Goal: Task Accomplishment & Management: Use online tool/utility

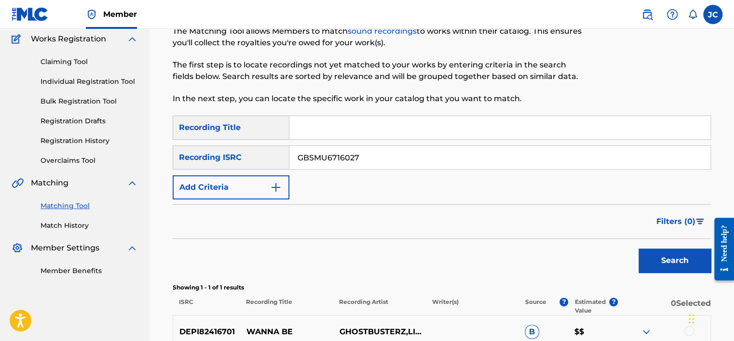
click at [639, 249] on button "Search" at bounding box center [675, 261] width 72 height 24
click at [397, 159] on input "GBSMU6716027" at bounding box center [499, 157] width 421 height 23
paste input "USLD91703553"
type input "USLD91703553"
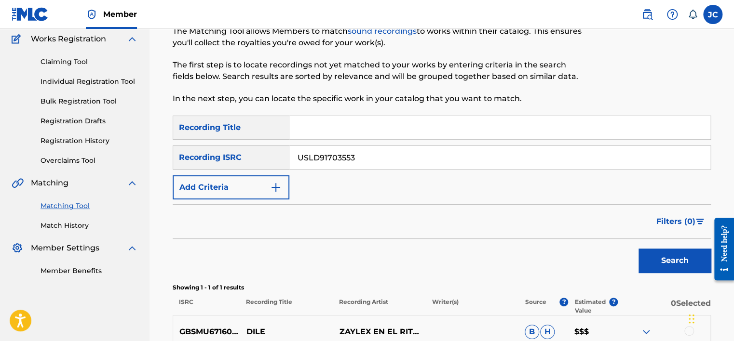
click at [639, 249] on button "Search" at bounding box center [675, 261] width 72 height 24
click at [367, 161] on input "USLD91703553" at bounding box center [499, 157] width 421 height 23
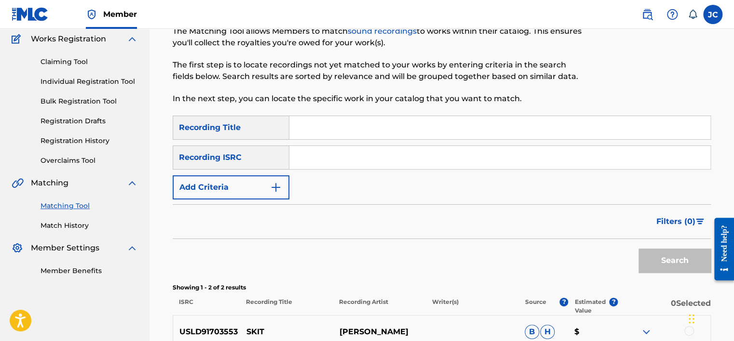
click at [367, 161] on input "Search Form" at bounding box center [499, 157] width 421 height 23
click at [575, 183] on div "SearchWithCriteria2e563f69-ca4d-47b9-ba92-e8d4b80e98d5 Recording Title SearchWi…" at bounding box center [442, 158] width 538 height 84
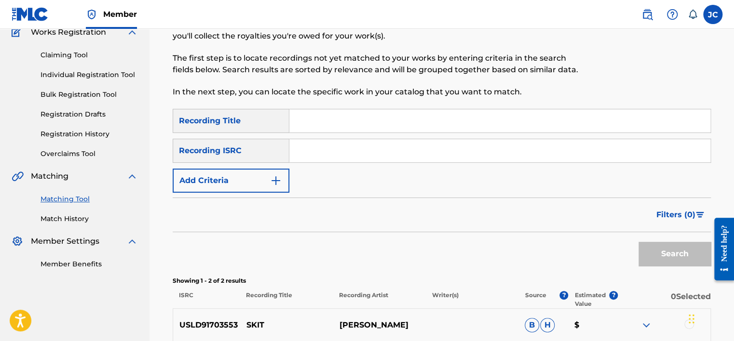
scroll to position [52, 0]
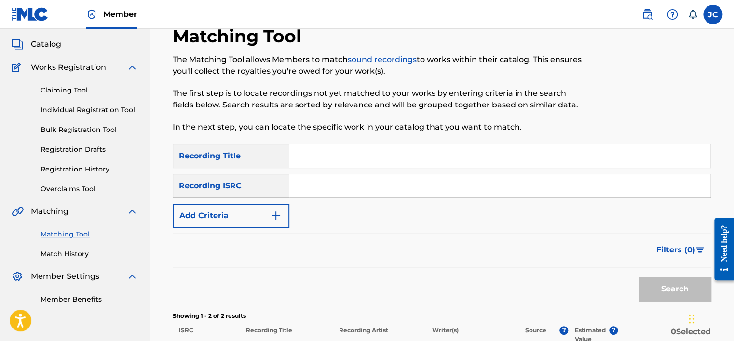
click at [400, 191] on input "Search Form" at bounding box center [499, 186] width 421 height 23
paste input "USA370669451"
click at [639, 277] on button "Search" at bounding box center [675, 289] width 72 height 24
click at [393, 191] on input "USA370669451" at bounding box center [499, 186] width 421 height 23
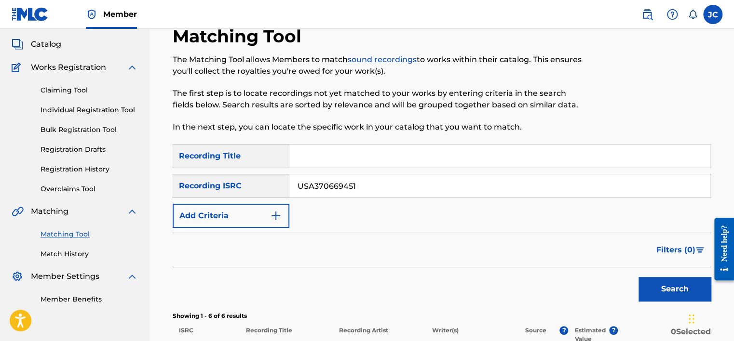
paste input "ZAUM72300546"
type input "ZAUM72300546"
click at [639, 277] on button "Search" at bounding box center [675, 289] width 72 height 24
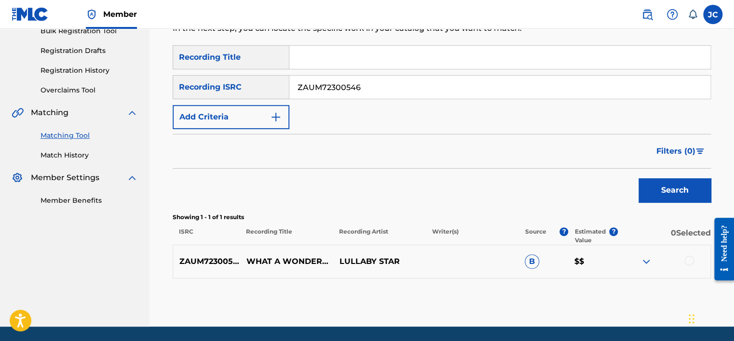
scroll to position [182, 0]
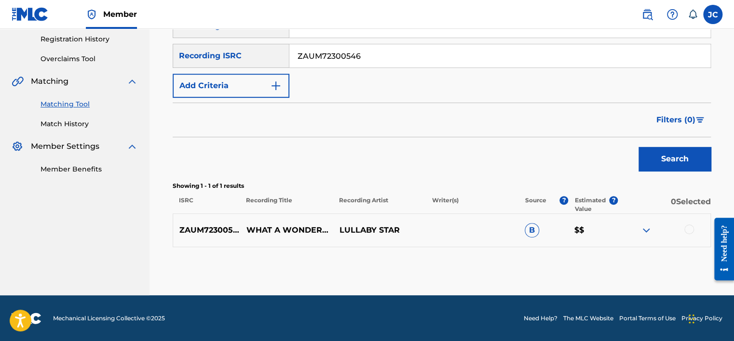
click at [689, 233] on div at bounding box center [689, 230] width 10 height 10
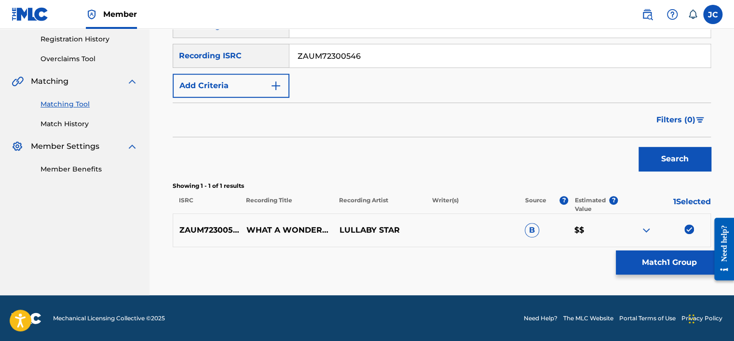
click at [671, 256] on button "Match 1 Group" at bounding box center [669, 263] width 107 height 24
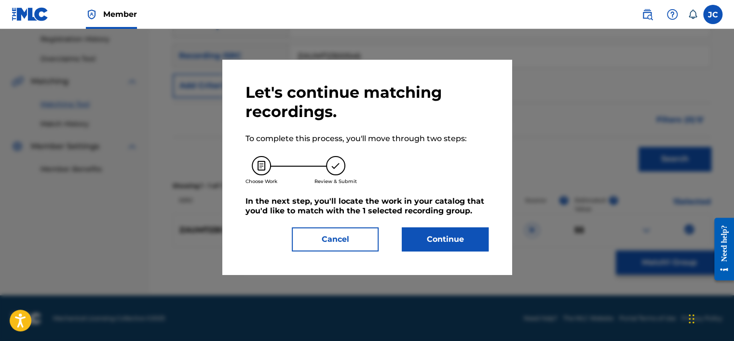
click at [465, 237] on button "Continue" at bounding box center [445, 240] width 87 height 24
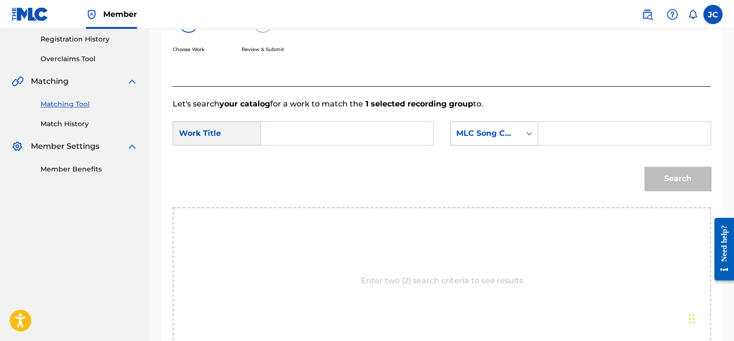
click at [517, 127] on div "MLC Song Code" at bounding box center [485, 133] width 70 height 18
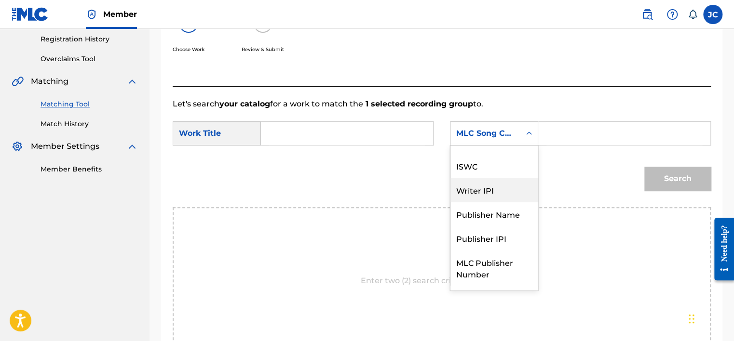
scroll to position [0, 0]
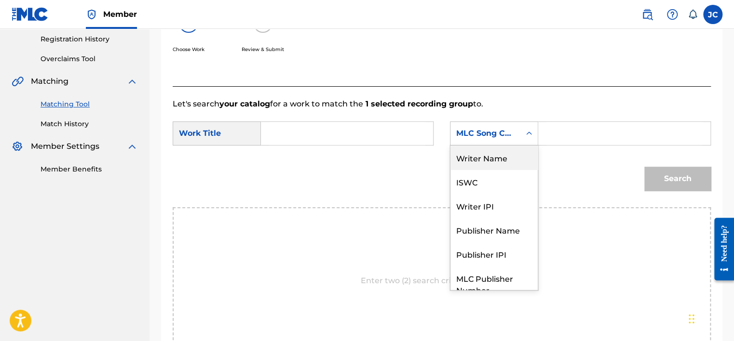
click at [488, 161] on div "Writer Name" at bounding box center [493, 158] width 87 height 24
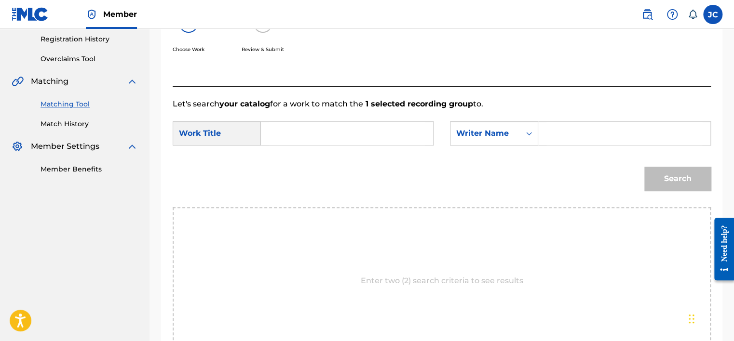
click at [336, 134] on input "Search Form" at bounding box center [347, 133] width 156 height 23
paste input "What A Wonderful World"
type input "What A Wonderful World"
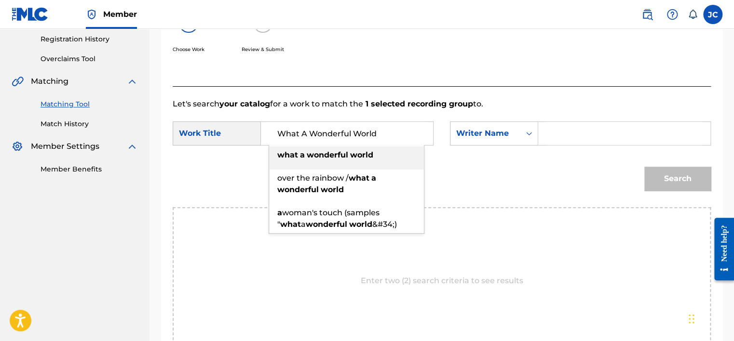
click at [557, 130] on input "Search Form" at bounding box center [624, 133] width 156 height 23
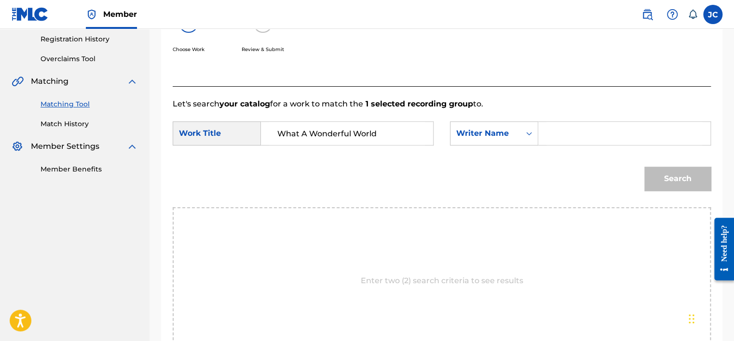
paste input "[PERSON_NAME]"
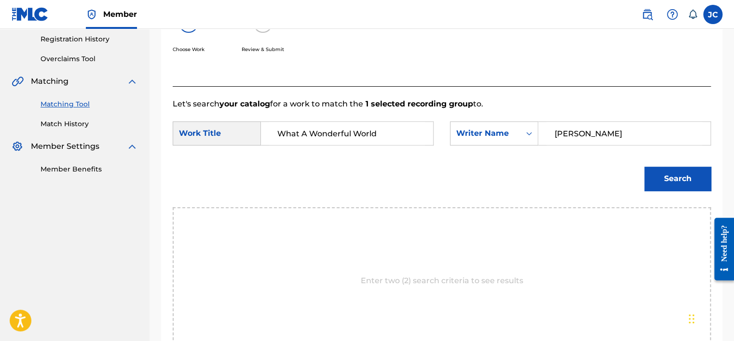
type input "[PERSON_NAME]"
click at [644, 167] on button "Search" at bounding box center [677, 179] width 67 height 24
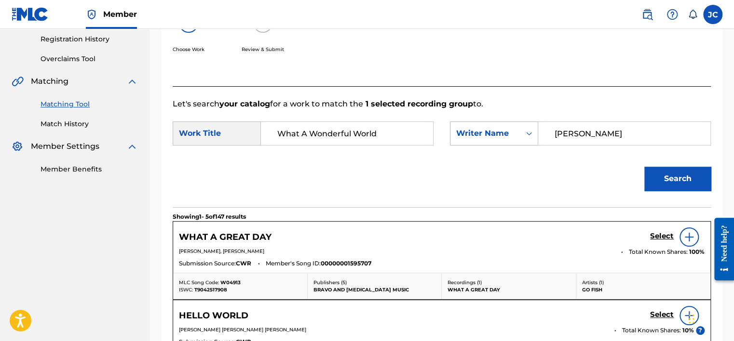
drag, startPoint x: 589, startPoint y: 131, endPoint x: 512, endPoint y: 136, distance: 77.4
click at [512, 136] on div "SearchWithCriteriacd96dd2d-e9f0-422d-9f07-0374eec94d8c Writer Name [PERSON_NAME]" at bounding box center [580, 134] width 261 height 24
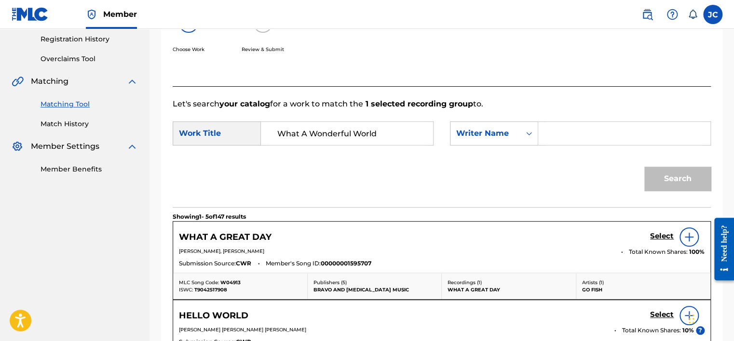
paste input "[PERSON_NAME]"
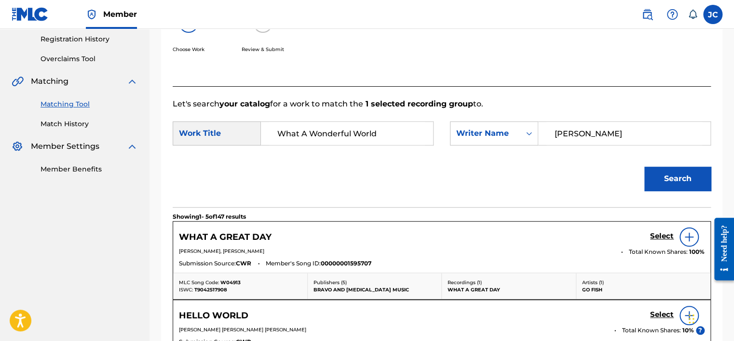
type input "[PERSON_NAME]"
click at [644, 167] on button "Search" at bounding box center [677, 179] width 67 height 24
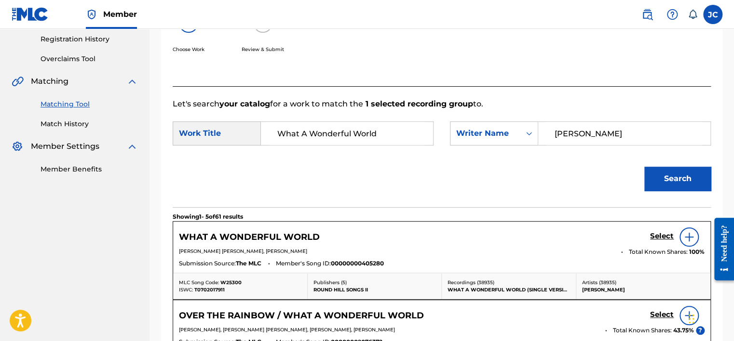
click at [594, 101] on p "Let's search your catalog for a work to match the 1 selected recording group to." at bounding box center [442, 104] width 538 height 12
click at [674, 178] on button "Search" at bounding box center [677, 179] width 67 height 24
click at [654, 239] on h5 "Select" at bounding box center [662, 236] width 24 height 9
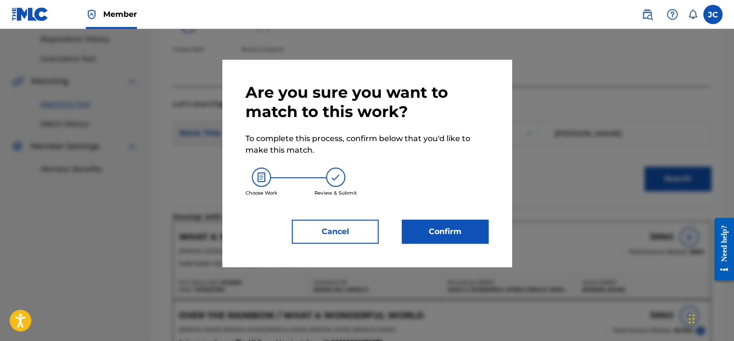
click at [469, 232] on button "Confirm" at bounding box center [445, 232] width 87 height 24
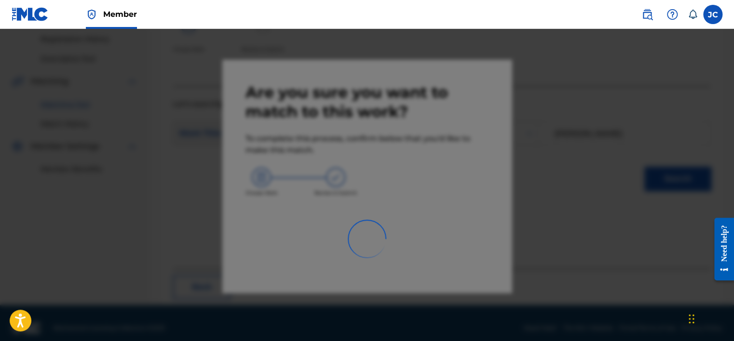
scroll to position [73, 0]
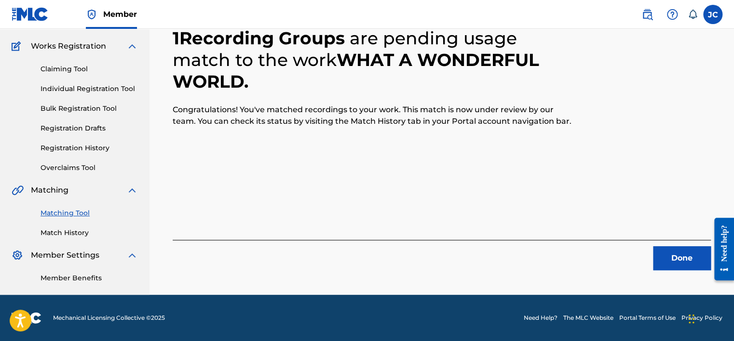
click at [687, 261] on button "Done" at bounding box center [682, 258] width 58 height 24
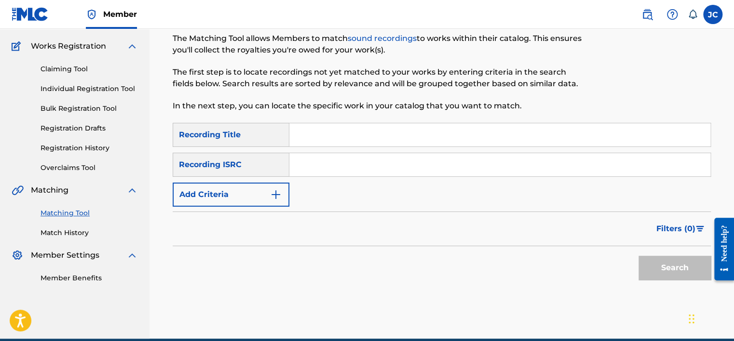
click at [348, 156] on input "Search Form" at bounding box center [499, 164] width 421 height 23
paste input "QM4TX1747520"
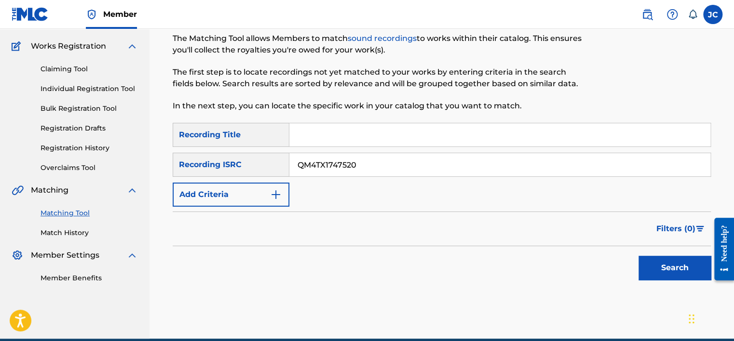
click at [639, 256] on button "Search" at bounding box center [675, 268] width 72 height 24
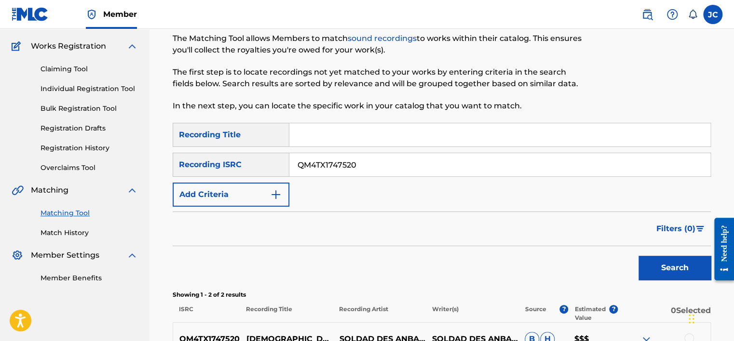
click at [367, 160] on input "QM4TX1747520" at bounding box center [499, 164] width 421 height 23
paste input "DEZN82141841"
type input "DEZN82141841"
click at [639, 256] on button "Search" at bounding box center [675, 268] width 72 height 24
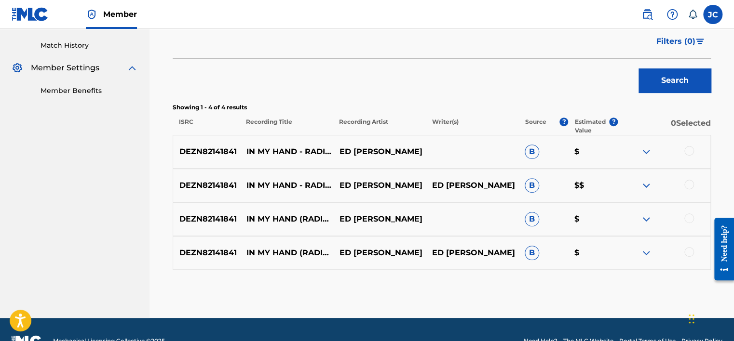
scroll to position [260, 0]
click at [689, 248] on div at bounding box center [689, 252] width 10 height 10
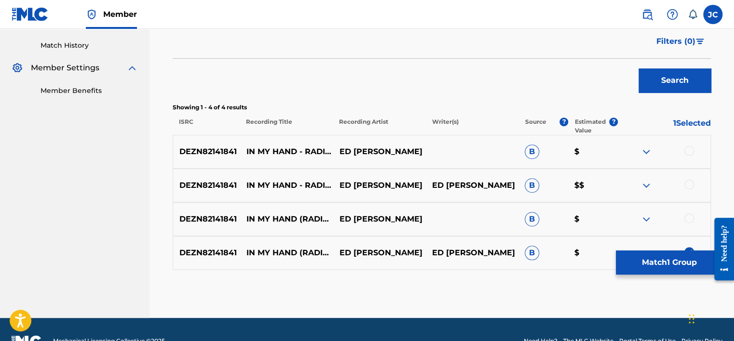
click at [689, 218] on div at bounding box center [689, 219] width 10 height 10
click at [691, 182] on div at bounding box center [689, 185] width 10 height 10
click at [691, 152] on div at bounding box center [689, 151] width 10 height 10
click at [667, 266] on button "Match 4 Groups" at bounding box center [669, 263] width 107 height 24
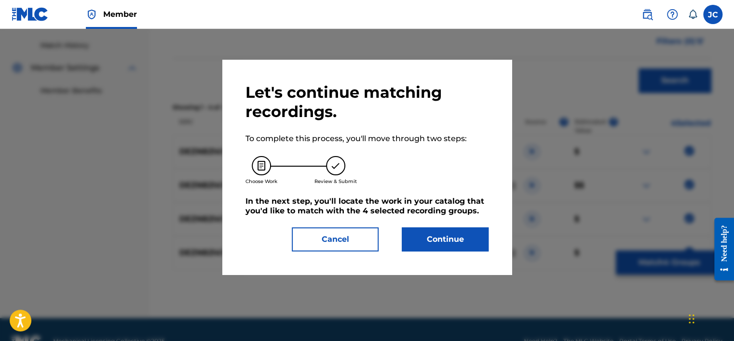
click at [462, 243] on button "Continue" at bounding box center [445, 240] width 87 height 24
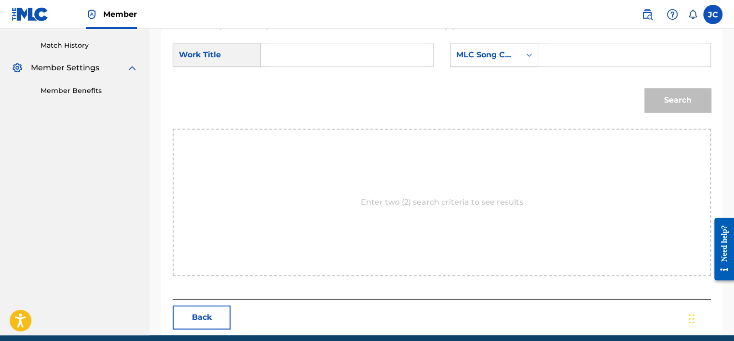
click at [484, 57] on div "MLC Song Code" at bounding box center [485, 55] width 58 height 12
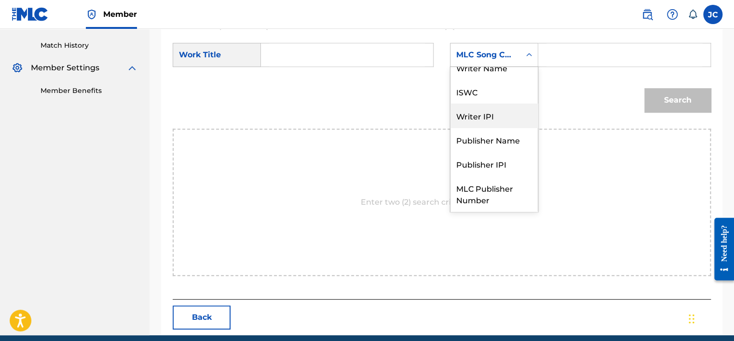
scroll to position [0, 0]
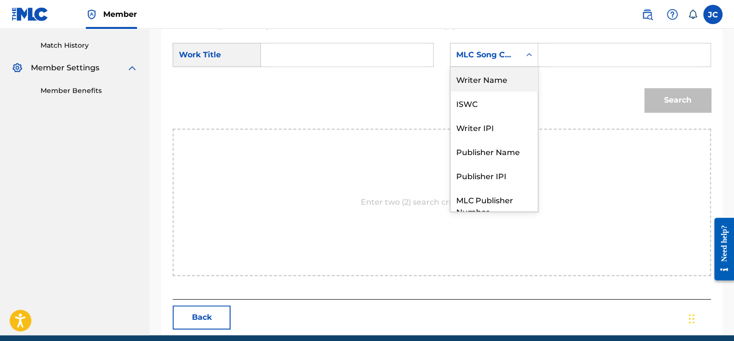
click at [488, 82] on div "Writer Name" at bounding box center [493, 79] width 87 height 24
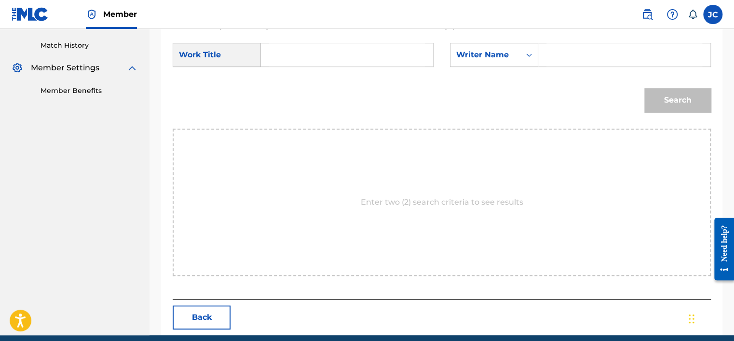
click at [374, 59] on input "Search Form" at bounding box center [347, 54] width 156 height 23
paste input "In My Hand"
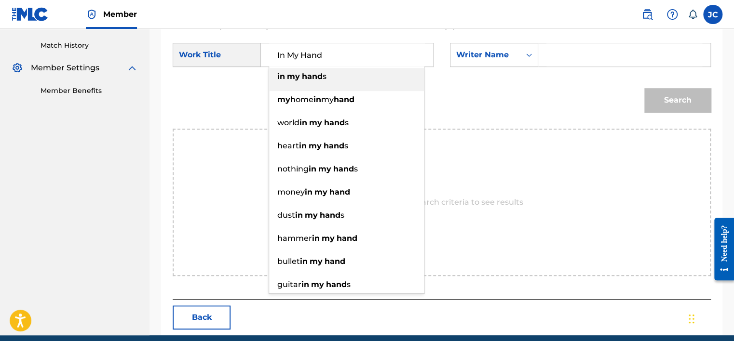
click at [276, 56] on input "In My Hand" at bounding box center [347, 54] width 156 height 23
click at [368, 53] on input "In My Hand" at bounding box center [347, 54] width 156 height 23
type input "In My Hand"
click at [573, 60] on input "Search Form" at bounding box center [624, 54] width 156 height 23
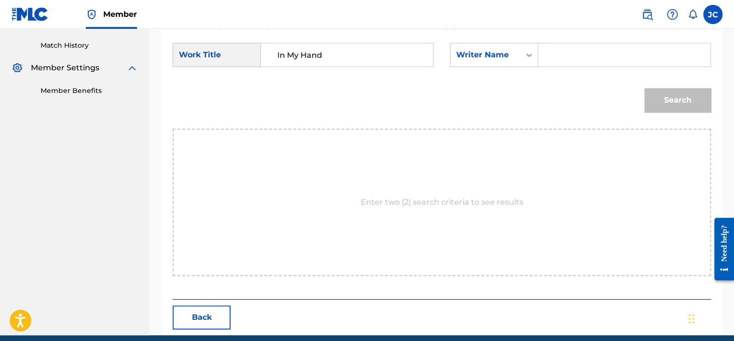
paste input "[PERSON_NAME]"
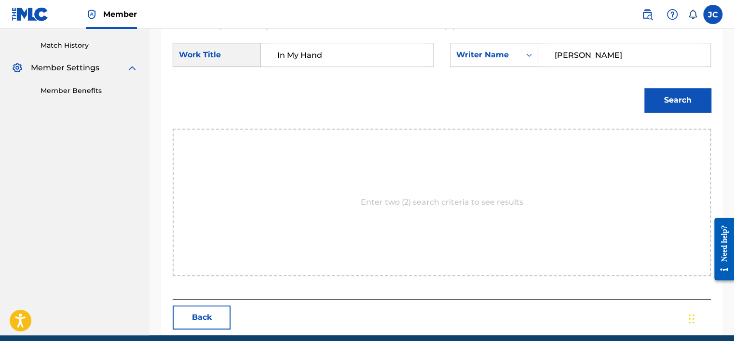
type input "[PERSON_NAME]"
click at [644, 88] on button "Search" at bounding box center [677, 100] width 67 height 24
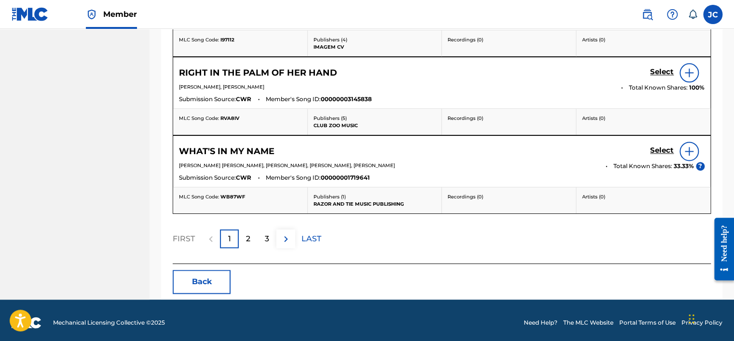
scroll to position [585, 0]
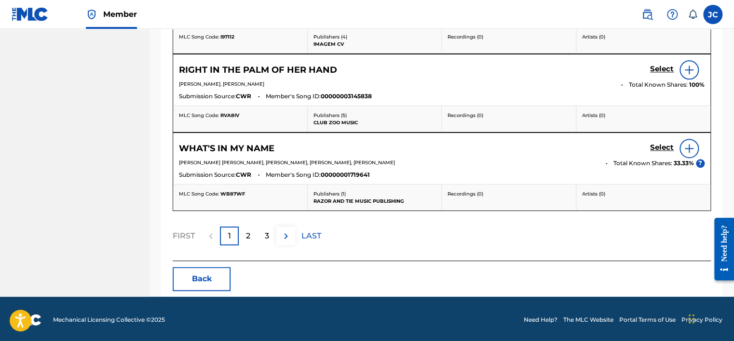
click at [201, 279] on button "Back" at bounding box center [202, 279] width 58 height 24
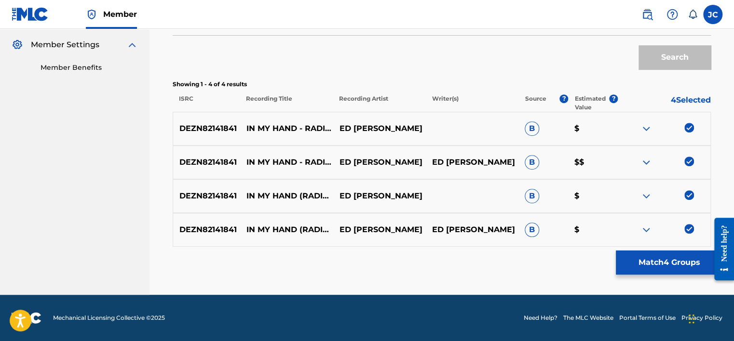
scroll to position [284, 0]
click at [689, 226] on img at bounding box center [689, 229] width 10 height 10
click at [687, 196] on img at bounding box center [689, 195] width 10 height 10
click at [692, 163] on img at bounding box center [689, 162] width 10 height 10
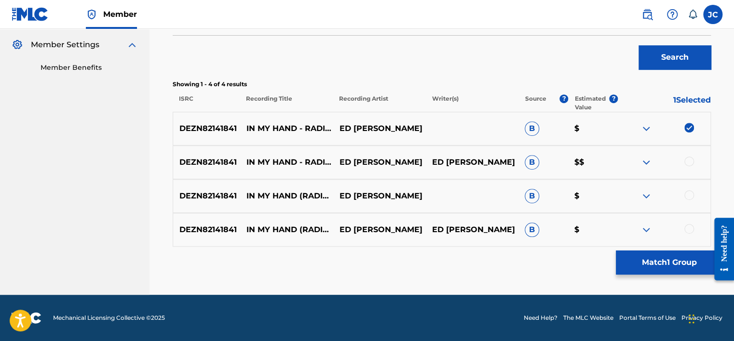
click at [685, 132] on img at bounding box center [689, 128] width 10 height 10
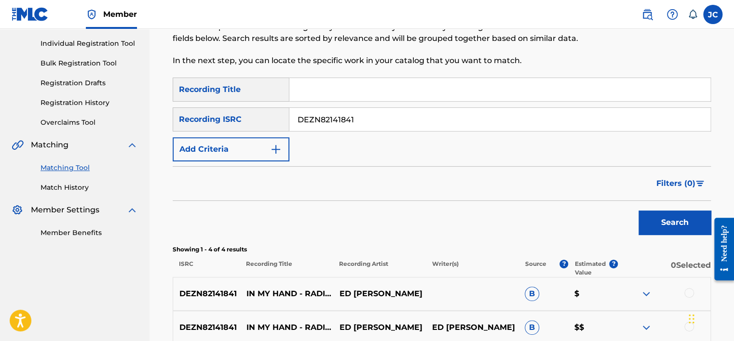
scroll to position [88, 0]
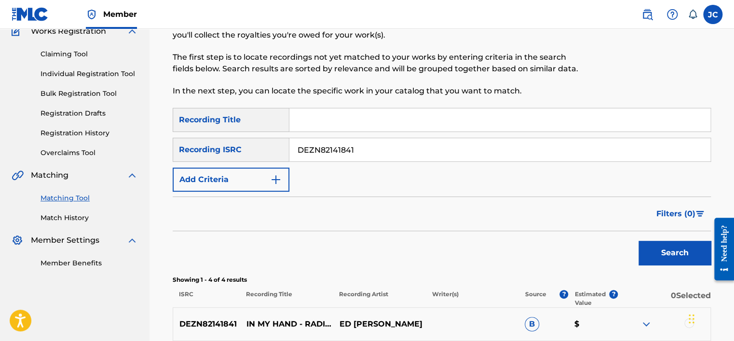
click at [369, 154] on input "DEZN82141841" at bounding box center [499, 149] width 421 height 23
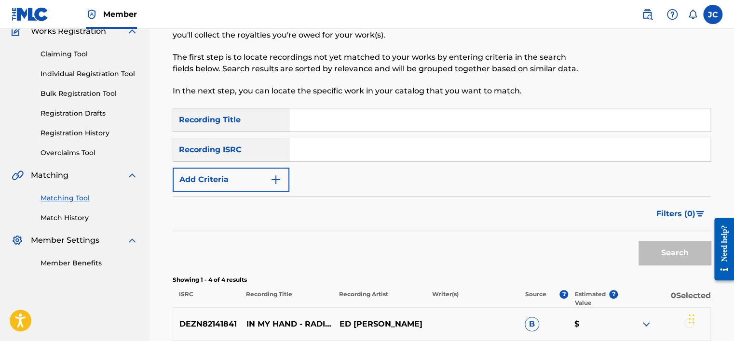
paste input "ATR981187337"
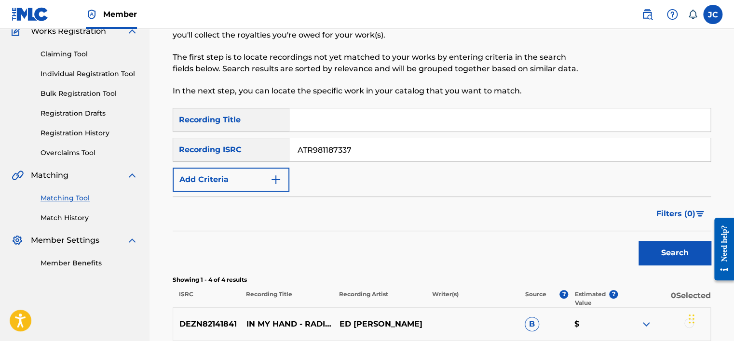
click at [639, 241] on button "Search" at bounding box center [675, 253] width 72 height 24
click at [455, 326] on p "LIL TRE" at bounding box center [471, 325] width 93 height 12
copy p "LIL TRE"
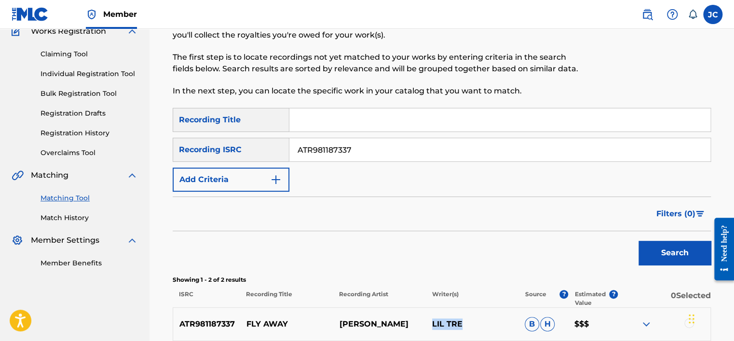
click at [389, 151] on input "ATR981187337" at bounding box center [499, 149] width 421 height 23
paste input "ESA011711870"
click at [639, 241] on button "Search" at bounding box center [675, 253] width 72 height 24
click at [353, 151] on input "ESA011711870" at bounding box center [499, 149] width 421 height 23
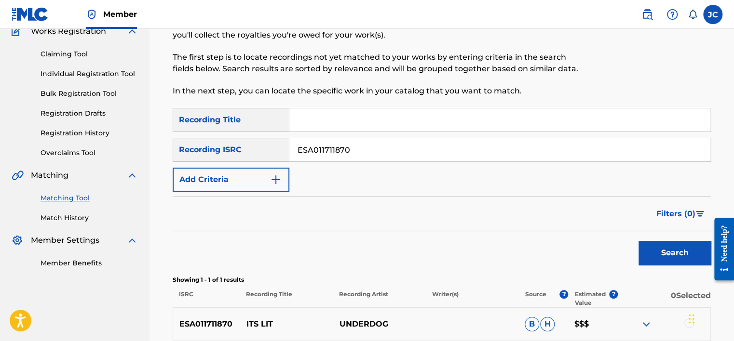
click at [353, 151] on input "ESA011711870" at bounding box center [499, 149] width 421 height 23
paste input "US3DF193374"
click at [639, 241] on button "Search" at bounding box center [675, 253] width 72 height 24
click at [371, 151] on input "US3DF1933740" at bounding box center [499, 149] width 421 height 23
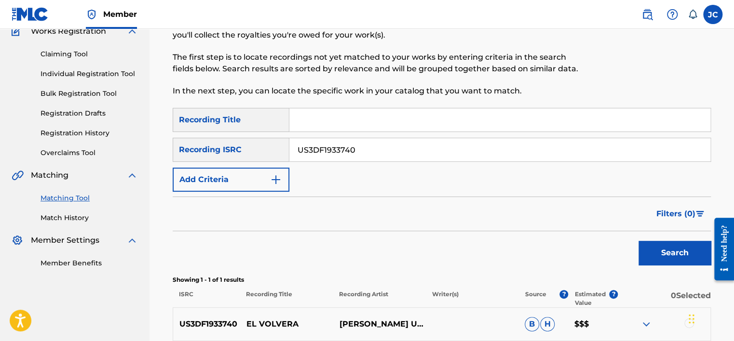
paste input "MXF366006276"
type input "MXF366006276"
click at [639, 241] on button "Search" at bounding box center [675, 253] width 72 height 24
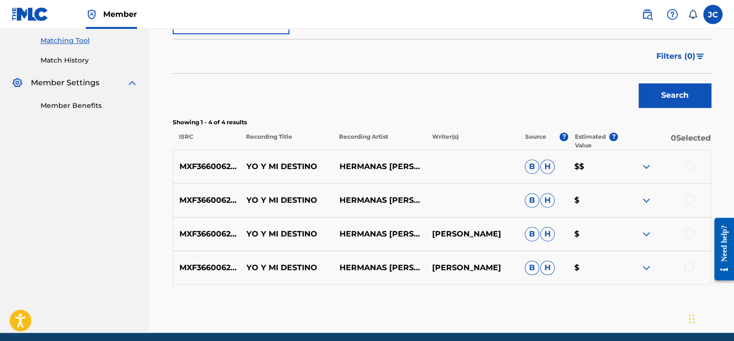
scroll to position [255, 0]
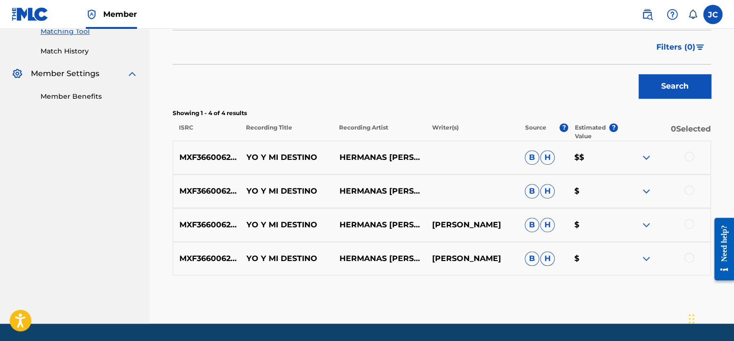
click at [687, 258] on div at bounding box center [689, 258] width 10 height 10
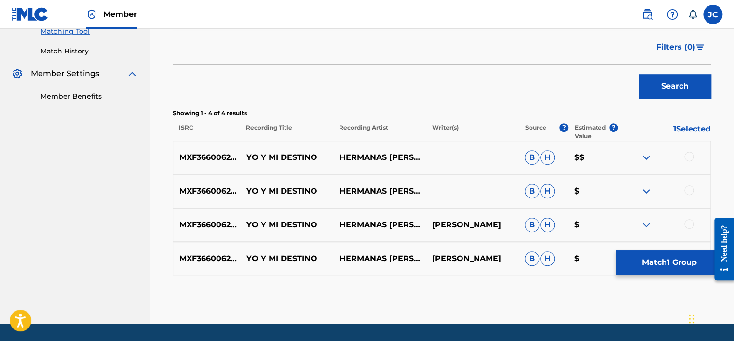
click at [691, 223] on div at bounding box center [689, 224] width 10 height 10
click at [687, 191] on div at bounding box center [689, 191] width 10 height 10
click at [693, 154] on div at bounding box center [689, 157] width 10 height 10
click at [696, 254] on button "Match 4 Groups" at bounding box center [669, 263] width 107 height 24
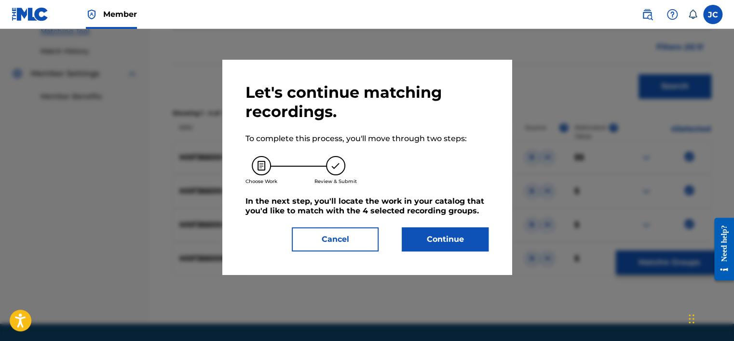
click at [355, 242] on button "Cancel" at bounding box center [335, 240] width 87 height 24
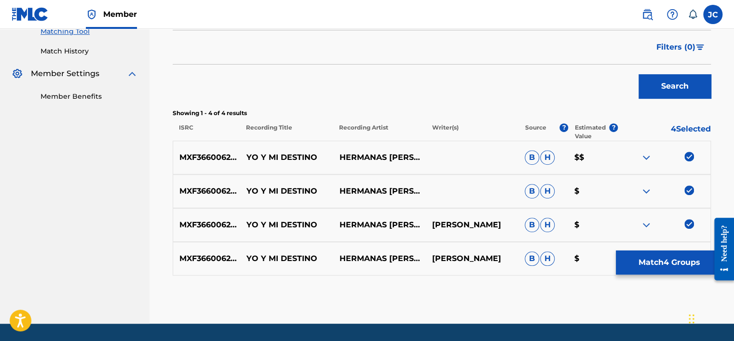
scroll to position [284, 0]
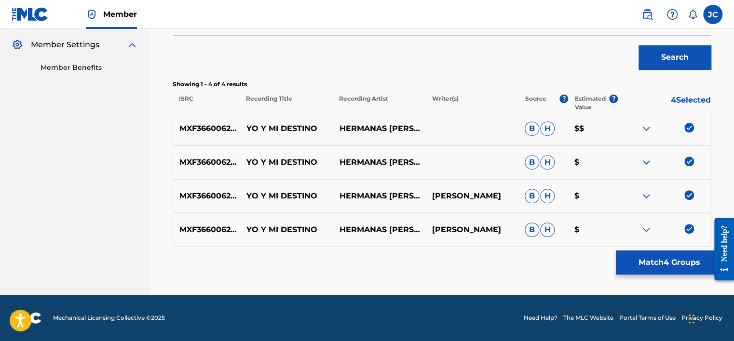
click at [677, 262] on button "Match 4 Groups" at bounding box center [669, 263] width 107 height 24
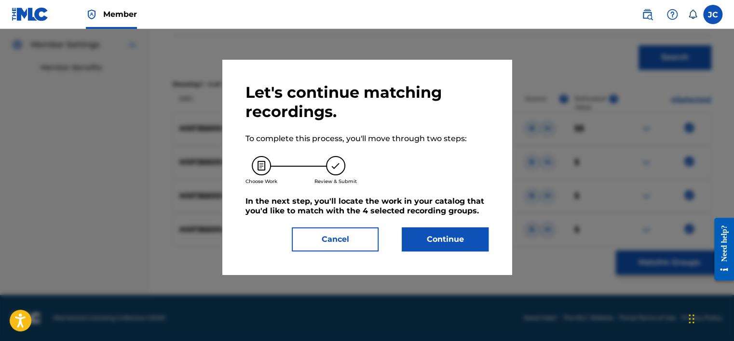
click at [459, 234] on button "Continue" at bounding box center [445, 240] width 87 height 24
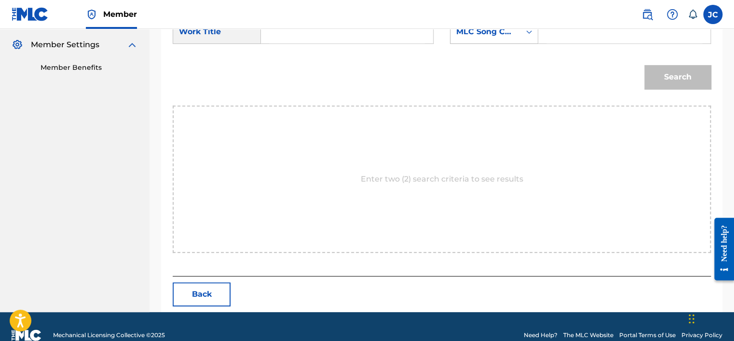
click at [504, 35] on div "MLC Song Code" at bounding box center [485, 32] width 58 height 12
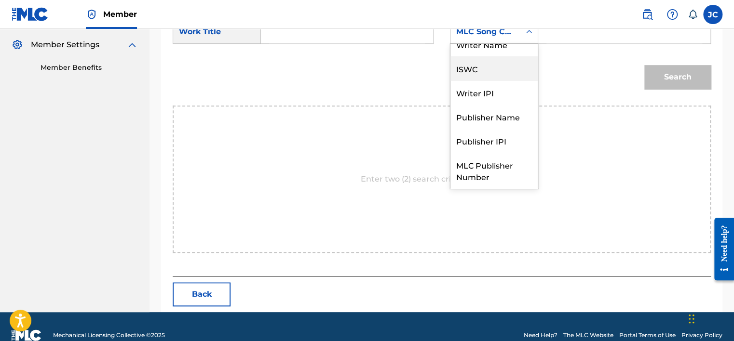
scroll to position [0, 0]
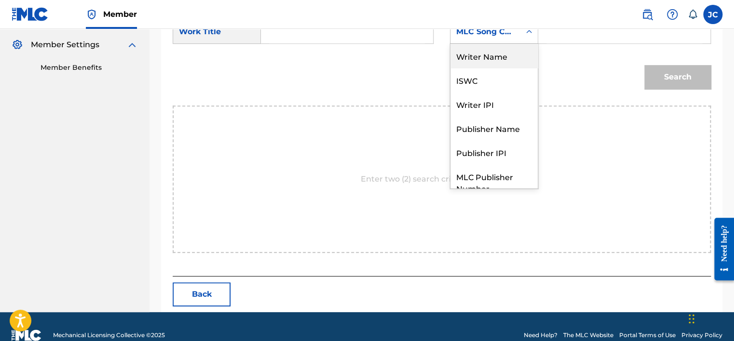
click at [483, 59] on div "Writer Name" at bounding box center [493, 56] width 87 height 24
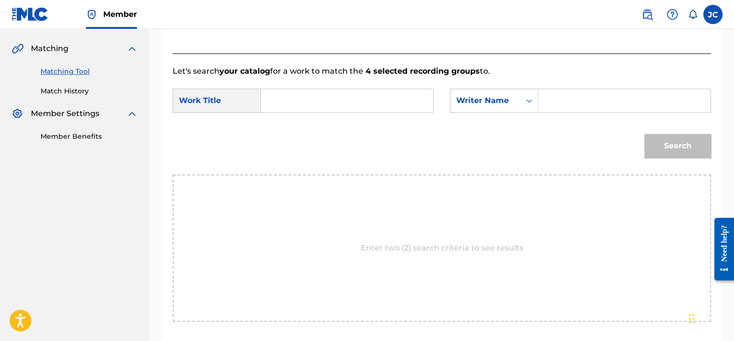
scroll to position [211, 0]
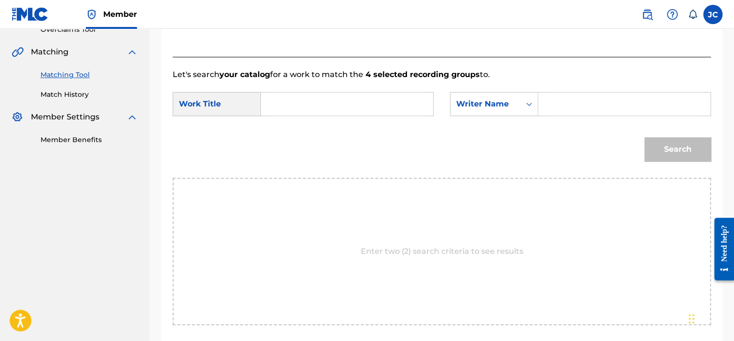
click at [374, 100] on input "Search Form" at bounding box center [347, 104] width 156 height 23
paste input "Yo Y Mi Destino"
type input "Yo Y Mi Destino"
click at [557, 102] on input "Search Form" at bounding box center [624, 104] width 156 height 23
paste input "[PERSON_NAME]"
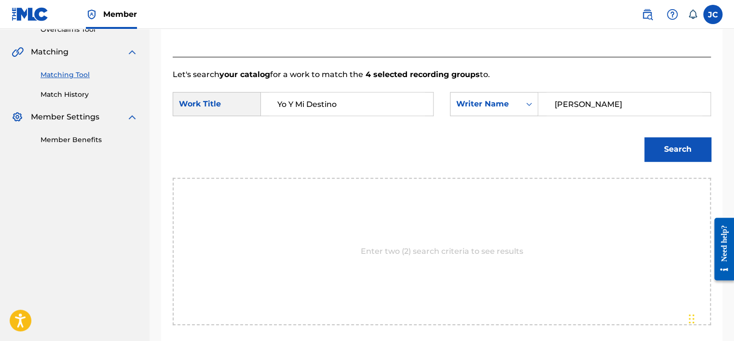
type input "[PERSON_NAME]"
click at [644, 137] on button "Search" at bounding box center [677, 149] width 67 height 24
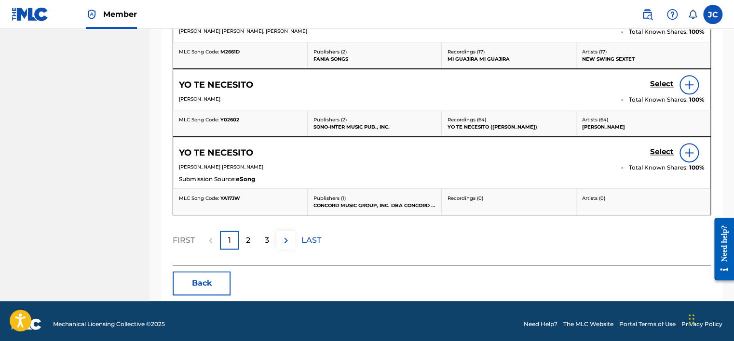
scroll to position [553, 0]
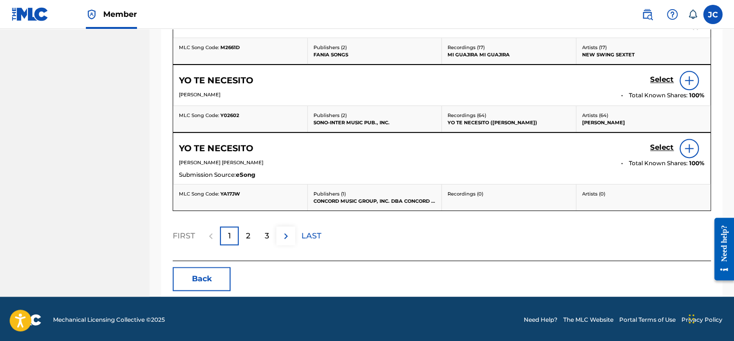
click at [207, 283] on button "Back" at bounding box center [202, 279] width 58 height 24
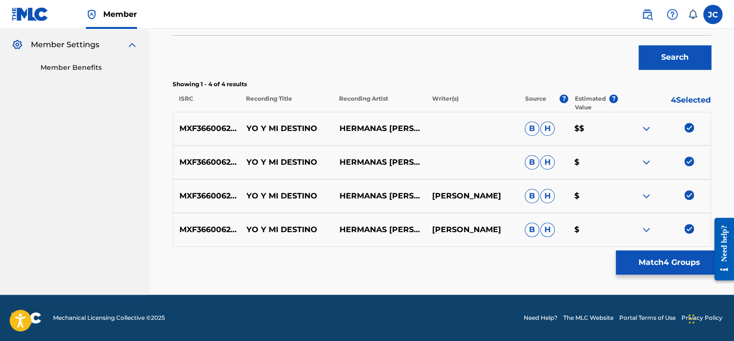
click at [690, 229] on img at bounding box center [689, 229] width 10 height 10
click at [690, 195] on img at bounding box center [689, 195] width 10 height 10
click at [692, 162] on img at bounding box center [689, 162] width 10 height 10
click at [686, 130] on img at bounding box center [689, 128] width 10 height 10
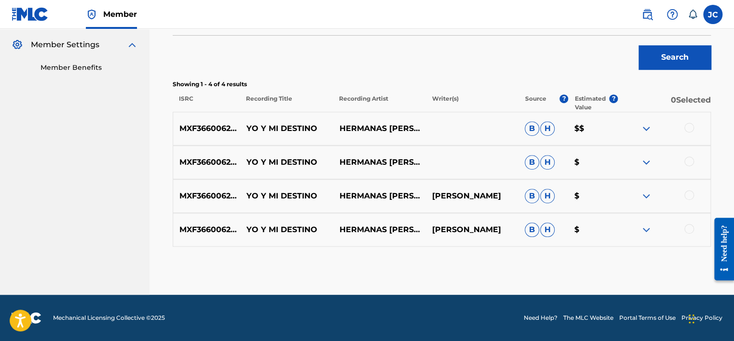
scroll to position [136, 0]
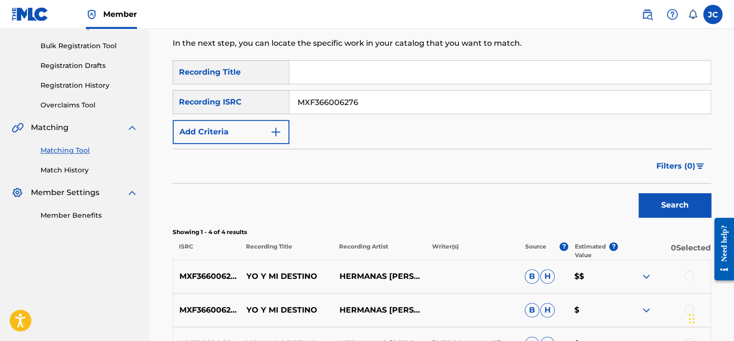
click at [480, 101] on input "MXF366006276" at bounding box center [499, 102] width 421 height 23
paste input "USUM72309629"
type input "USUM72309629"
click at [639, 193] on button "Search" at bounding box center [675, 205] width 72 height 24
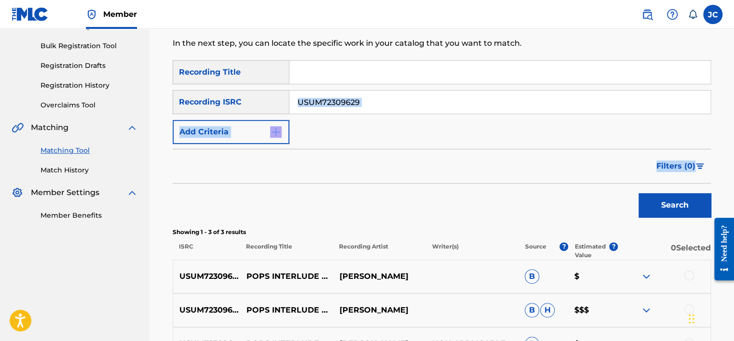
drag, startPoint x: 733, startPoint y: 114, endPoint x: 736, endPoint y: 174, distance: 60.4
click at [734, 174] on html "Accessibility Screen-Reader Guide, Feedback, and Issue Reporting | New window M…" at bounding box center [367, 34] width 734 height 341
drag, startPoint x: 736, startPoint y: 174, endPoint x: 638, endPoint y: 135, distance: 106.3
click at [638, 135] on div "SearchWithCriteria2e563f69-ca4d-47b9-ba92-e8d4b80e98d5 Recording Title SearchWi…" at bounding box center [442, 102] width 538 height 84
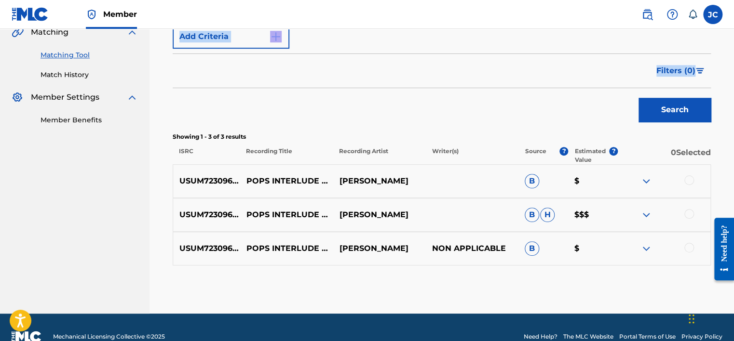
scroll to position [249, 0]
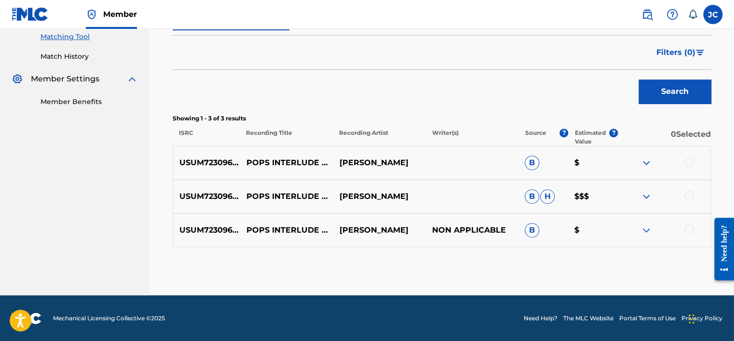
click at [690, 229] on div at bounding box center [689, 230] width 10 height 10
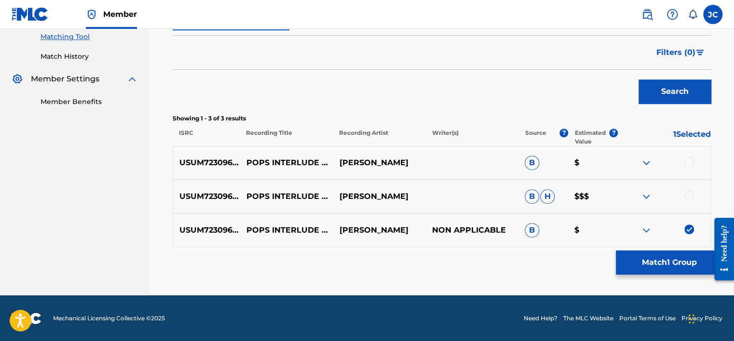
click at [689, 197] on div at bounding box center [689, 196] width 10 height 10
click at [687, 166] on div at bounding box center [689, 162] width 10 height 10
click at [661, 276] on div "Matching Tool The Matching Tool allows Members to match sound recordings to wor…" at bounding box center [442, 62] width 538 height 468
click at [658, 255] on button "Match 3 Groups" at bounding box center [669, 263] width 107 height 24
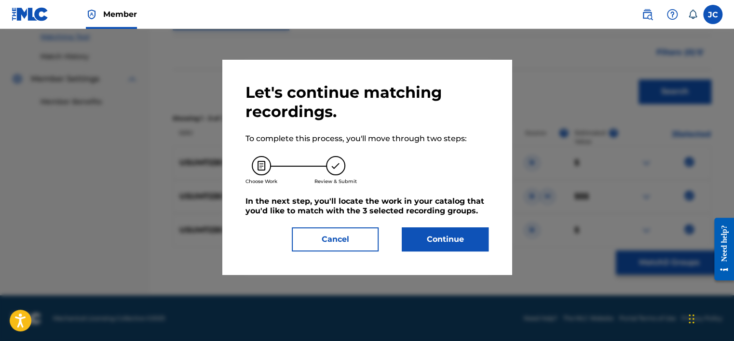
click at [446, 233] on button "Continue" at bounding box center [445, 240] width 87 height 24
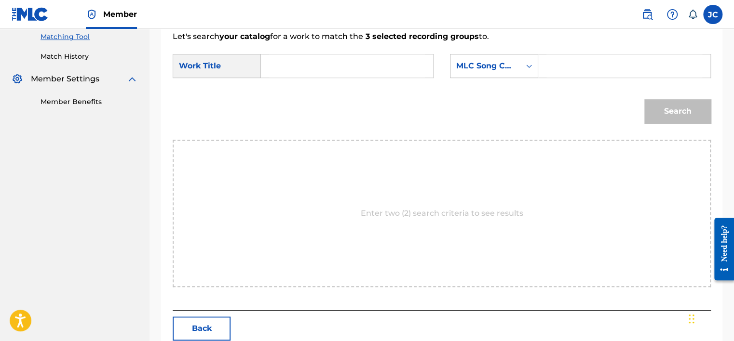
click at [499, 68] on div "MLC Song Code" at bounding box center [485, 66] width 58 height 12
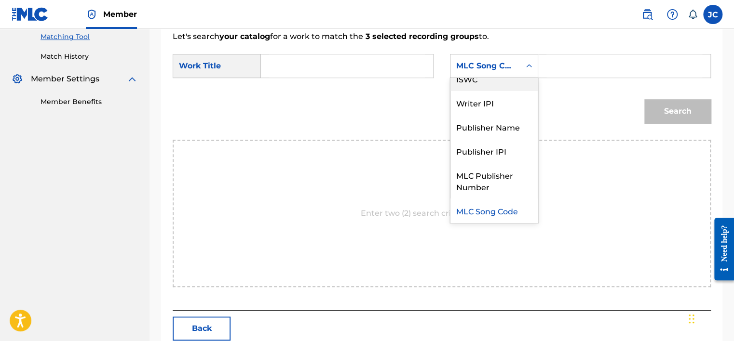
scroll to position [0, 0]
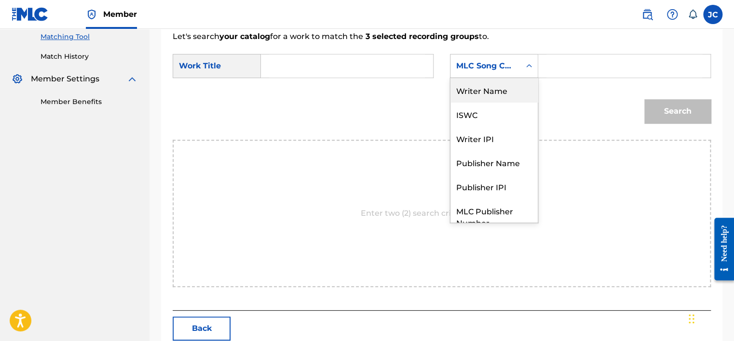
click at [494, 94] on div "Writer Name" at bounding box center [493, 90] width 87 height 24
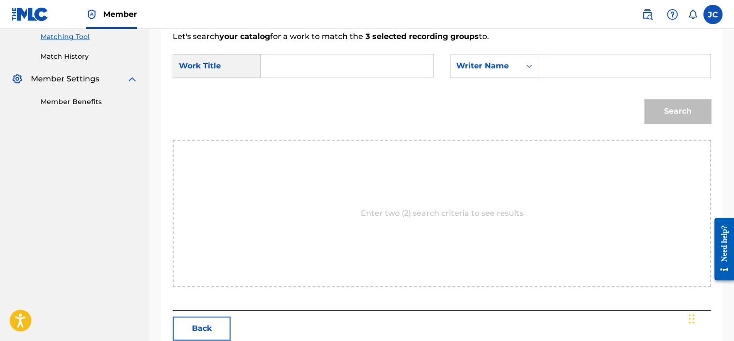
click at [364, 68] on input "Search Form" at bounding box center [347, 65] width 156 height 23
paste input "Pops Interlude Pt. 2"
type input "Pops Interlude Pt. 2"
click at [556, 60] on input "Search Form" at bounding box center [624, 65] width 156 height 23
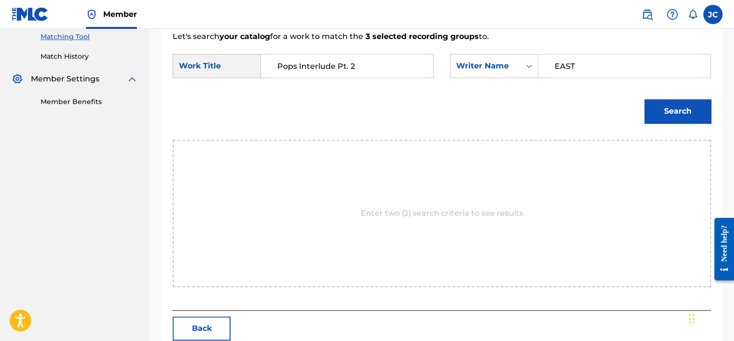
type input "EAST"
click at [644, 99] on button "Search" at bounding box center [677, 111] width 67 height 24
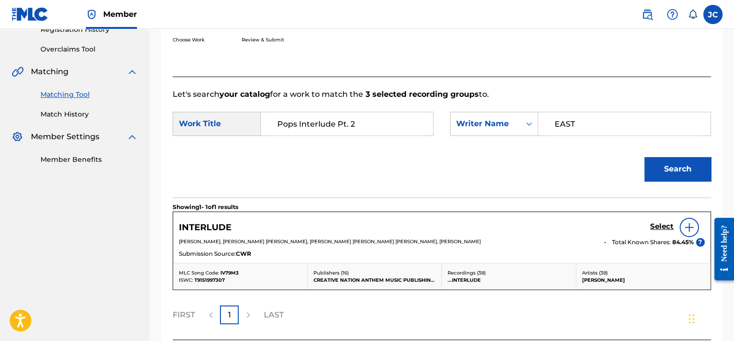
scroll to position [249, 0]
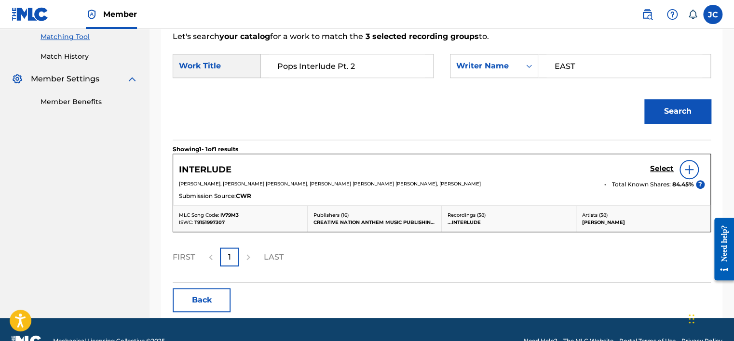
click at [205, 297] on button "Back" at bounding box center [202, 300] width 58 height 24
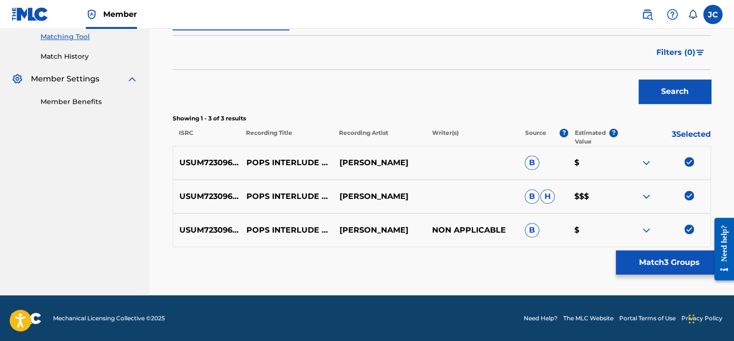
click at [687, 228] on img at bounding box center [689, 230] width 10 height 10
click at [691, 195] on img at bounding box center [689, 196] width 10 height 10
click at [689, 162] on img at bounding box center [689, 162] width 10 height 10
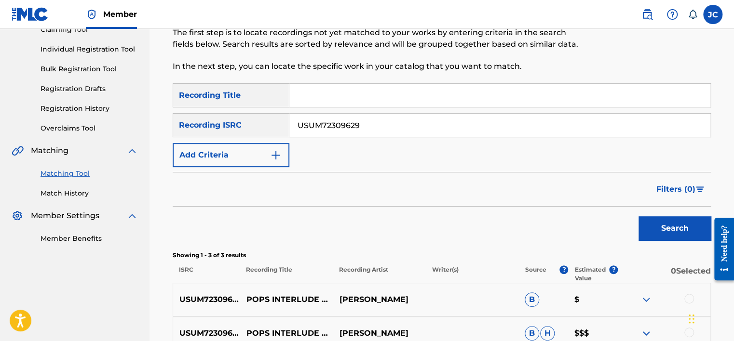
scroll to position [103, 0]
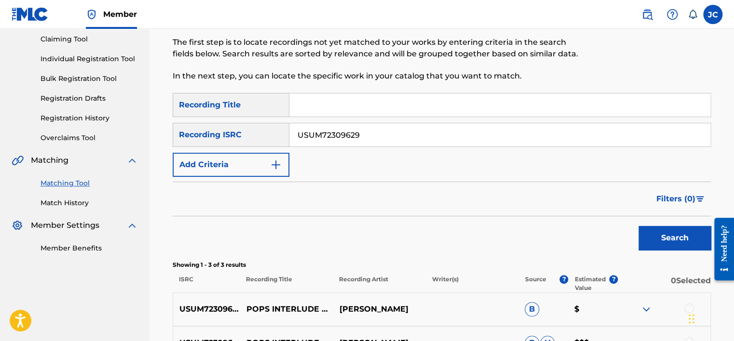
click at [460, 128] on input "USUM72309629" at bounding box center [499, 134] width 421 height 23
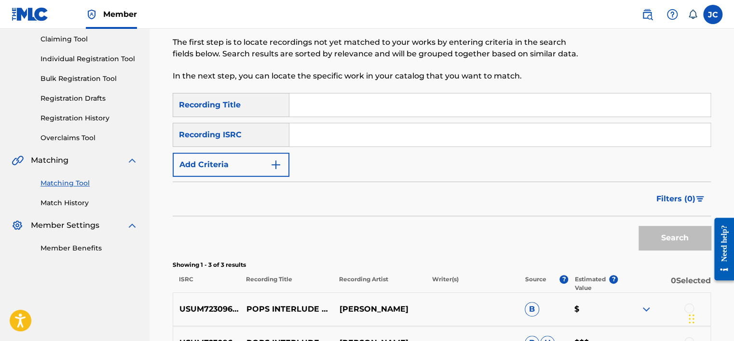
paste input "USA371093229"
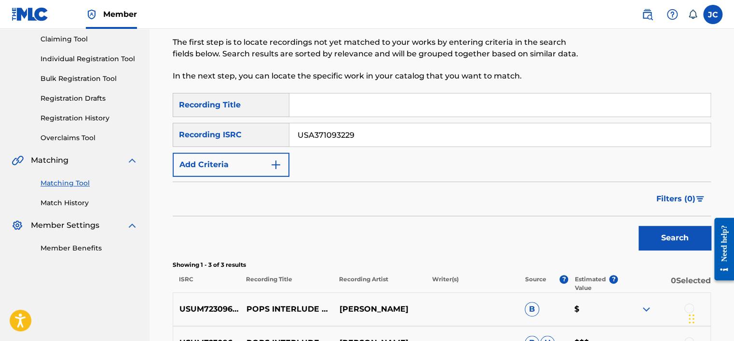
click at [639, 226] on button "Search" at bounding box center [675, 238] width 72 height 24
click at [363, 143] on input "USA371093229" at bounding box center [499, 134] width 421 height 23
click at [639, 226] on button "Search" at bounding box center [675, 238] width 72 height 24
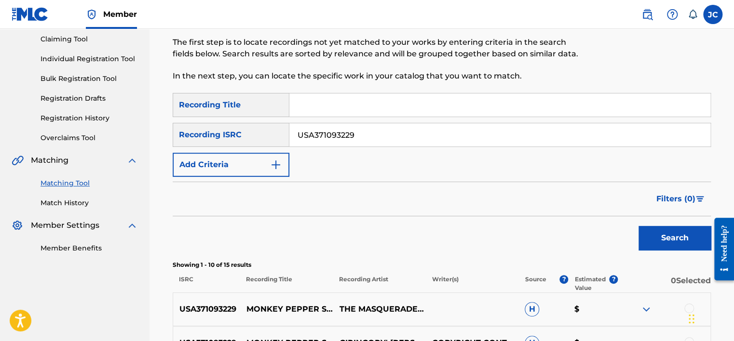
click at [658, 238] on button "Search" at bounding box center [675, 238] width 72 height 24
click at [421, 140] on input "USA371093229" at bounding box center [499, 134] width 421 height 23
click at [378, 135] on input "USA371093229" at bounding box center [499, 134] width 421 height 23
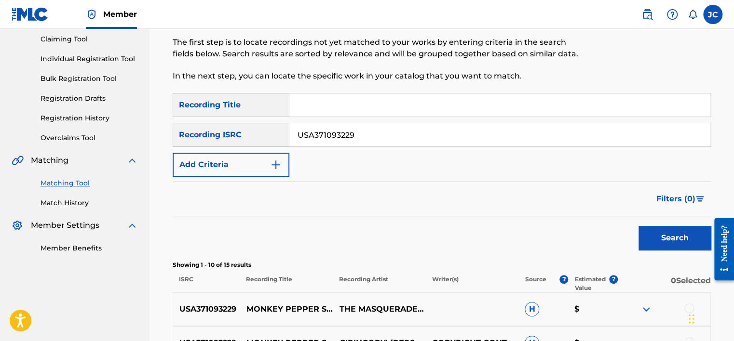
click at [378, 135] on input "USA371093229" at bounding box center [499, 134] width 421 height 23
paste input "QZ5AB1808720"
type input "QZ5AB1808720"
click at [639, 226] on button "Search" at bounding box center [675, 238] width 72 height 24
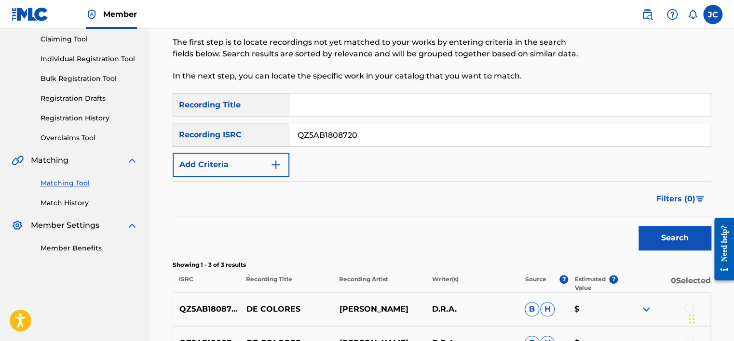
click at [278, 309] on p "DE COLORES" at bounding box center [286, 310] width 93 height 12
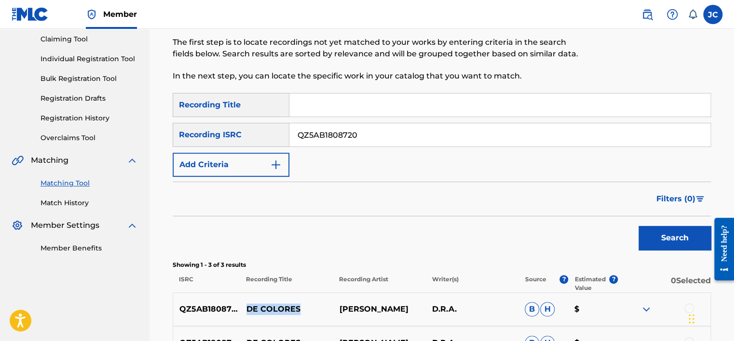
copy p "DE COLORES"
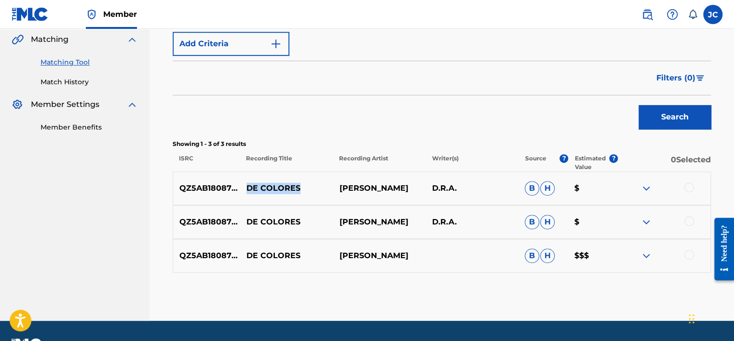
scroll to position [249, 0]
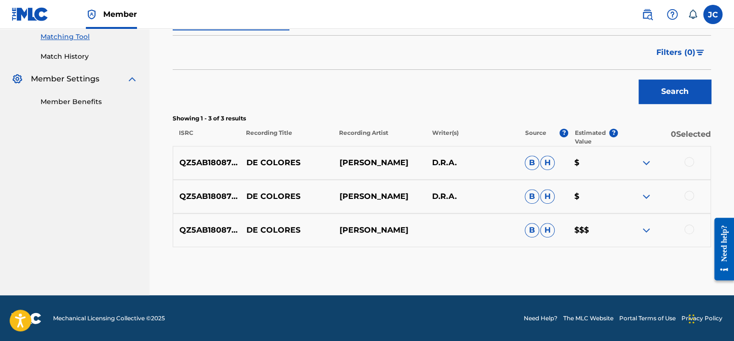
click at [687, 228] on div at bounding box center [689, 230] width 10 height 10
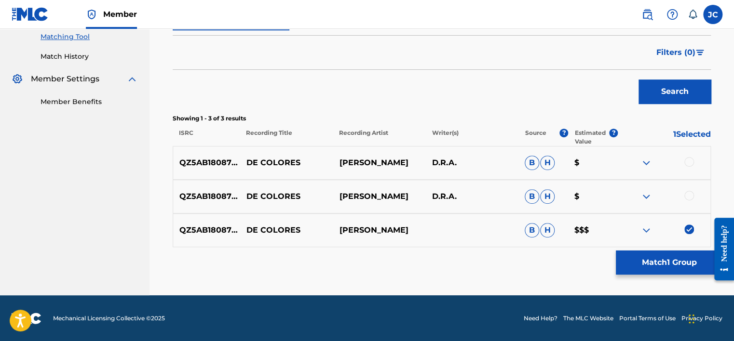
click at [691, 191] on div at bounding box center [689, 196] width 10 height 10
click at [688, 163] on div at bounding box center [689, 162] width 10 height 10
click at [683, 257] on button "Match 3 Groups" at bounding box center [669, 263] width 107 height 24
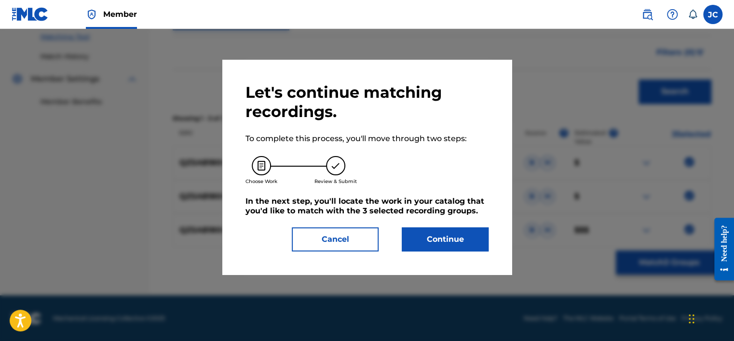
click at [432, 235] on button "Continue" at bounding box center [445, 240] width 87 height 24
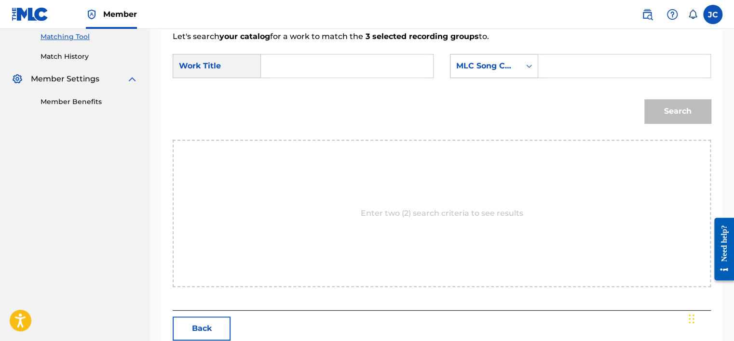
click at [505, 66] on div "MLC Song Code" at bounding box center [485, 66] width 58 height 12
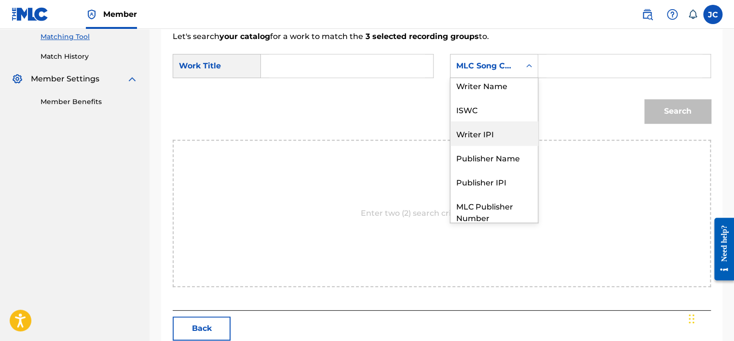
scroll to position [0, 0]
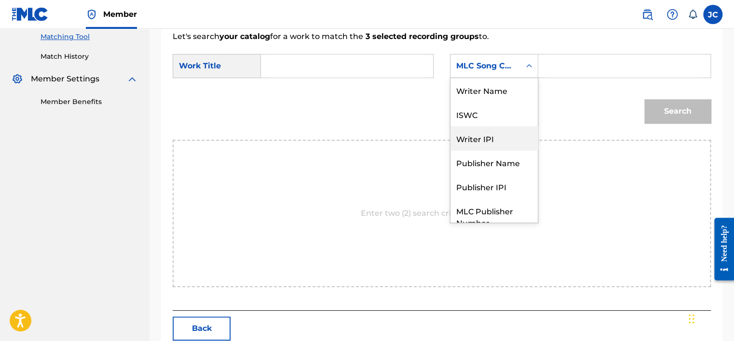
click at [492, 89] on div "Writer Name" at bounding box center [493, 90] width 87 height 24
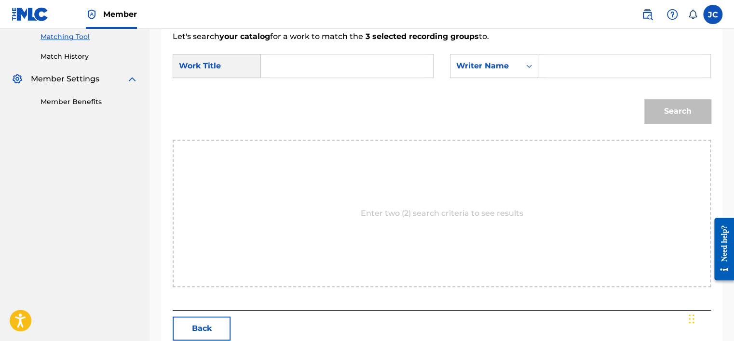
click at [336, 61] on input "Search Form" at bounding box center [347, 65] width 156 height 23
paste input "DE COLORES"
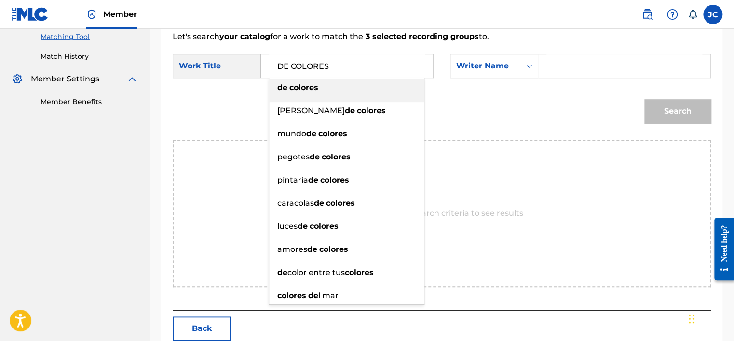
type input "DE COLORES"
click at [560, 69] on input "Search Form" at bounding box center [624, 65] width 156 height 23
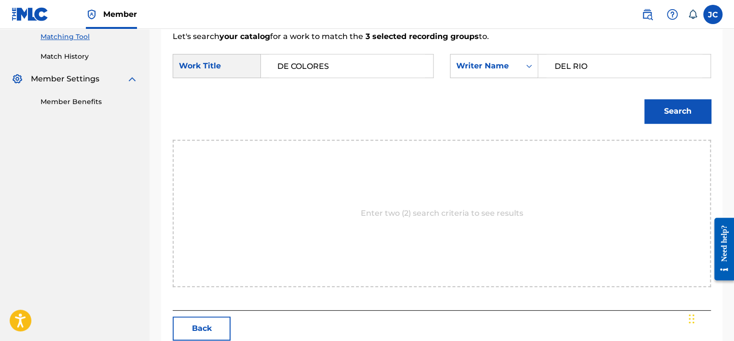
click at [644, 99] on button "Search" at bounding box center [677, 111] width 67 height 24
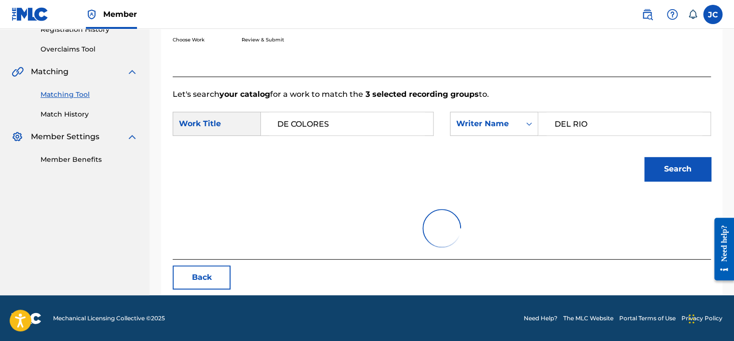
scroll to position [249, 0]
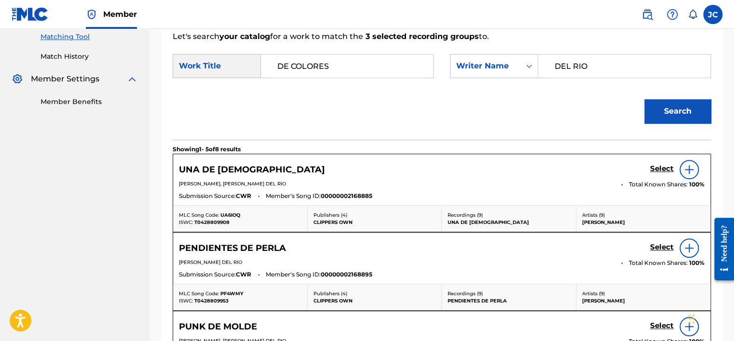
click at [604, 60] on input "DEL RIO" at bounding box center [624, 65] width 156 height 23
type input "D"
type input "BUHOS"
click at [644, 99] on button "Search" at bounding box center [677, 111] width 67 height 24
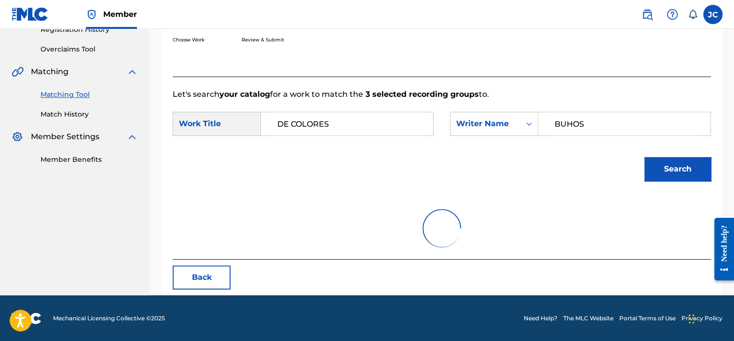
scroll to position [150, 0]
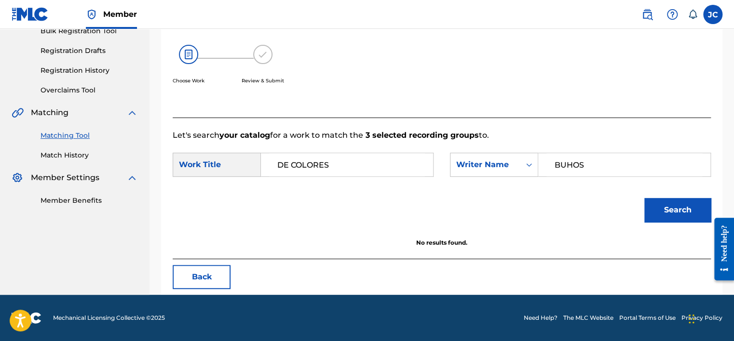
click at [179, 270] on button "Back" at bounding box center [202, 277] width 58 height 24
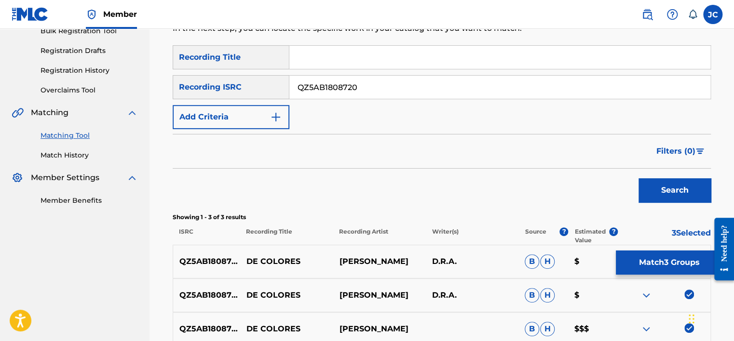
scroll to position [249, 0]
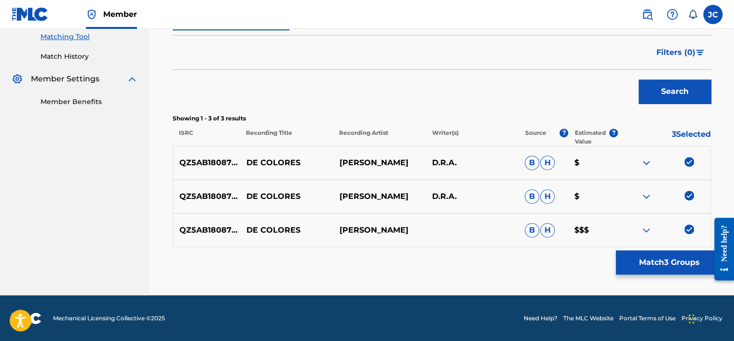
click at [689, 229] on img at bounding box center [689, 230] width 10 height 10
click at [691, 192] on img at bounding box center [689, 196] width 10 height 10
click at [689, 162] on img at bounding box center [689, 162] width 10 height 10
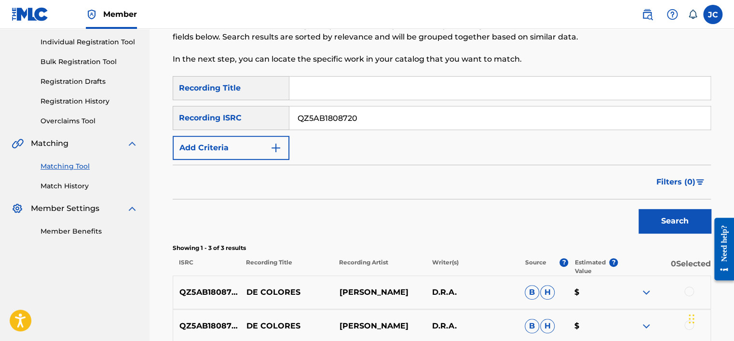
scroll to position [98, 0]
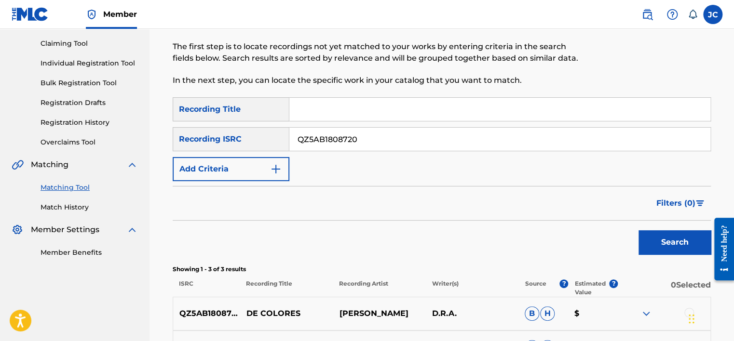
click at [387, 141] on input "QZ5AB1808720" at bounding box center [499, 139] width 421 height 23
paste input "USE831572557"
type input "USE831572557"
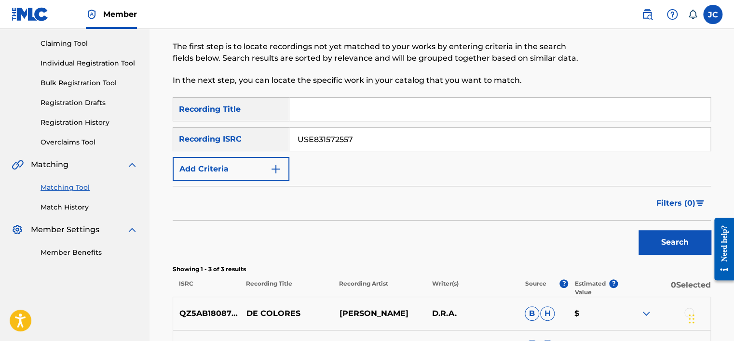
click at [639, 231] on button "Search" at bounding box center [675, 243] width 72 height 24
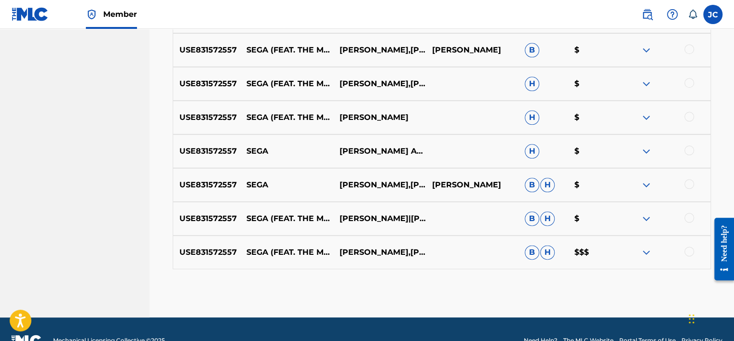
scroll to position [478, 0]
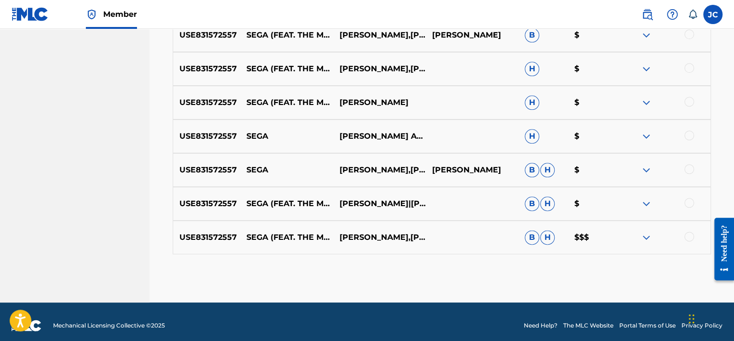
click at [687, 234] on div at bounding box center [689, 237] width 10 height 10
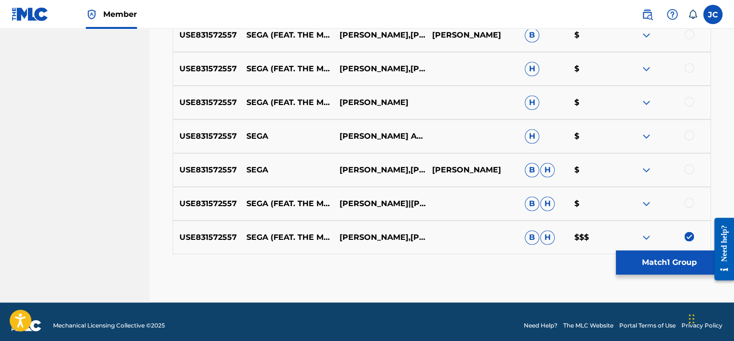
click at [690, 204] on div at bounding box center [689, 203] width 10 height 10
click at [688, 171] on div at bounding box center [689, 169] width 10 height 10
click at [689, 133] on div at bounding box center [689, 136] width 10 height 10
click at [689, 102] on div at bounding box center [689, 102] width 10 height 10
click at [690, 68] on div at bounding box center [689, 68] width 10 height 10
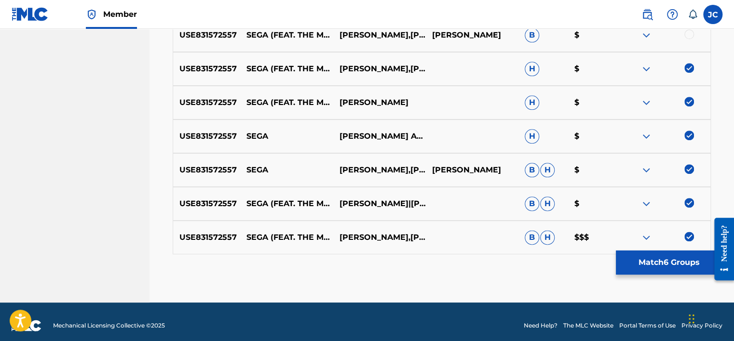
click at [687, 37] on div at bounding box center [689, 34] width 10 height 10
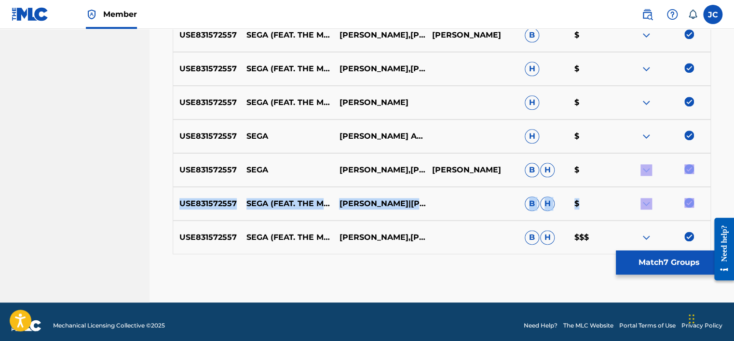
drag, startPoint x: 733, startPoint y: 204, endPoint x: 734, endPoint y: 173, distance: 31.4
drag, startPoint x: 734, startPoint y: 173, endPoint x: 715, endPoint y: 195, distance: 29.0
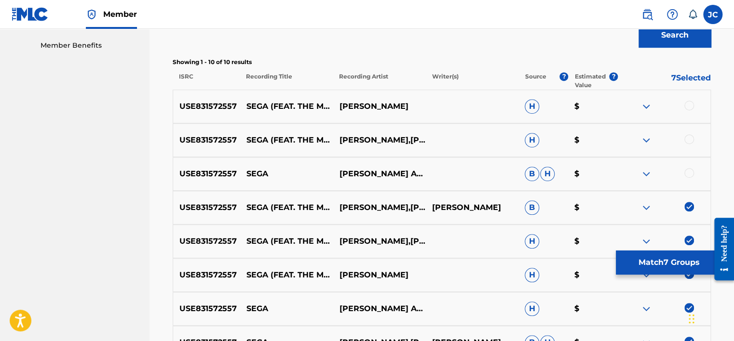
scroll to position [299, 0]
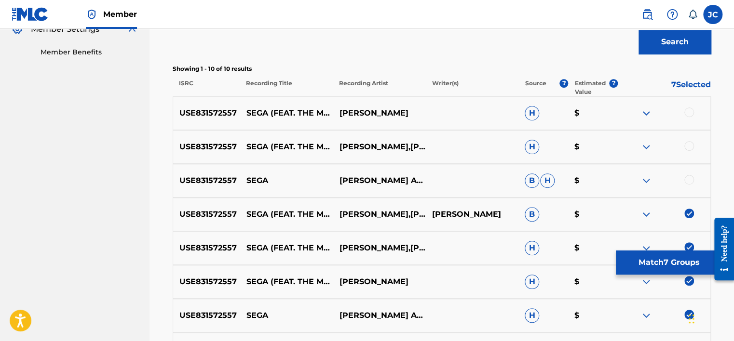
click at [689, 177] on div at bounding box center [689, 180] width 10 height 10
click at [688, 149] on div at bounding box center [689, 146] width 10 height 10
click at [686, 112] on div at bounding box center [689, 113] width 10 height 10
click at [647, 258] on button "Match 10 Groups" at bounding box center [669, 263] width 107 height 24
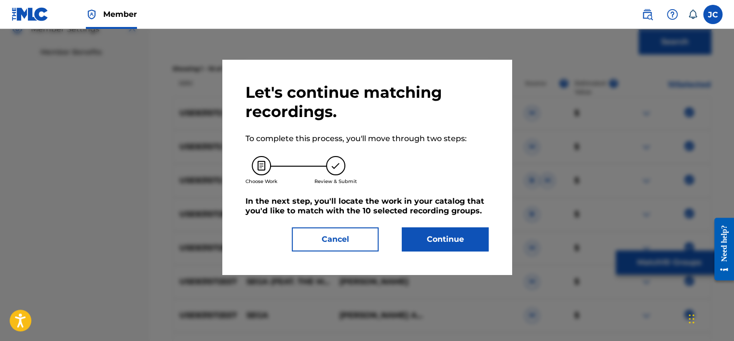
click at [450, 250] on button "Continue" at bounding box center [445, 240] width 87 height 24
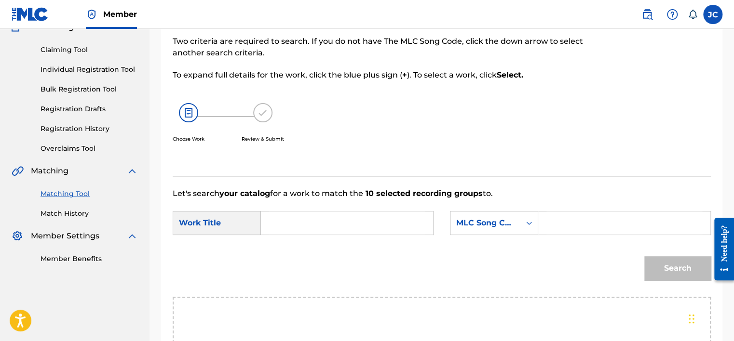
scroll to position [156, 0]
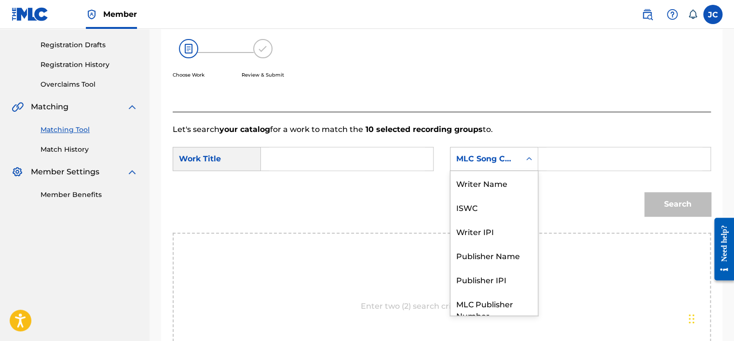
click at [520, 164] on div "Search Form" at bounding box center [528, 158] width 17 height 17
click at [491, 186] on div "Writer Name" at bounding box center [493, 183] width 87 height 24
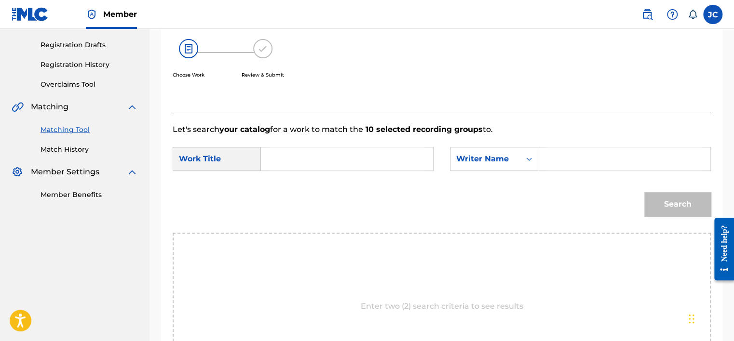
click at [295, 164] on input "Search Form" at bounding box center [347, 159] width 156 height 23
paste input "[PERSON_NAME]"
type input "[PERSON_NAME]"
drag, startPoint x: 340, startPoint y: 170, endPoint x: 261, endPoint y: 150, distance: 80.5
click at [261, 150] on div "[PERSON_NAME]" at bounding box center [347, 159] width 173 height 24
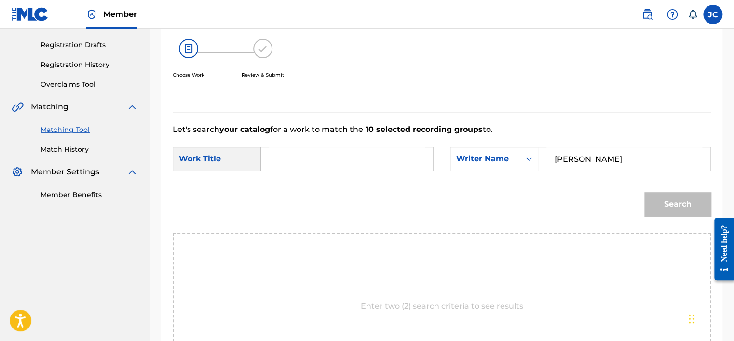
type input "[PERSON_NAME]"
click at [350, 153] on input "Search Form" at bounding box center [347, 159] width 156 height 23
type input "SEGA"
click at [644, 192] on button "Search" at bounding box center [677, 204] width 67 height 24
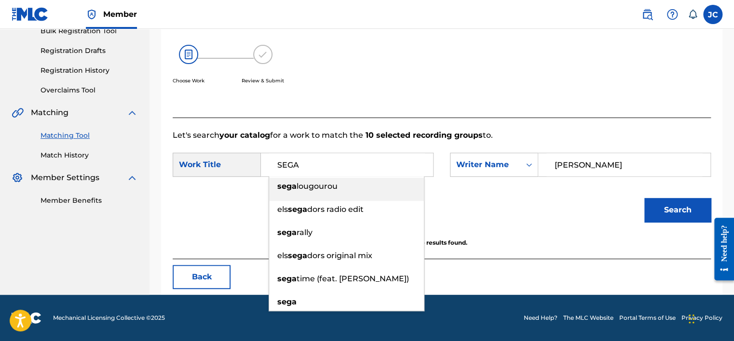
scroll to position [150, 0]
click at [422, 111] on div "Match Usage - Select Work In this step, you will locate the work you'd like to …" at bounding box center [380, 22] width 414 height 191
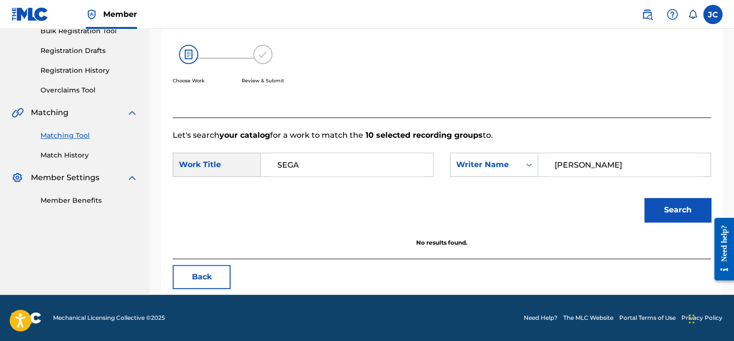
click at [669, 208] on button "Search" at bounding box center [677, 210] width 67 height 24
click at [205, 281] on button "Back" at bounding box center [202, 277] width 58 height 24
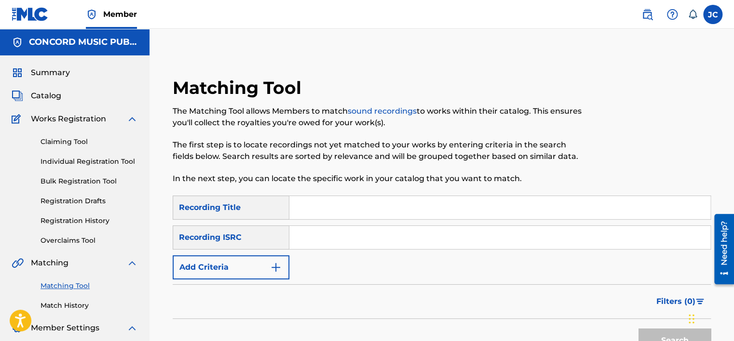
click at [316, 237] on input "Search Form" at bounding box center [499, 237] width 421 height 23
paste input "USA371570076"
type input "USA371570076"
click at [639, 329] on button "Search" at bounding box center [675, 341] width 72 height 24
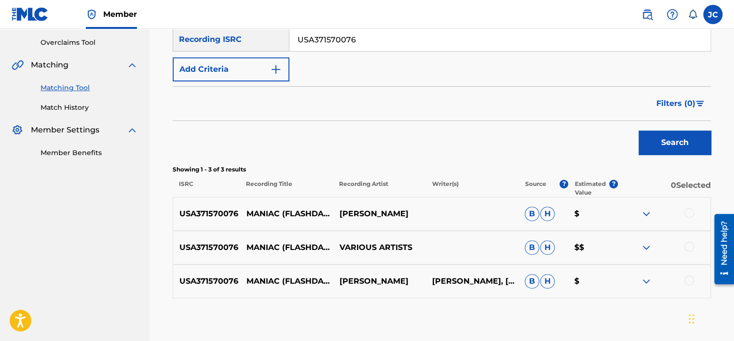
scroll to position [249, 0]
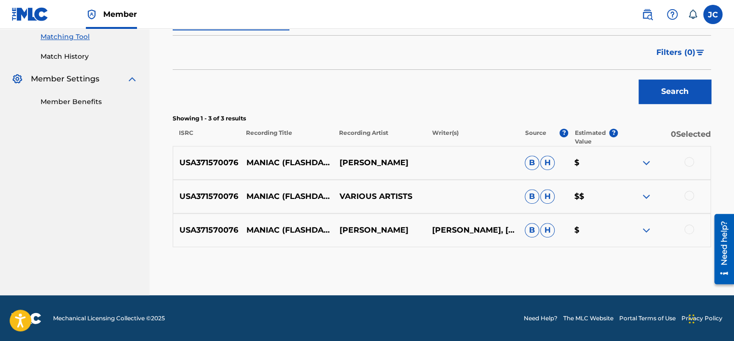
click at [689, 227] on div at bounding box center [689, 230] width 10 height 10
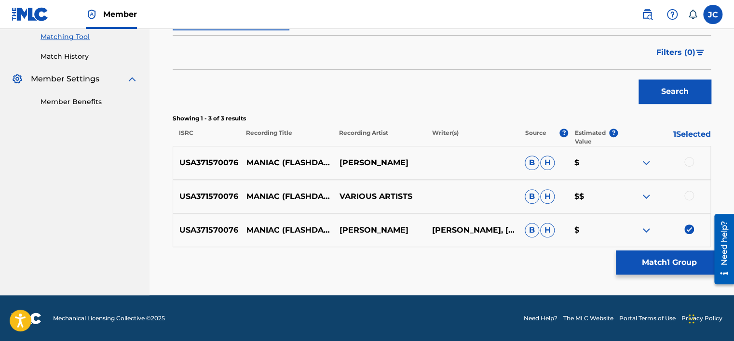
click at [688, 199] on div at bounding box center [689, 196] width 10 height 10
click at [686, 159] on div at bounding box center [689, 162] width 10 height 10
click at [657, 256] on button "Match 3 Groups" at bounding box center [669, 263] width 107 height 24
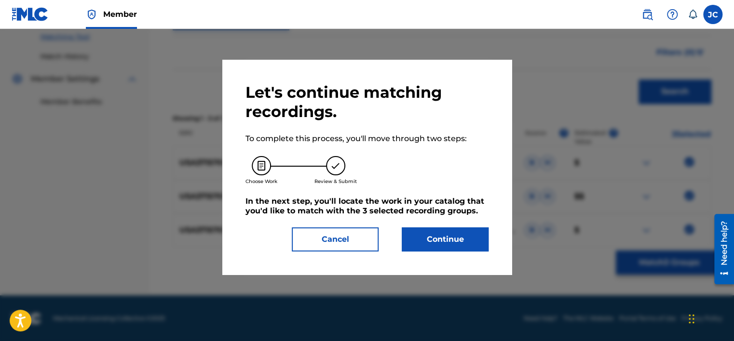
click at [469, 232] on button "Continue" at bounding box center [445, 240] width 87 height 24
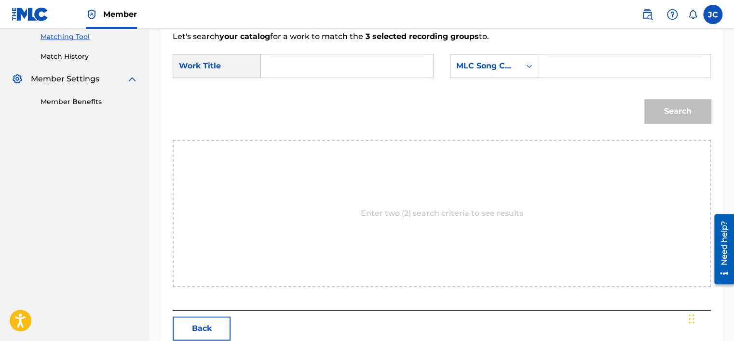
click at [533, 63] on icon "Search Form" at bounding box center [529, 66] width 10 height 10
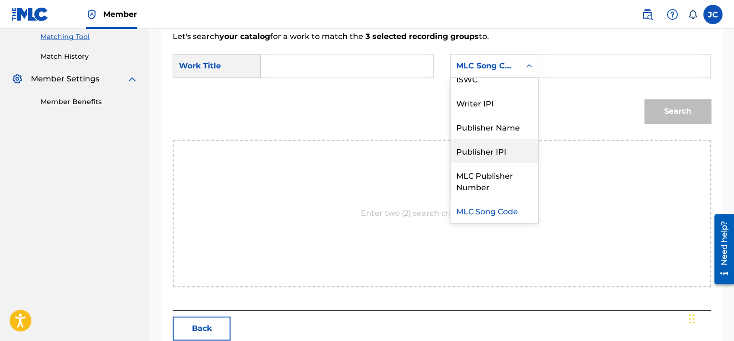
scroll to position [0, 0]
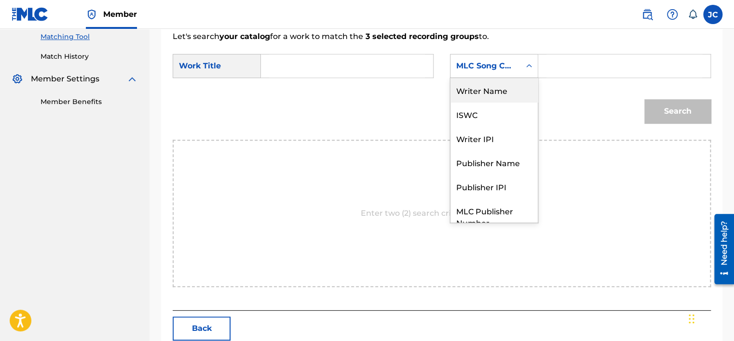
click at [510, 92] on div "Writer Name" at bounding box center [493, 90] width 87 height 24
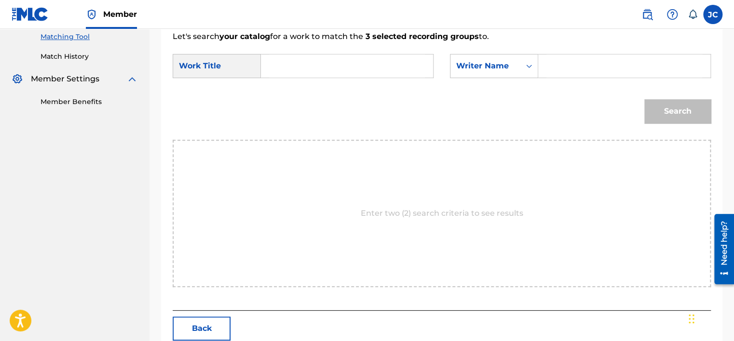
click at [316, 66] on input "Search Form" at bounding box center [347, 65] width 156 height 23
paste input "MICHAEL SEMBELLO MANIAC (FLASHDANCE VERSION) [RE-RECORDED] [REMASTERED]"
drag, startPoint x: 421, startPoint y: 64, endPoint x: 366, endPoint y: 83, distance: 59.0
click at [366, 83] on div "SearchWithCriteria1b71d674-182e-4d7f-941e-9c05d0f6bcb2 Work Title MICHAEL SEMBE…" at bounding box center [442, 69] width 538 height 30
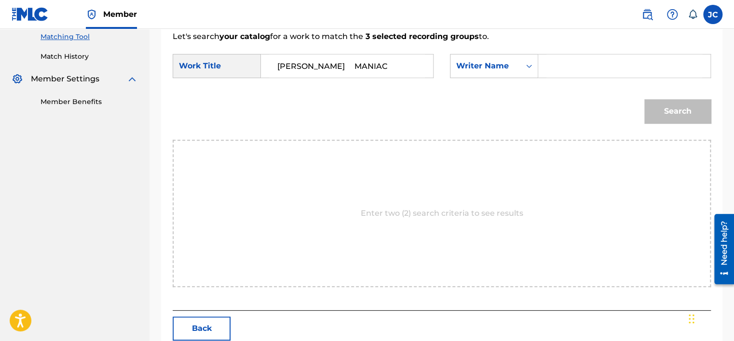
scroll to position [0, 0]
click at [378, 66] on input "MICHAEL SEMBELLO MANIAC" at bounding box center [347, 65] width 156 height 23
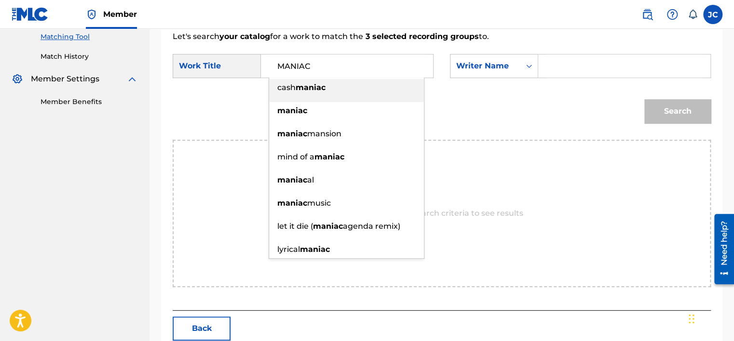
type input "MANIAC"
click at [563, 66] on input "Search Form" at bounding box center [624, 65] width 156 height 23
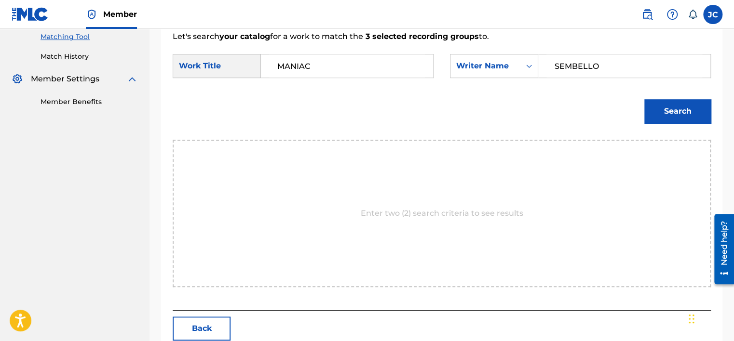
type input "SEMBELLO"
click at [644, 99] on button "Search" at bounding box center [677, 111] width 67 height 24
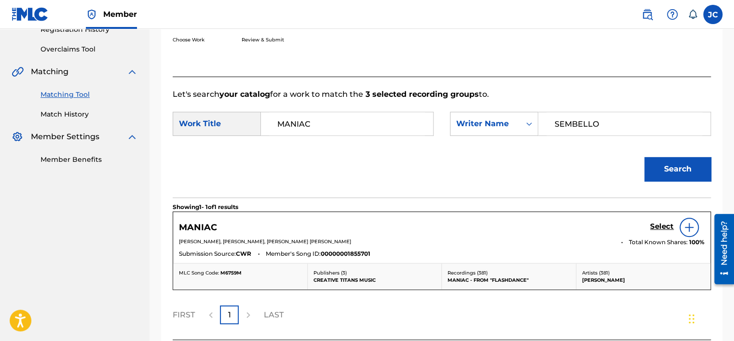
scroll to position [249, 0]
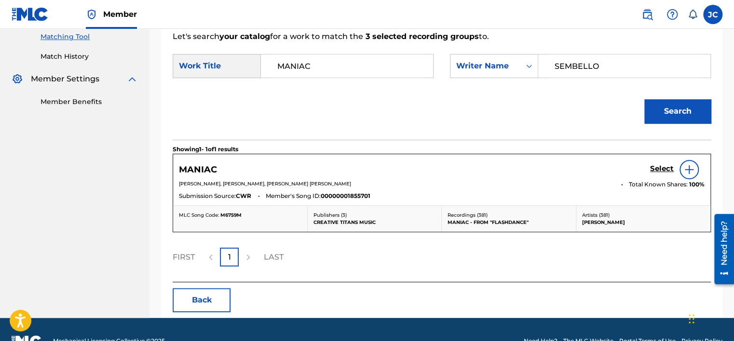
click at [655, 169] on h5 "Select" at bounding box center [662, 168] width 24 height 9
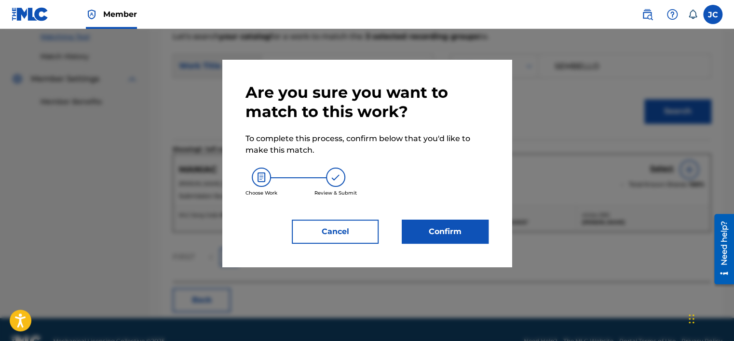
click at [440, 238] on button "Confirm" at bounding box center [445, 232] width 87 height 24
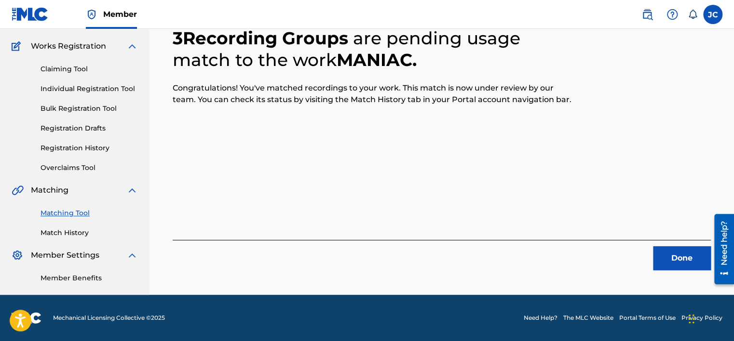
scroll to position [73, 0]
click at [672, 256] on button "Done" at bounding box center [682, 258] width 58 height 24
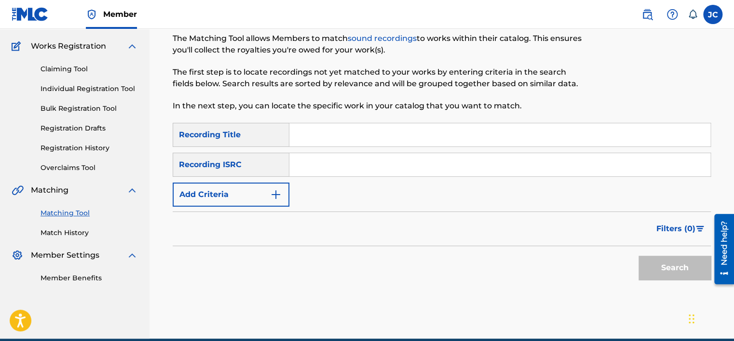
click at [368, 165] on input "Search Form" at bounding box center [499, 164] width 421 height 23
paste input "QM4TX2104196"
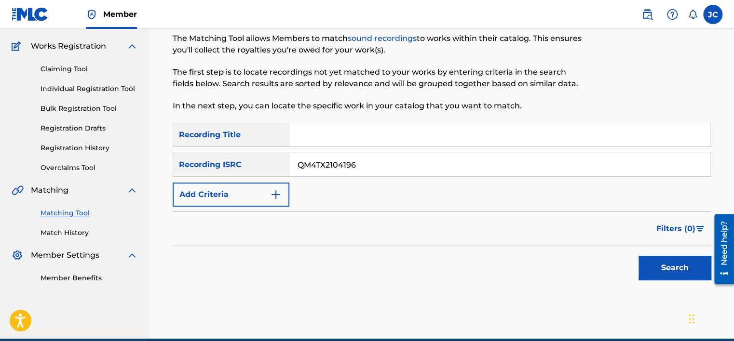
type input "QM4TX2104196"
click at [639, 256] on button "Search" at bounding box center [675, 268] width 72 height 24
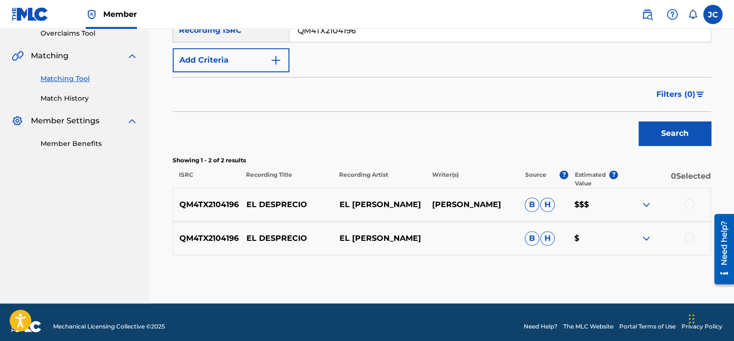
scroll to position [216, 0]
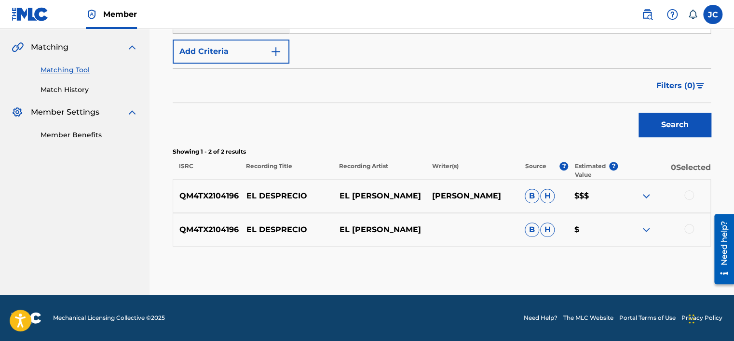
click at [689, 228] on div at bounding box center [689, 229] width 10 height 10
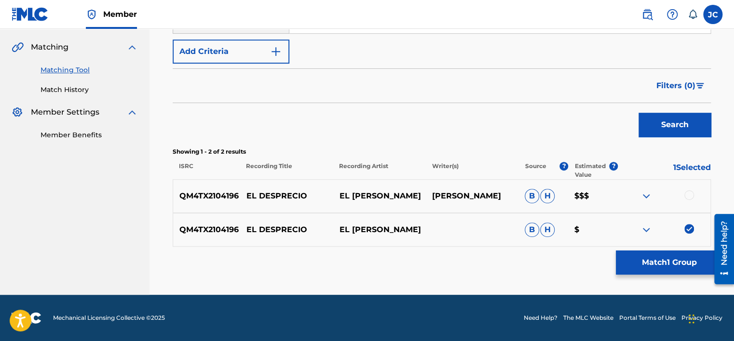
click at [690, 191] on div at bounding box center [689, 195] width 10 height 10
click at [660, 259] on button "Match 2 Groups" at bounding box center [669, 263] width 107 height 24
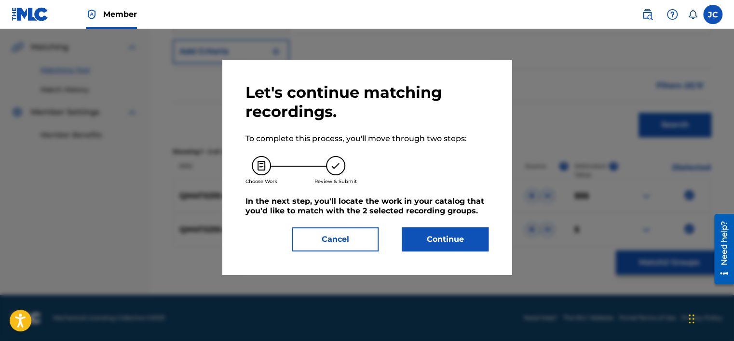
click at [426, 241] on button "Continue" at bounding box center [445, 240] width 87 height 24
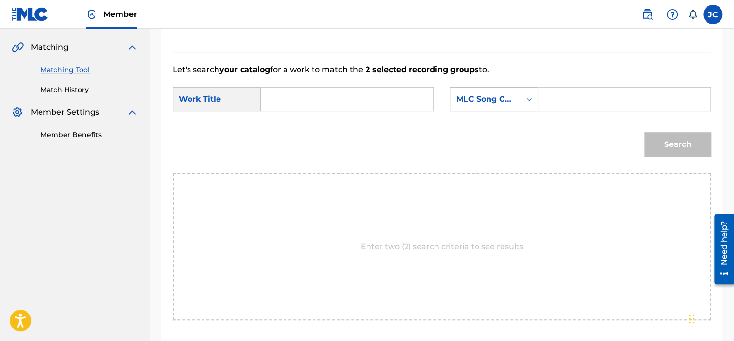
click at [488, 102] on div "MLC Song Code" at bounding box center [485, 100] width 58 height 12
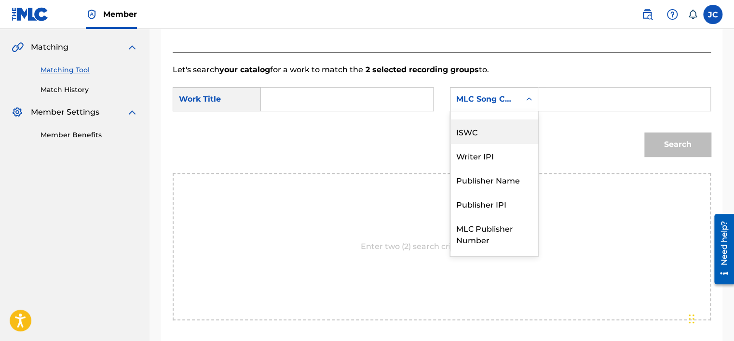
scroll to position [0, 0]
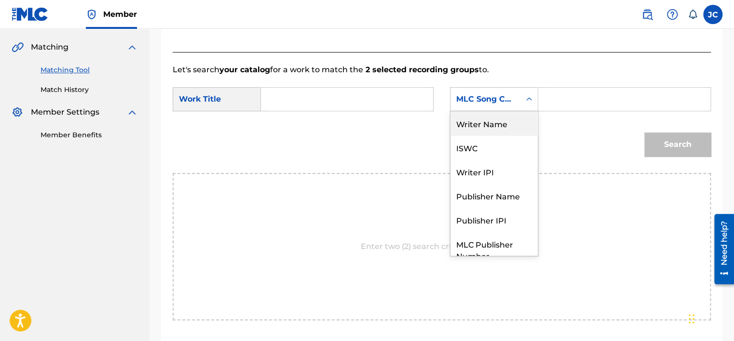
click at [498, 125] on div "Writer Name" at bounding box center [493, 123] width 87 height 24
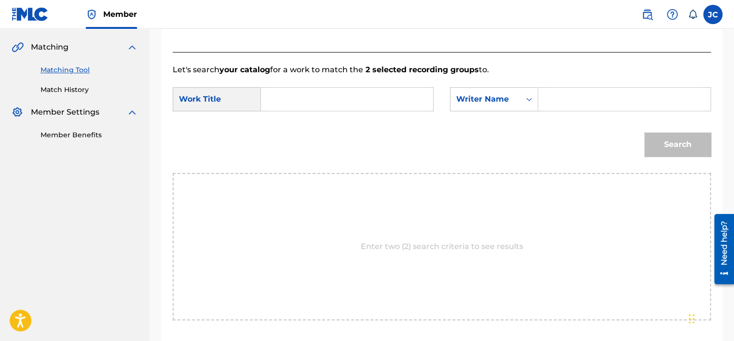
click at [362, 102] on input "Search Form" at bounding box center [347, 99] width 156 height 23
type input "DESPRECIO"
click at [366, 54] on div "Let's search your catalog for a work to match the 2 selected recording groups t…" at bounding box center [442, 198] width 538 height 292
click at [548, 108] on input "Search Form" at bounding box center [624, 99] width 156 height 23
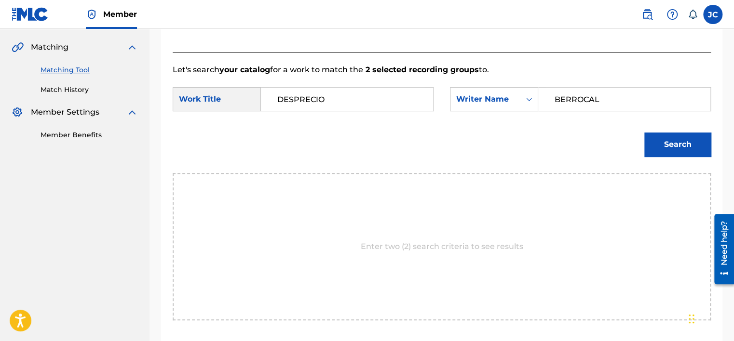
click at [644, 133] on button "Search" at bounding box center [677, 145] width 67 height 24
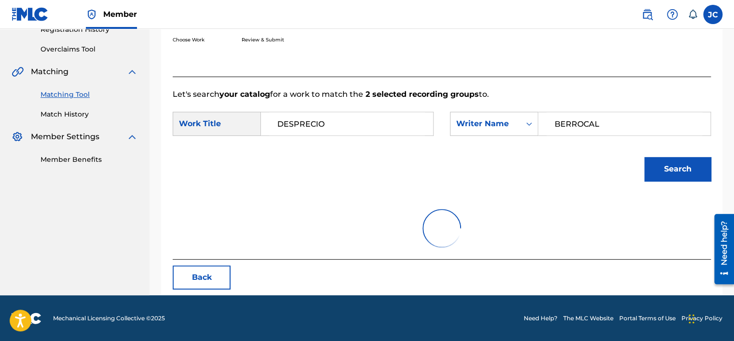
scroll to position [150, 0]
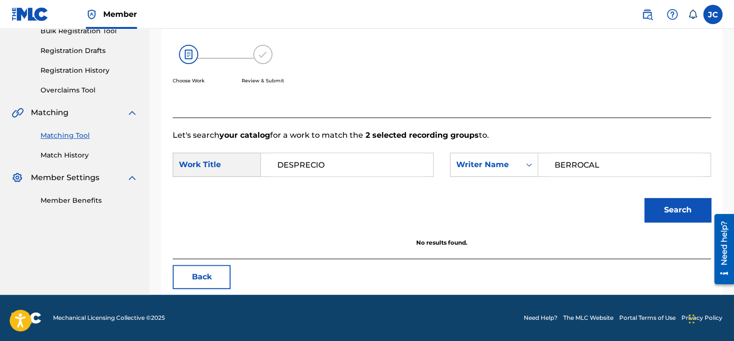
click at [625, 150] on form "SearchWithCriteria1b71d674-182e-4d7f-941e-9c05d0f6bcb2 Work Title DESPRECIO Sea…" at bounding box center [442, 189] width 538 height 97
click at [626, 165] on input "BERROCAL" at bounding box center [624, 164] width 156 height 23
type input "CALLE"
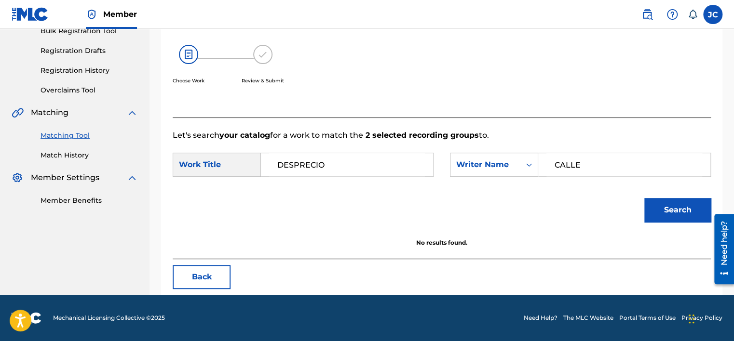
click at [644, 198] on button "Search" at bounding box center [677, 210] width 67 height 24
click at [206, 277] on button "Back" at bounding box center [202, 277] width 58 height 24
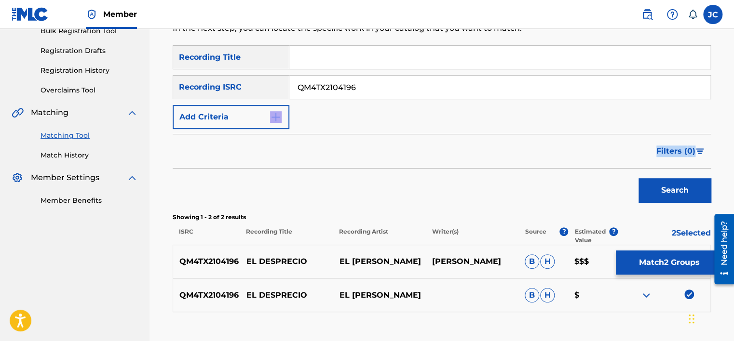
drag, startPoint x: 733, startPoint y: 115, endPoint x: 736, endPoint y: 154, distance: 39.7
click at [734, 154] on html "Accessibility Screen-Reader Guide, Feedback, and Issue Reporting | New window M…" at bounding box center [367, 20] width 734 height 341
drag, startPoint x: 736, startPoint y: 154, endPoint x: 721, endPoint y: 167, distance: 20.2
click at [721, 167] on div "Matching Tool The Matching Tool allows Members to match sound recordings to wor…" at bounding box center [441, 144] width 561 height 434
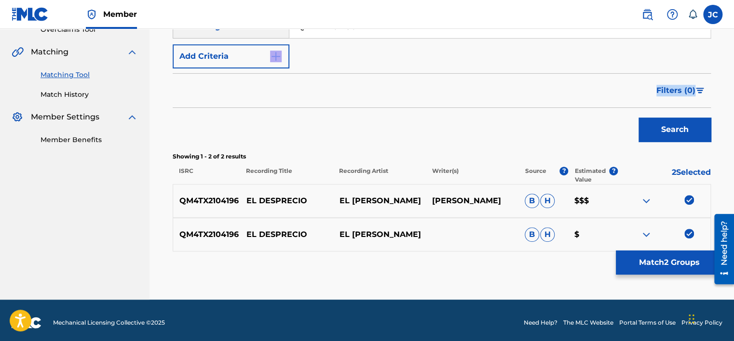
scroll to position [216, 0]
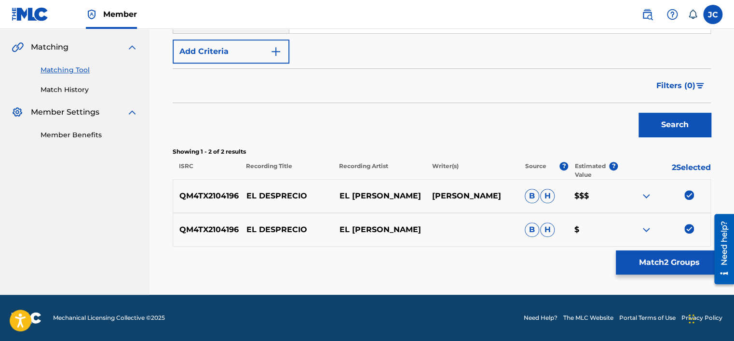
click at [693, 235] on div "QM4TX2104196 EL DESPRECIO EL CHOLO BERROCAL B H $" at bounding box center [442, 230] width 538 height 34
click at [689, 231] on img at bounding box center [689, 229] width 10 height 10
click at [687, 186] on div "QM4TX2104196 EL DESPRECIO EL CHOLO BERROCAL ISIDORO BERROCAL CORONADO B H $$$" at bounding box center [442, 196] width 538 height 34
click at [688, 195] on img at bounding box center [689, 195] width 10 height 10
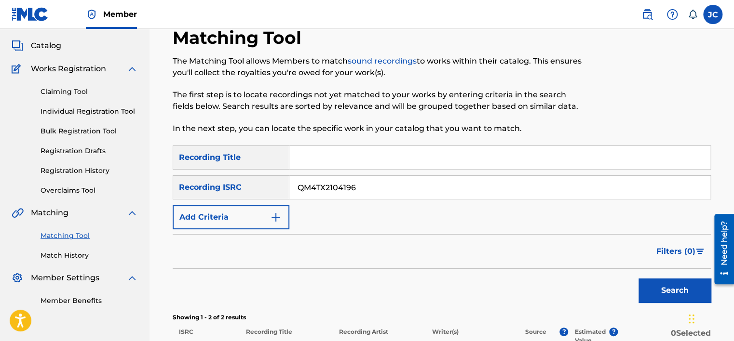
scroll to position [45, 0]
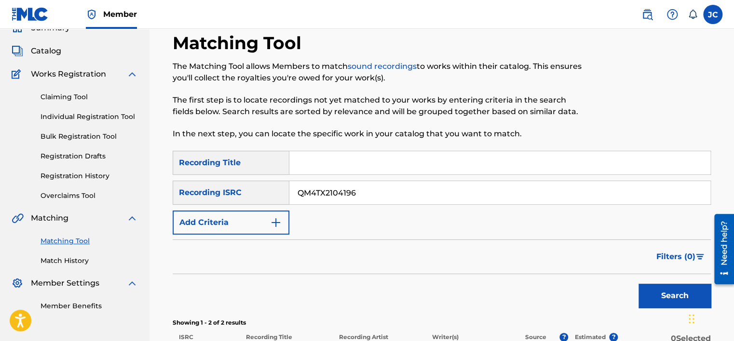
click at [369, 196] on input "QM4TX2104196" at bounding box center [499, 192] width 421 height 23
paste input "QMFME1446039"
type input "QMFME1446039"
click at [639, 284] on button "Search" at bounding box center [675, 296] width 72 height 24
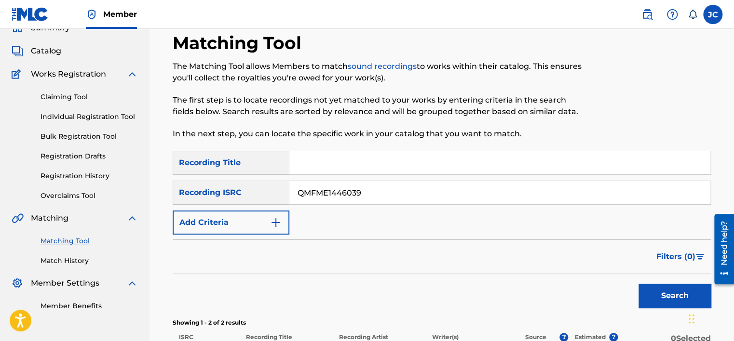
click at [675, 301] on button "Search" at bounding box center [675, 296] width 72 height 24
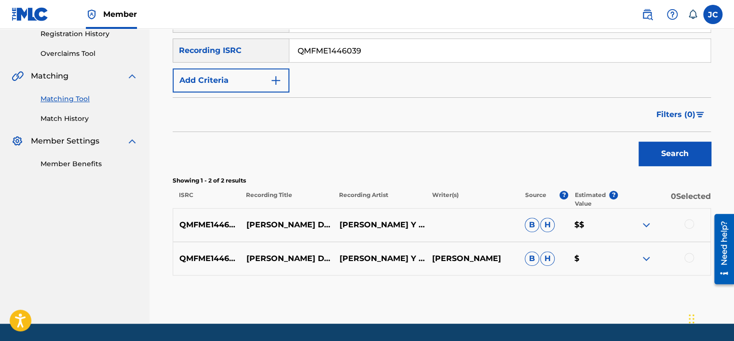
scroll to position [188, 0]
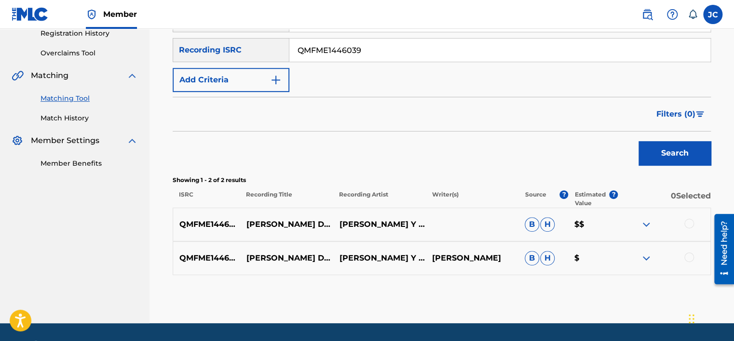
click at [688, 255] on div at bounding box center [689, 258] width 10 height 10
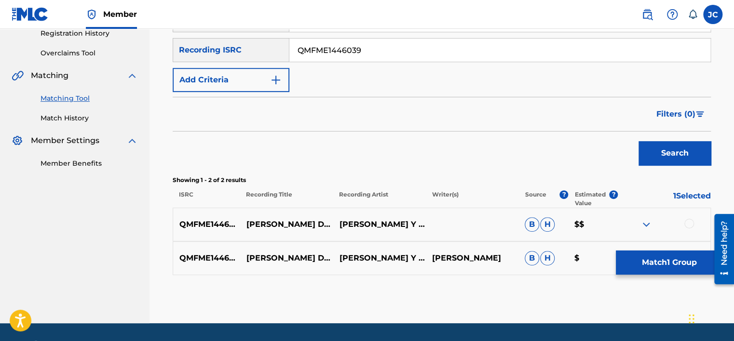
click at [685, 220] on div at bounding box center [689, 224] width 10 height 10
click at [676, 250] on div "QMFME1446039 LA GAITA DE LOS PORTUGUESES HUGO BLANCO Y SU CONJUNTO HUGO BLANCO …" at bounding box center [442, 259] width 538 height 34
click at [675, 263] on button "Match 2 Groups" at bounding box center [669, 263] width 107 height 24
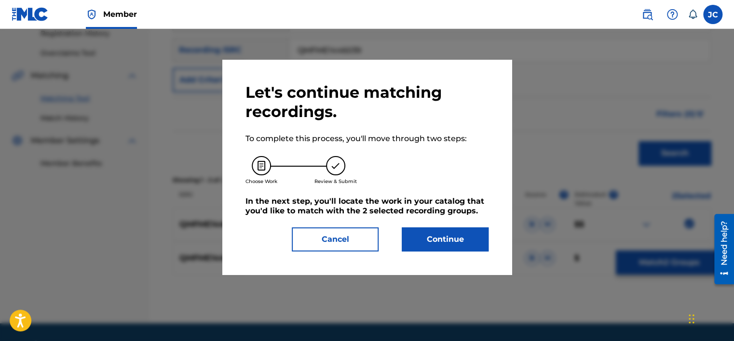
click at [453, 239] on button "Continue" at bounding box center [445, 240] width 87 height 24
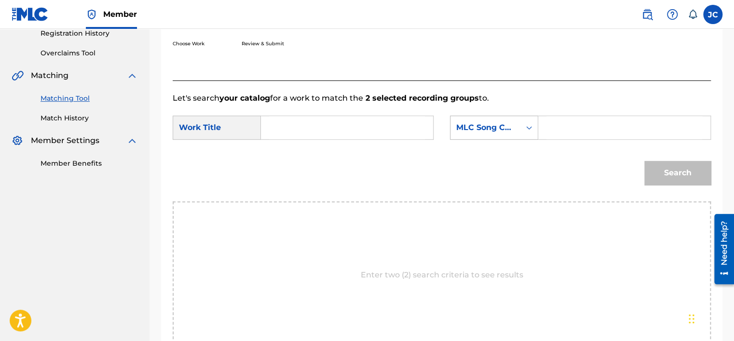
click at [476, 132] on div "MLC Song Code" at bounding box center [485, 128] width 58 height 12
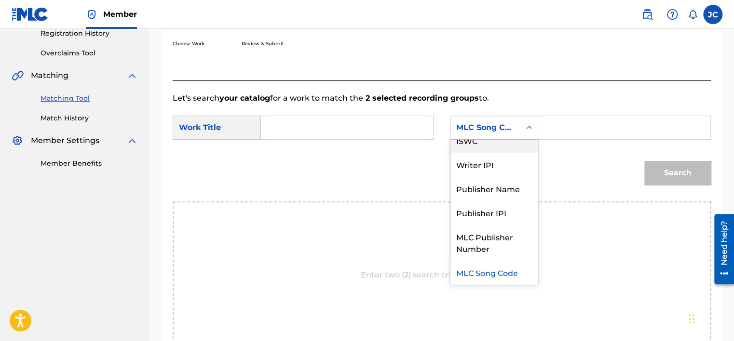
scroll to position [0, 0]
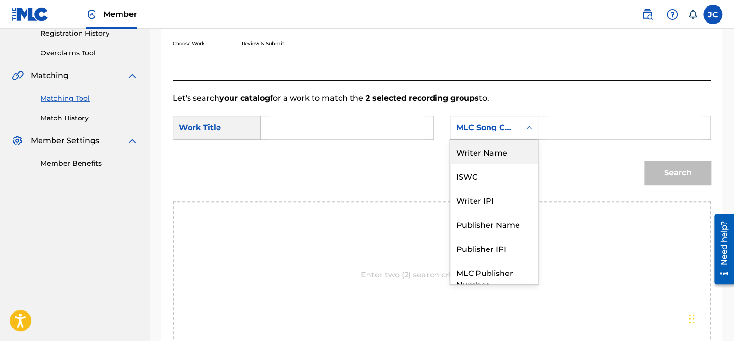
click at [501, 152] on div "Writer Name" at bounding box center [493, 152] width 87 height 24
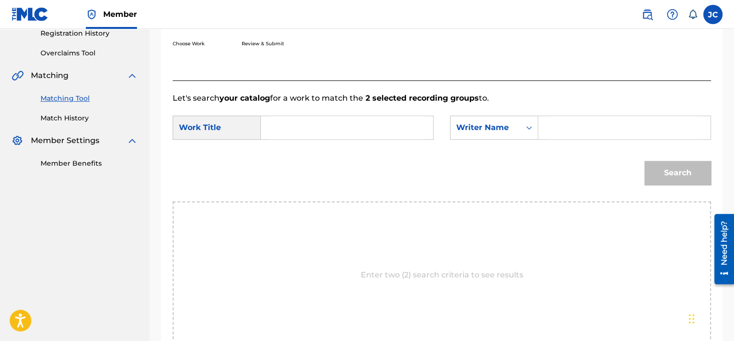
click at [362, 131] on input "Search Form" at bounding box center [347, 127] width 156 height 23
paste input "La Gaita de los Portugueses"
type input "La Gaita de los Portugueses"
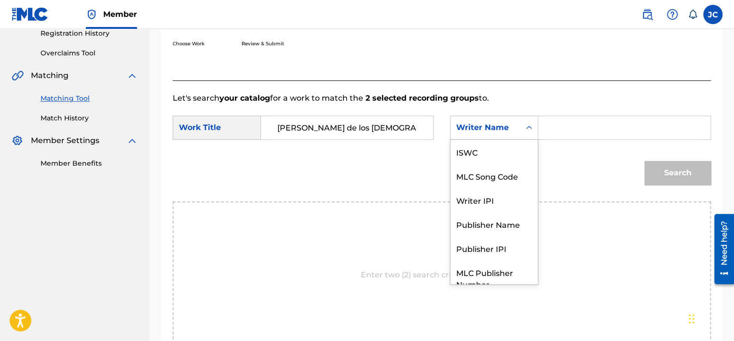
click at [521, 132] on div "Search Form" at bounding box center [528, 127] width 17 height 17
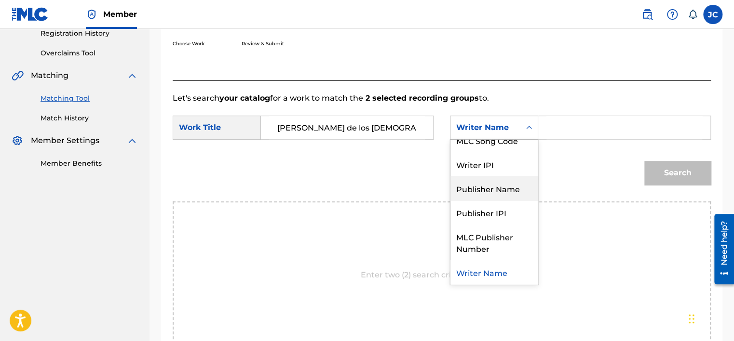
click at [583, 128] on input "Search Form" at bounding box center [624, 127] width 156 height 23
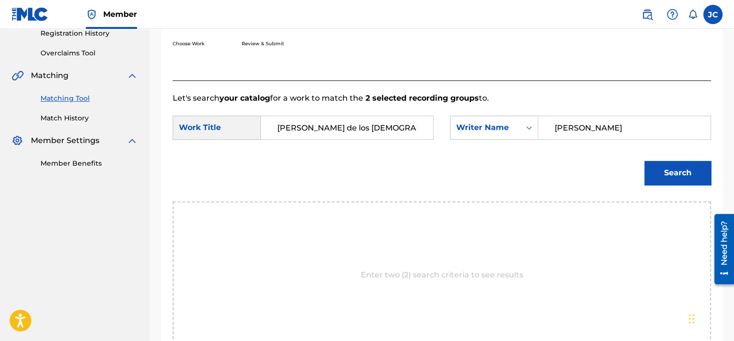
type input "BLANCO"
click at [644, 161] on button "Search" at bounding box center [677, 173] width 67 height 24
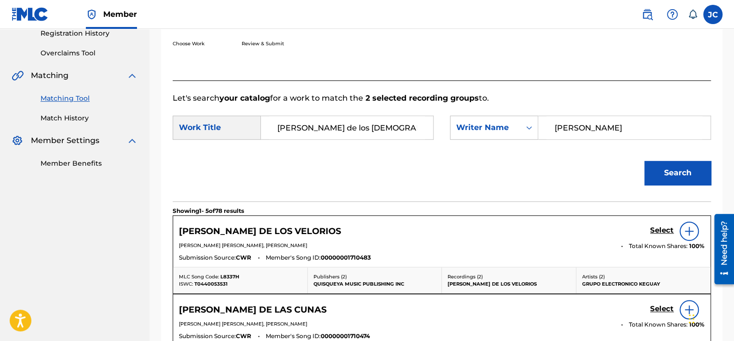
click at [556, 96] on p "Let's search your catalog for a work to match the 2 selected recording groups t…" at bounding box center [442, 99] width 538 height 12
drag, startPoint x: 733, startPoint y: 109, endPoint x: 736, endPoint y: 124, distance: 15.8
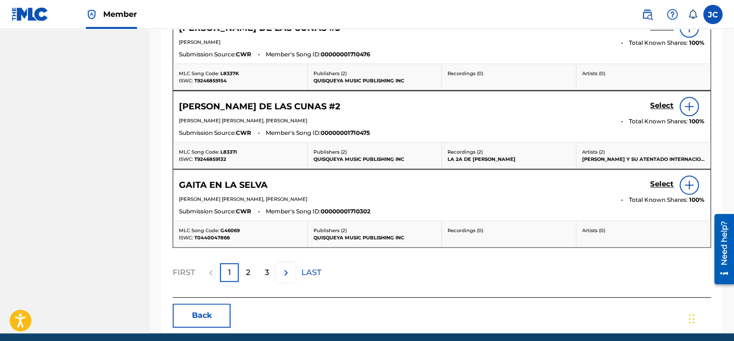
scroll to position [585, 0]
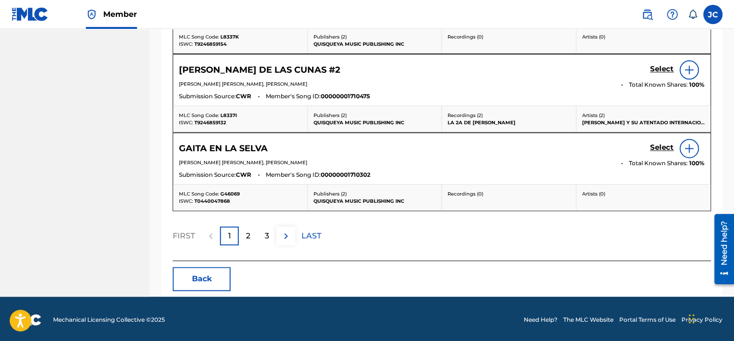
click at [208, 275] on button "Back" at bounding box center [202, 279] width 58 height 24
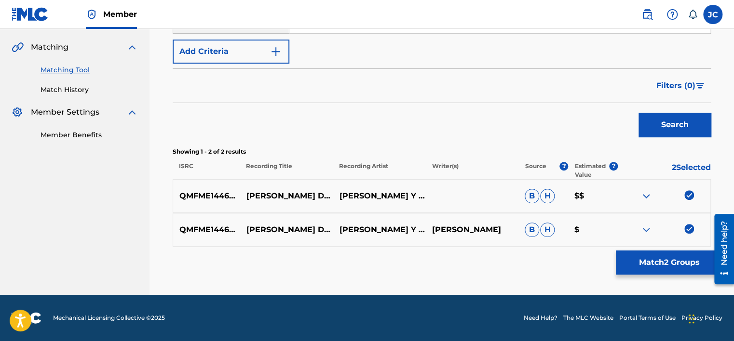
click at [686, 230] on img at bounding box center [689, 229] width 10 height 10
click at [685, 198] on img at bounding box center [689, 195] width 10 height 10
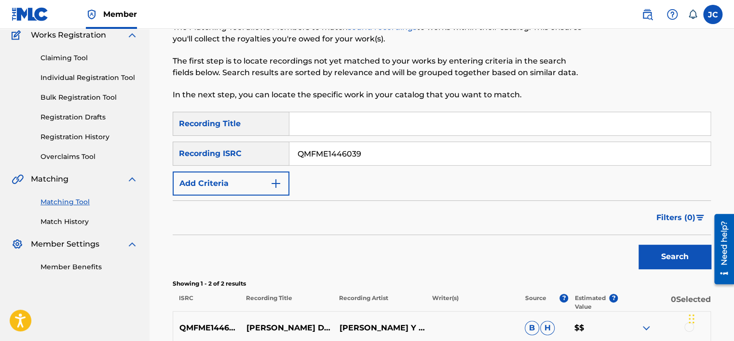
scroll to position [42, 0]
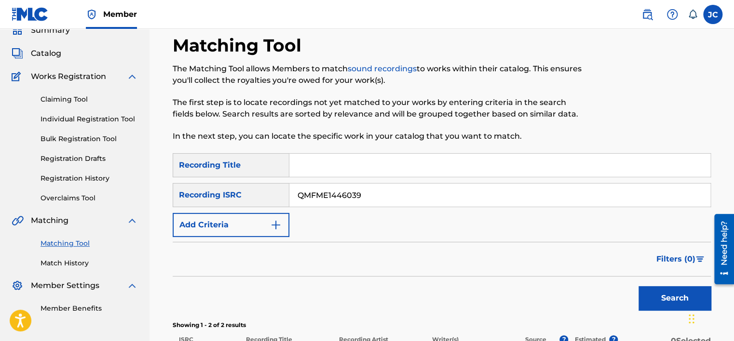
click at [418, 200] on input "QMFME1446039" at bounding box center [499, 195] width 421 height 23
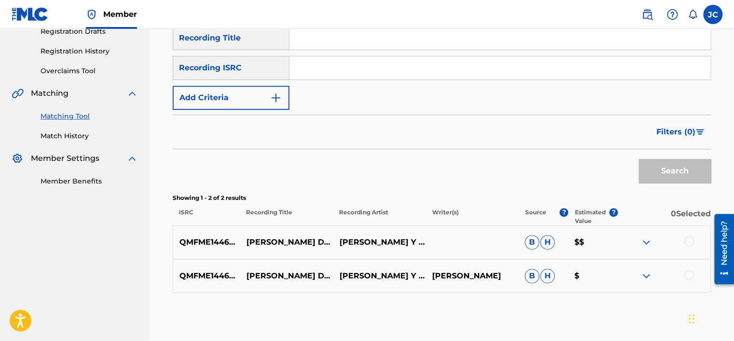
scroll to position [216, 0]
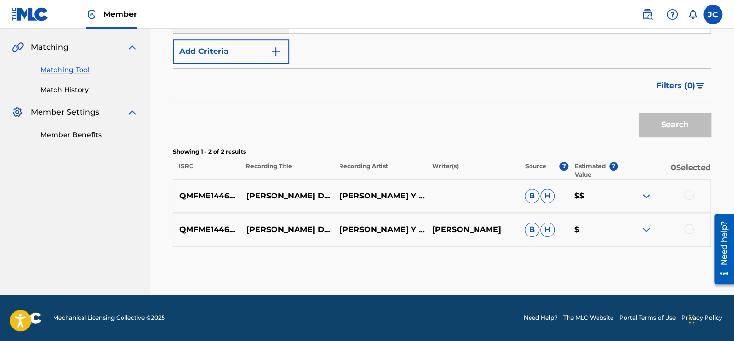
click at [687, 230] on div at bounding box center [689, 229] width 10 height 10
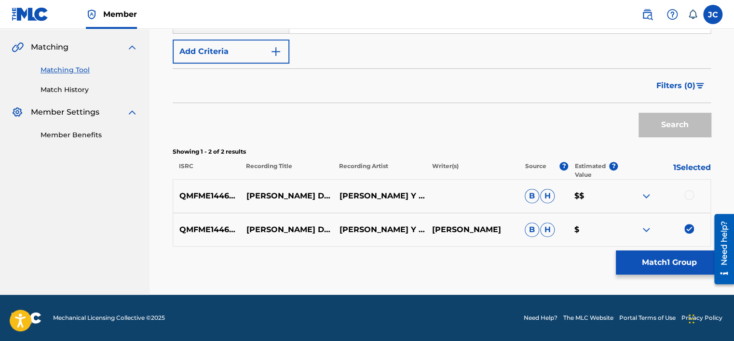
click at [685, 197] on div at bounding box center [689, 195] width 10 height 10
click at [652, 267] on button "Match 2 Groups" at bounding box center [669, 263] width 107 height 24
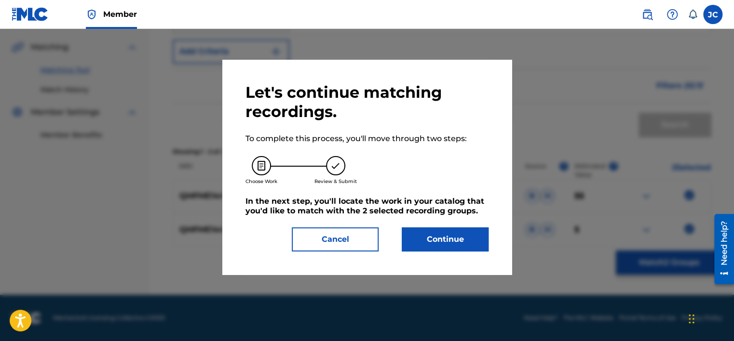
click at [418, 234] on button "Continue" at bounding box center [445, 240] width 87 height 24
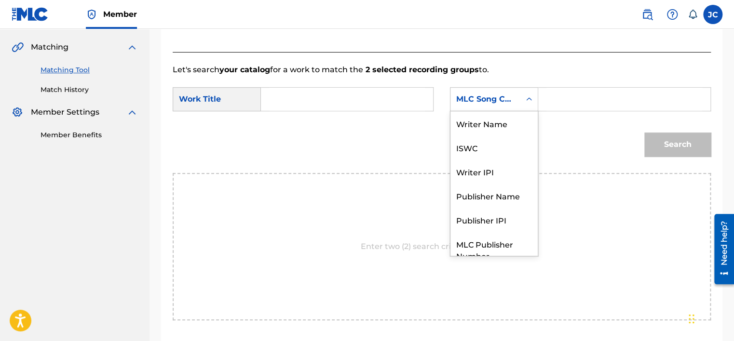
click at [486, 109] on div "MLC Song Code" at bounding box center [494, 99] width 88 height 24
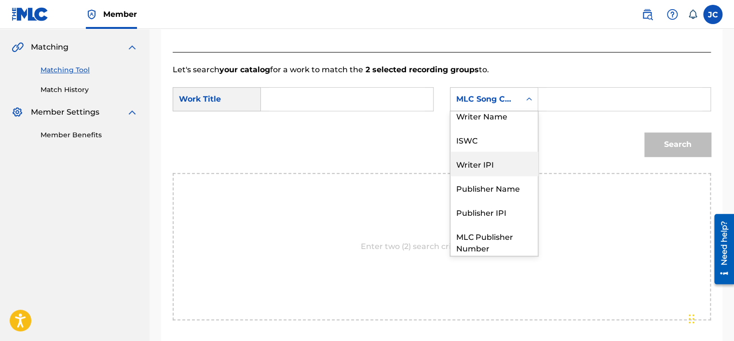
scroll to position [0, 0]
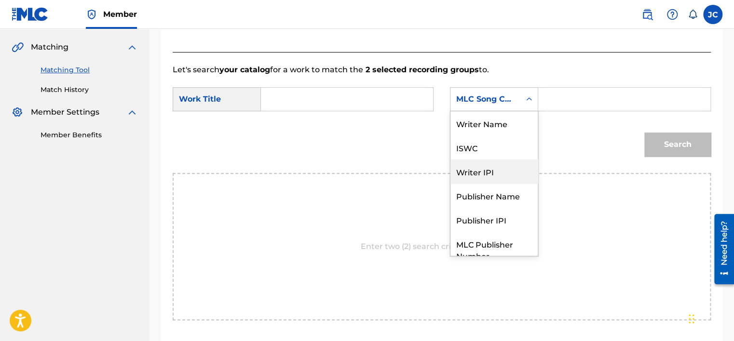
click at [485, 126] on div "Writer Name" at bounding box center [493, 123] width 87 height 24
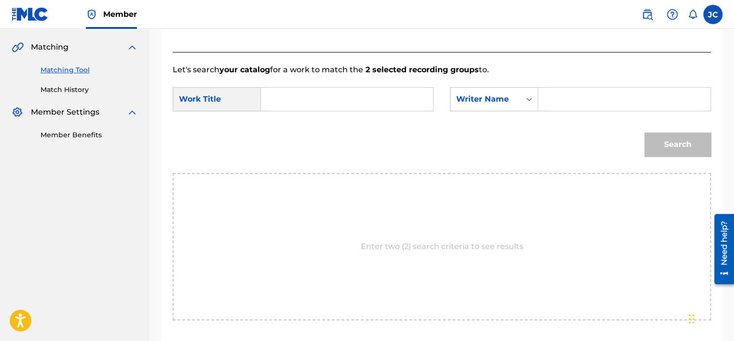
click at [305, 98] on input "Search Form" at bounding box center [347, 99] width 156 height 23
paste input "La Gaita de los Portugueses"
type input "La Gaita de los Portugueses"
click at [558, 98] on input "Search Form" at bounding box center [624, 99] width 156 height 23
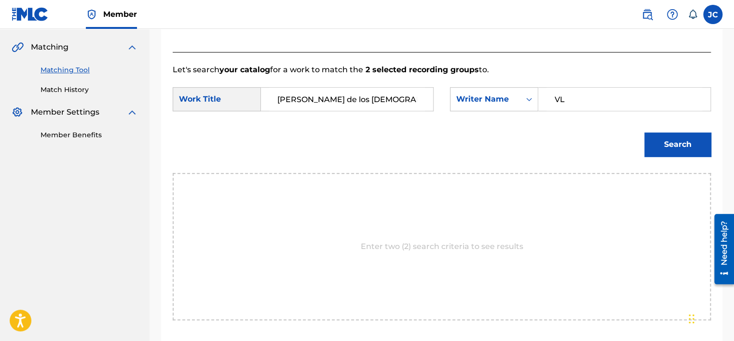
type input "V"
type input "BLANCO"
click at [644, 133] on button "Search" at bounding box center [677, 145] width 67 height 24
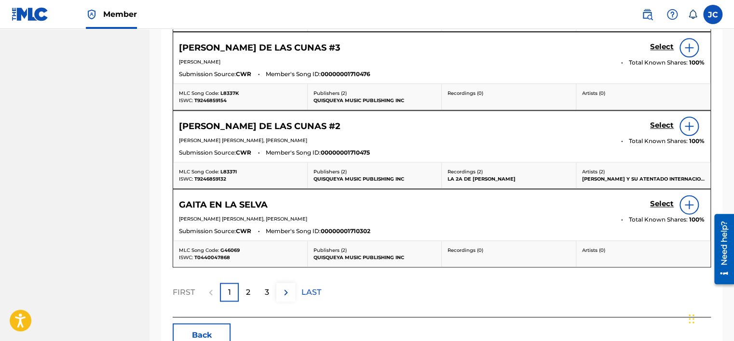
scroll to position [585, 0]
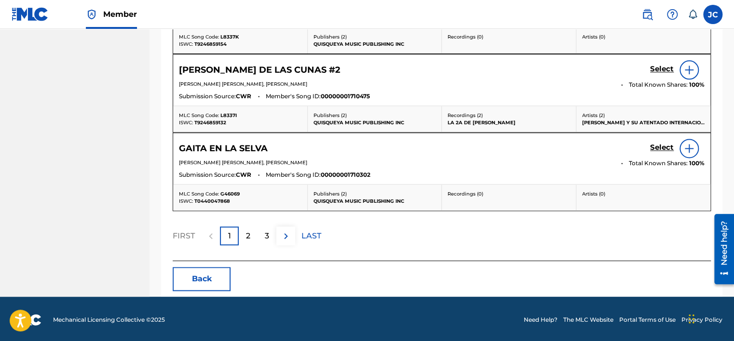
click at [214, 274] on button "Back" at bounding box center [202, 279] width 58 height 24
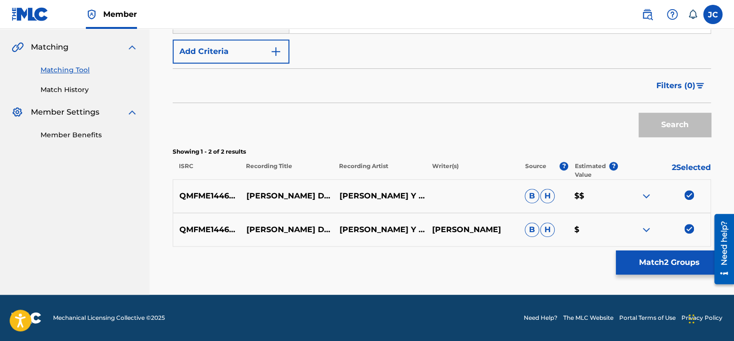
scroll to position [216, 0]
click at [685, 232] on img at bounding box center [689, 229] width 10 height 10
click at [687, 195] on img at bounding box center [689, 195] width 10 height 10
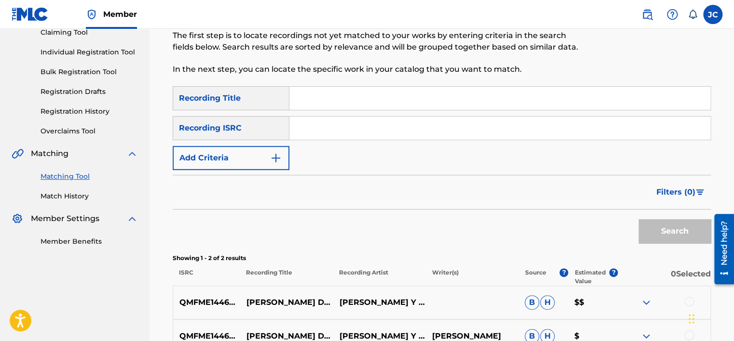
scroll to position [87, 0]
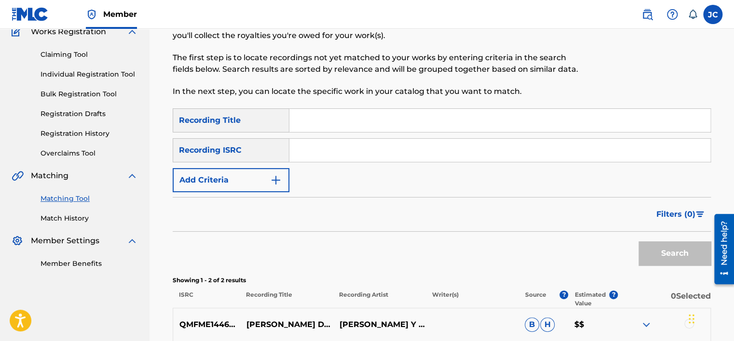
click at [391, 153] on input "Search Form" at bounding box center [499, 150] width 421 height 23
paste input "QZDQH1816760"
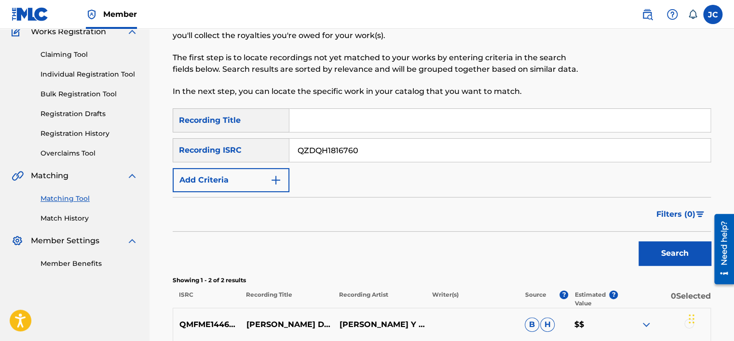
click at [639, 242] on button "Search" at bounding box center [675, 254] width 72 height 24
click at [397, 156] on input "QZDQH1816760" at bounding box center [499, 150] width 421 height 23
paste input "No Me Hablen De Ella"
type input "N"
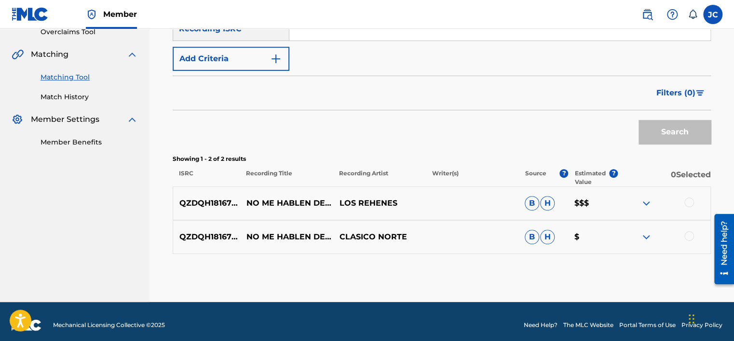
scroll to position [210, 0]
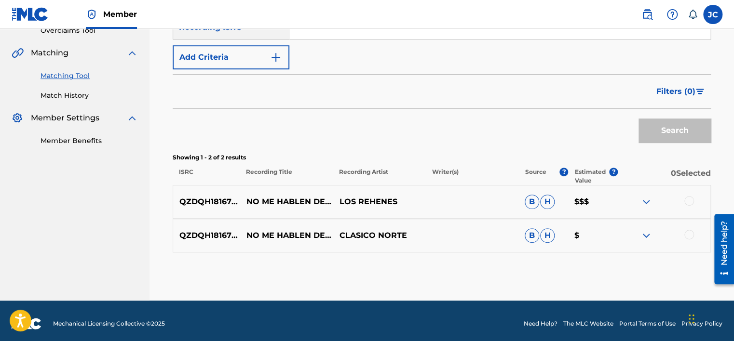
click at [685, 237] on div at bounding box center [664, 236] width 93 height 12
click at [687, 231] on div at bounding box center [689, 235] width 10 height 10
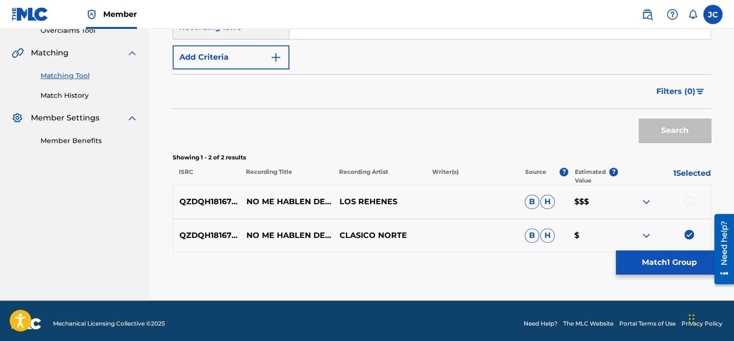
click at [690, 202] on div at bounding box center [689, 201] width 10 height 10
click at [647, 274] on button "Match 2 Groups" at bounding box center [669, 263] width 107 height 24
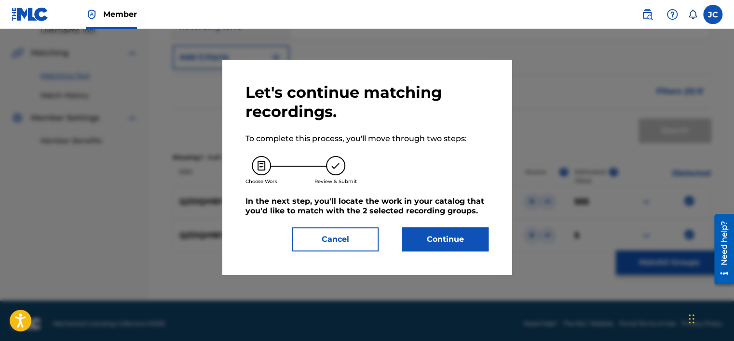
click at [434, 240] on button "Continue" at bounding box center [445, 240] width 87 height 24
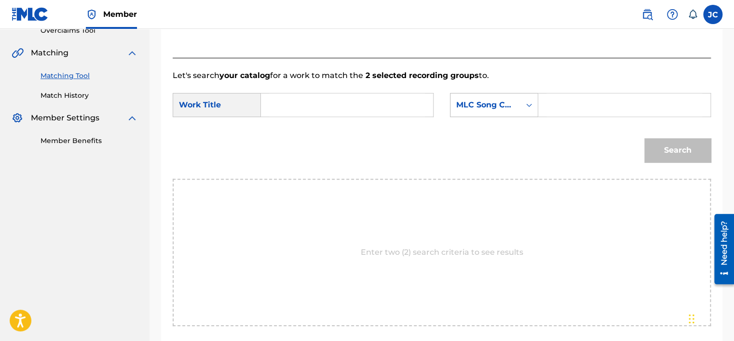
click at [503, 96] on div "MLC Song Code" at bounding box center [485, 105] width 70 height 18
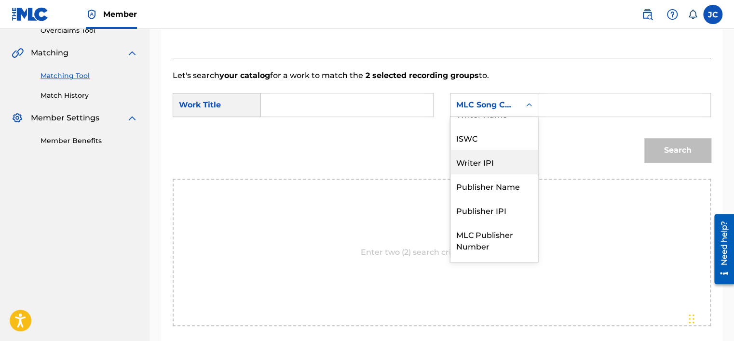
scroll to position [0, 0]
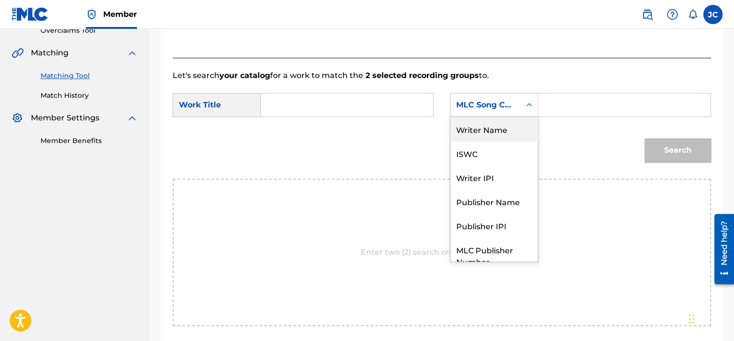
click at [497, 127] on div "Writer Name" at bounding box center [493, 129] width 87 height 24
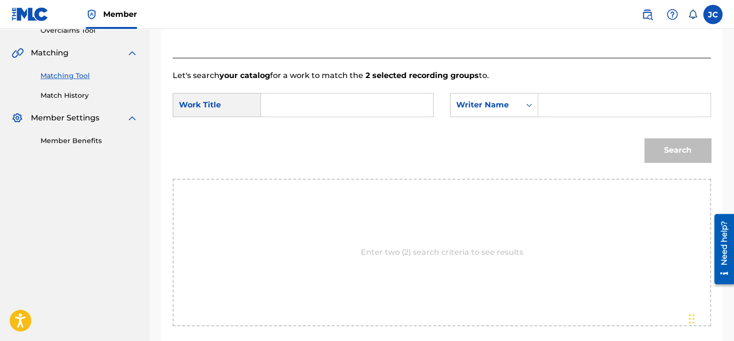
click at [401, 96] on input "Search Form" at bounding box center [347, 105] width 156 height 23
paste input "No Me Hablen De Ella"
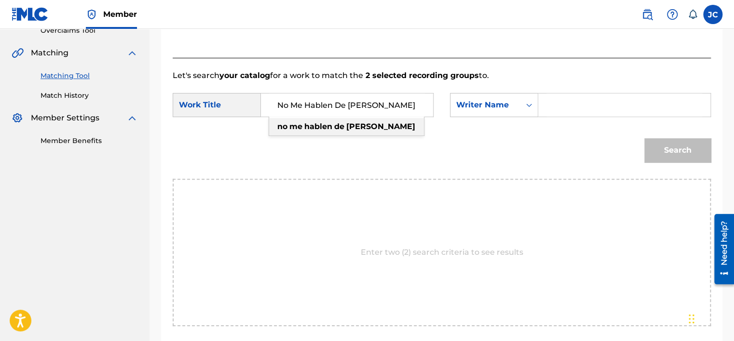
type input "No Me Hablen De Ella"
click at [548, 98] on input "Search Form" at bounding box center [624, 105] width 156 height 23
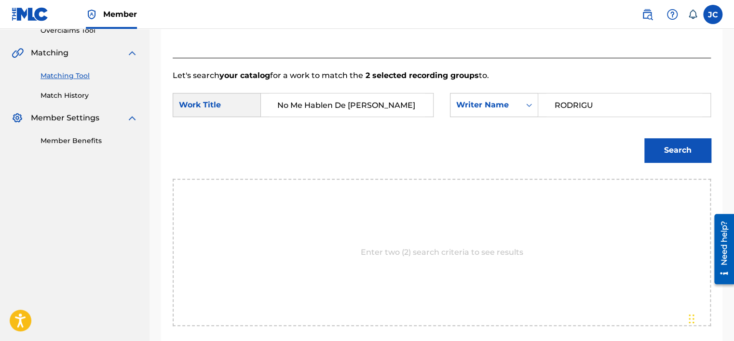
type input "RODRIGUEZ"
click at [552, 105] on input "RODRIGUEZ" at bounding box center [624, 105] width 156 height 23
click at [642, 106] on input "RODRIGUEZ" at bounding box center [624, 105] width 156 height 23
click at [521, 160] on div "Search" at bounding box center [442, 154] width 538 height 50
click at [679, 155] on button "Search" at bounding box center [677, 150] width 67 height 24
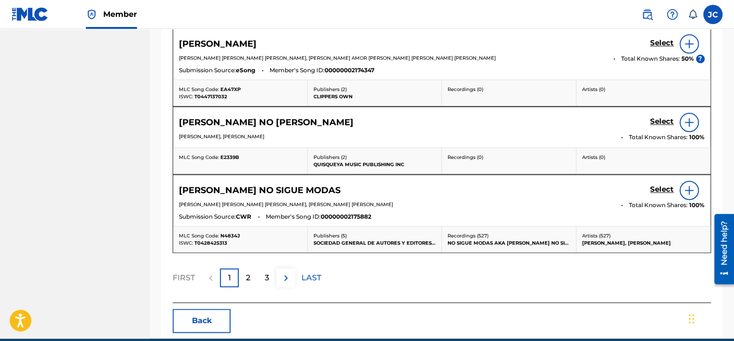
scroll to position [564, 0]
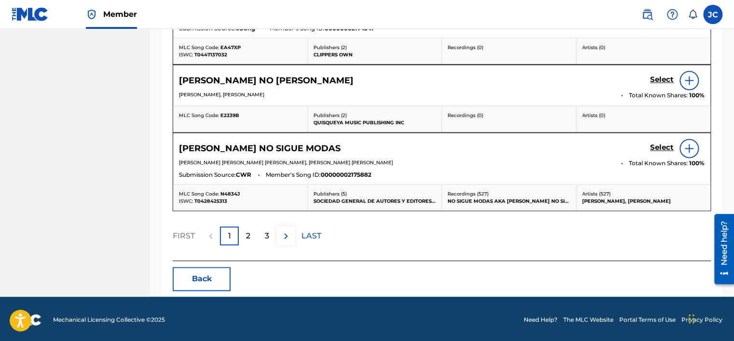
click at [201, 276] on button "Back" at bounding box center [202, 279] width 58 height 24
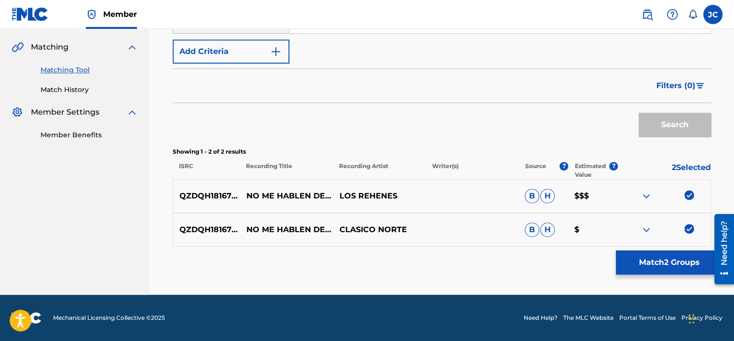
scroll to position [216, 0]
click at [687, 231] on img at bounding box center [689, 229] width 10 height 10
click at [686, 196] on img at bounding box center [689, 195] width 10 height 10
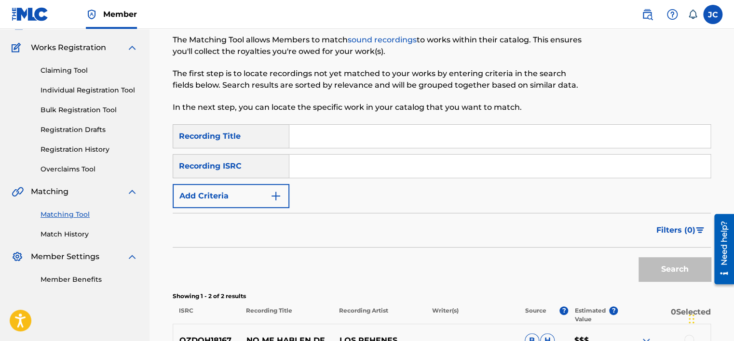
scroll to position [60, 0]
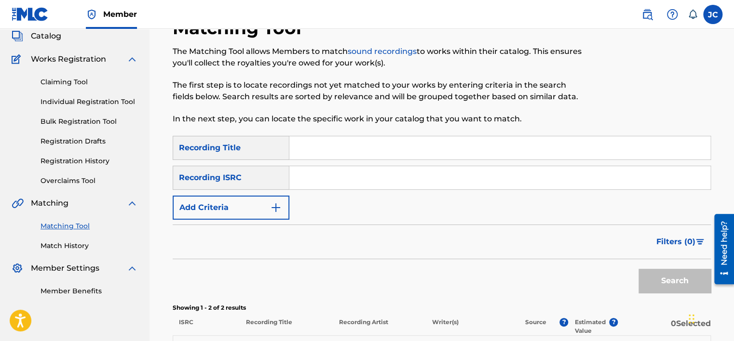
click at [352, 172] on input "Search Form" at bounding box center [499, 177] width 421 height 23
paste input "USDY41639994"
type input "USDY41639994"
click at [639, 269] on button "Search" at bounding box center [675, 281] width 72 height 24
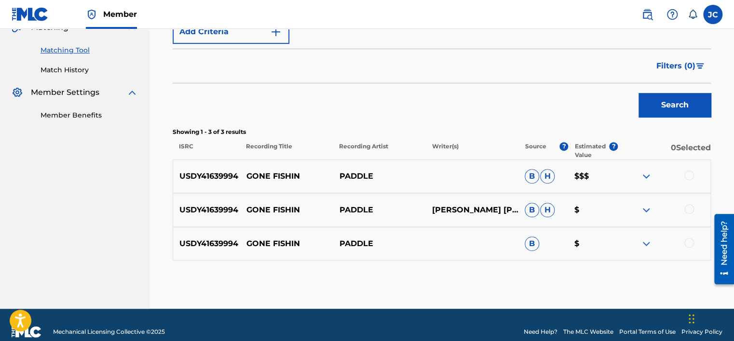
scroll to position [249, 0]
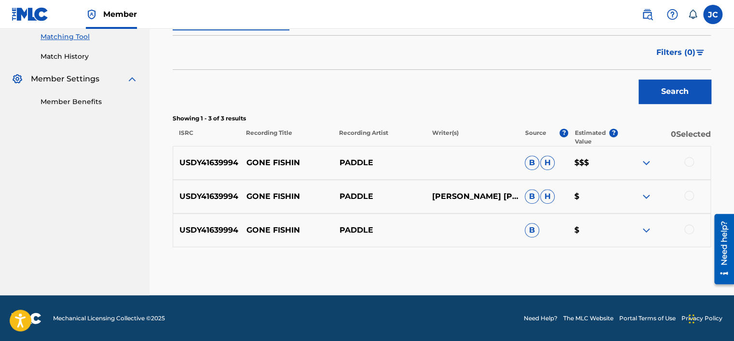
click at [690, 228] on div at bounding box center [689, 230] width 10 height 10
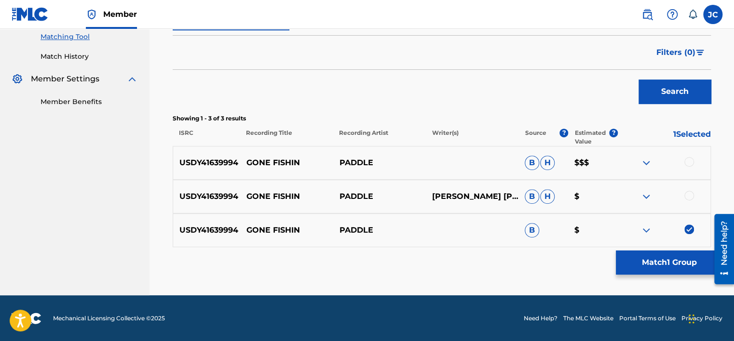
click at [687, 194] on div at bounding box center [689, 196] width 10 height 10
click at [685, 155] on div "USDY41639994 GONE FISHIN PADDLE B H $$$" at bounding box center [442, 163] width 538 height 34
click at [685, 154] on div "USDY41639994 GONE FISHIN PADDLE B H $$$" at bounding box center [442, 163] width 538 height 34
click at [688, 167] on div at bounding box center [664, 163] width 93 height 12
click at [688, 159] on div at bounding box center [689, 162] width 10 height 10
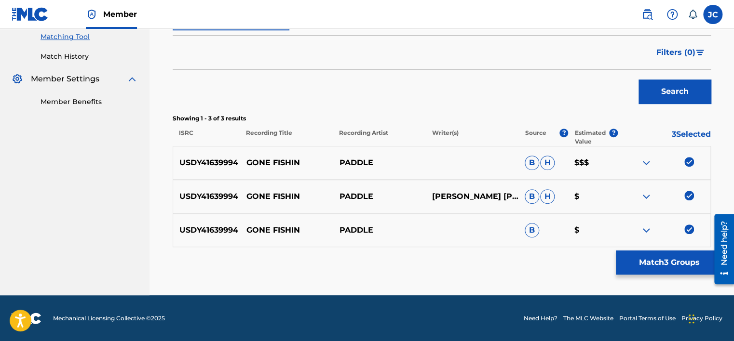
click at [654, 262] on button "Match 3 Groups" at bounding box center [669, 263] width 107 height 24
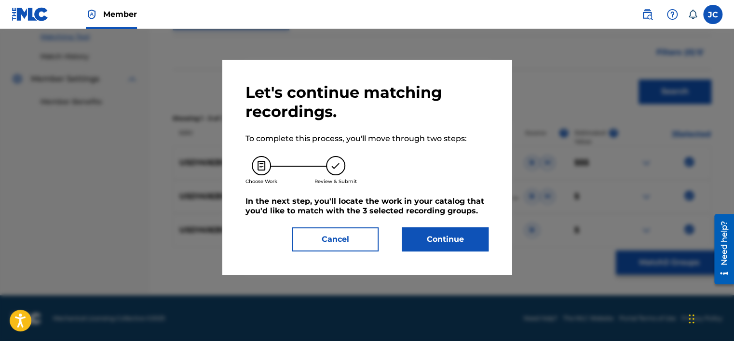
click at [442, 237] on button "Continue" at bounding box center [445, 240] width 87 height 24
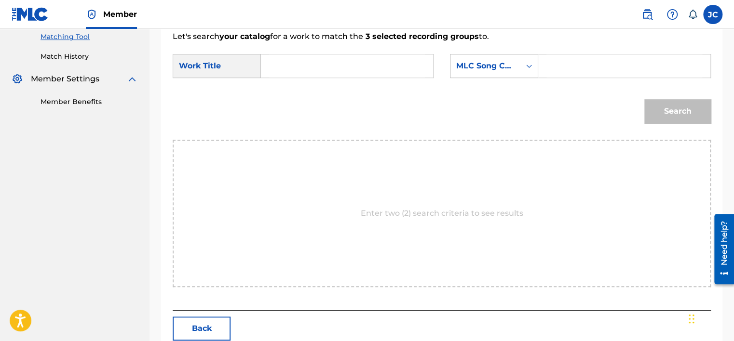
click at [481, 75] on div "MLC Song Code" at bounding box center [494, 66] width 88 height 24
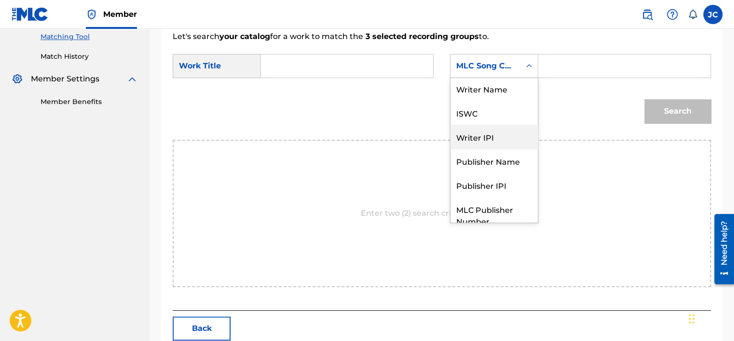
scroll to position [0, 0]
click at [496, 91] on div "Writer Name" at bounding box center [493, 90] width 87 height 24
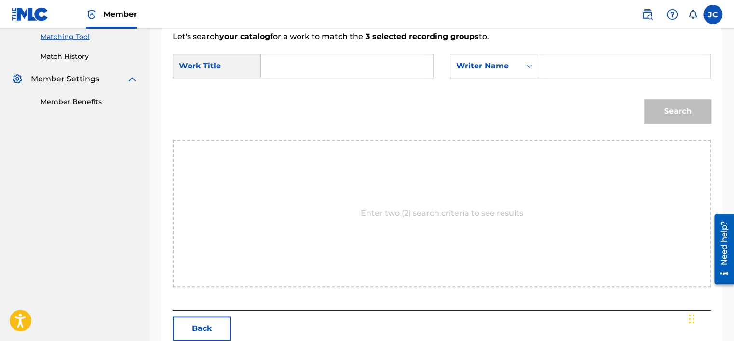
click at [362, 66] on input "Search Form" at bounding box center [347, 65] width 156 height 23
paste input "Gone Fishin'"
type input "Gone Fishin'"
click at [565, 70] on input "Search Form" at bounding box center [624, 65] width 156 height 23
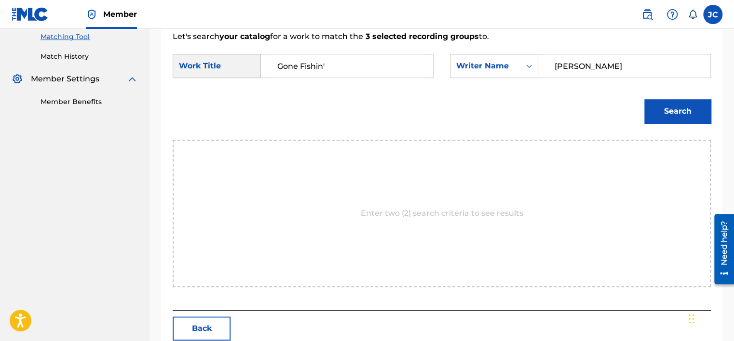
click at [644, 99] on button "Search" at bounding box center [677, 111] width 67 height 24
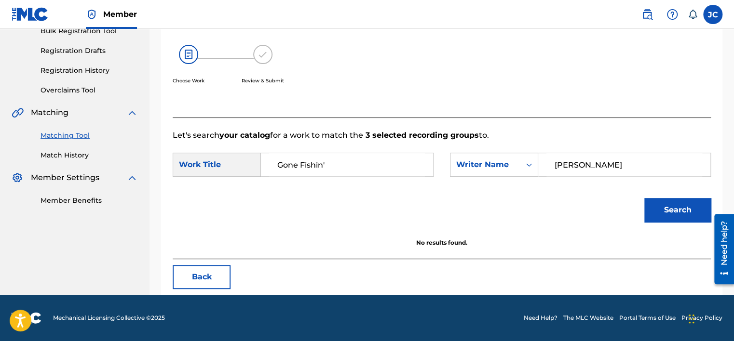
scroll to position [150, 0]
drag, startPoint x: 649, startPoint y: 171, endPoint x: 533, endPoint y: 165, distance: 116.4
click at [533, 165] on div "SearchWithCriteria1034949f-3575-4d1b-9a8d-ac7ac8060c9f Writer Name ANDREWS" at bounding box center [580, 165] width 261 height 24
click at [644, 198] on button "Search" at bounding box center [677, 210] width 67 height 24
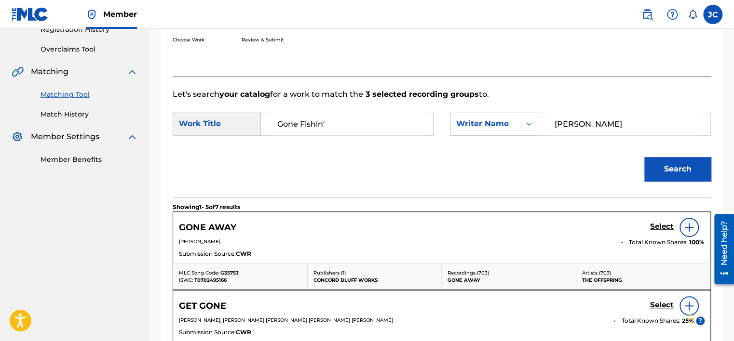
scroll to position [249, 0]
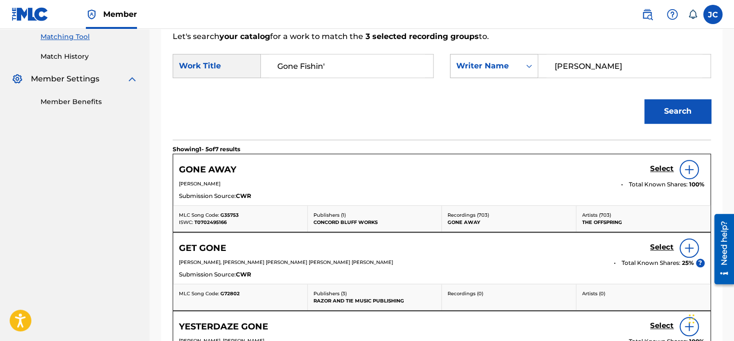
drag, startPoint x: 604, startPoint y: 60, endPoint x: 488, endPoint y: 62, distance: 115.8
click at [488, 62] on div "SearchWithCriteria1034949f-3575-4d1b-9a8d-ac7ac8060c9f Writer Name KEITH" at bounding box center [580, 66] width 261 height 24
type input "ANDREWS"
click at [644, 99] on button "Search" at bounding box center [677, 111] width 67 height 24
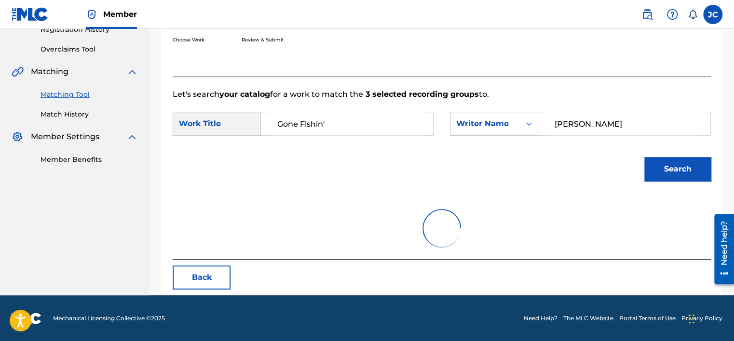
scroll to position [150, 0]
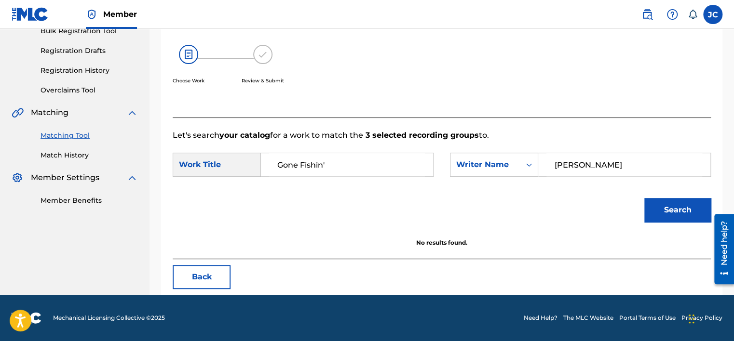
click at [203, 272] on button "Back" at bounding box center [202, 277] width 58 height 24
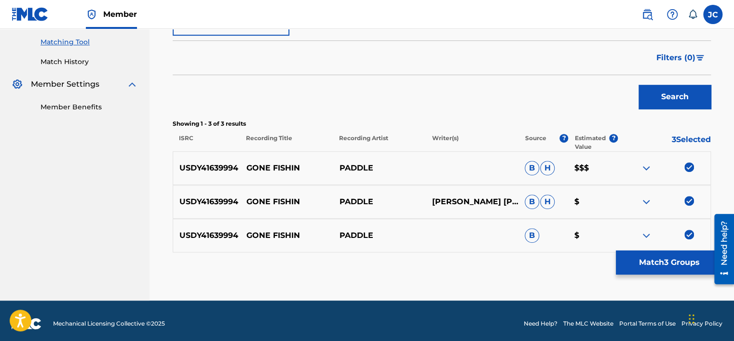
scroll to position [249, 0]
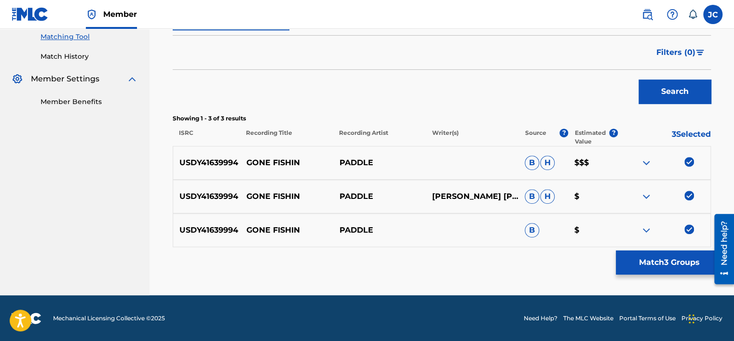
click at [689, 228] on img at bounding box center [689, 230] width 10 height 10
click at [688, 197] on img at bounding box center [689, 196] width 10 height 10
click at [688, 158] on img at bounding box center [689, 162] width 10 height 10
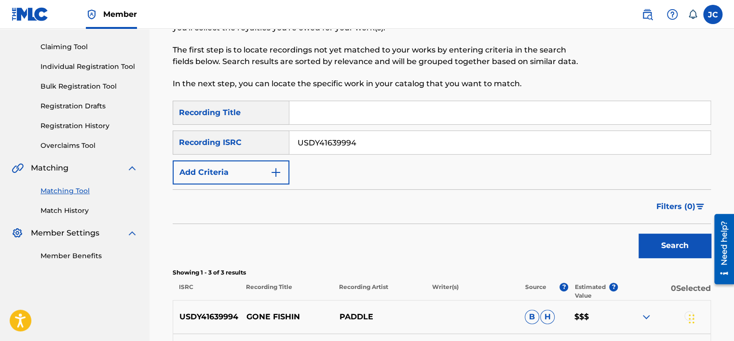
scroll to position [96, 0]
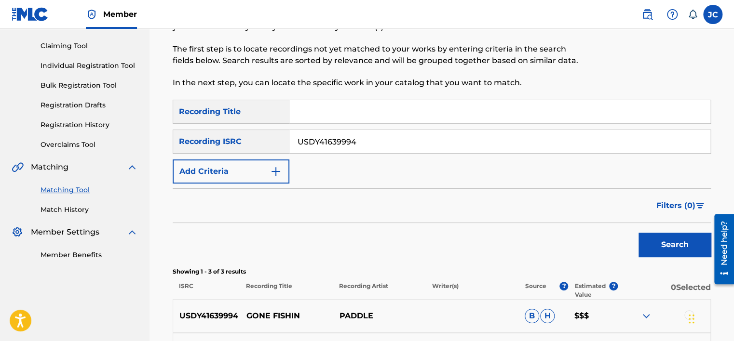
click at [392, 146] on input "USDY41639994" at bounding box center [499, 141] width 421 height 23
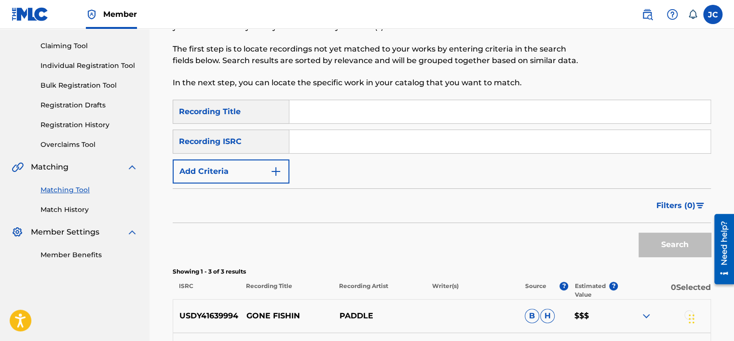
paste input "QM6DC1360901"
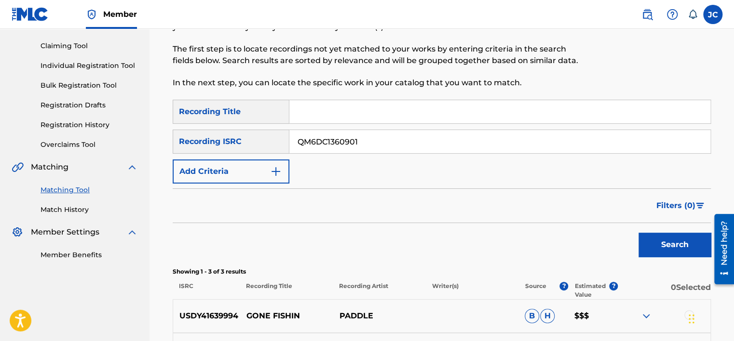
click at [639, 233] on button "Search" at bounding box center [675, 245] width 72 height 24
click at [369, 144] on input "QM6DC1360901" at bounding box center [499, 141] width 421 height 23
paste input "Z5FN1848277"
type input "QZ5FN1848277"
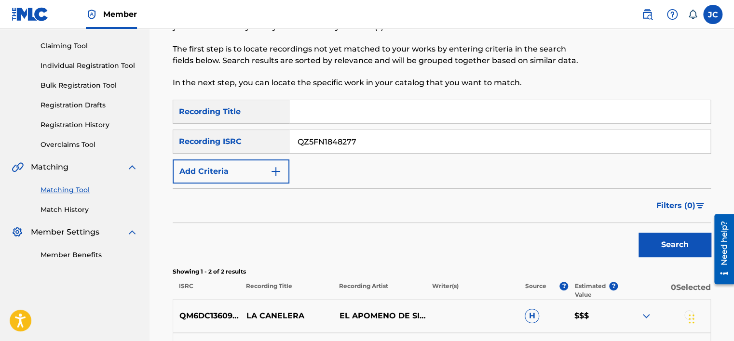
click at [639, 233] on button "Search" at bounding box center [675, 245] width 72 height 24
click at [367, 141] on input "QZ5FN1848277" at bounding box center [499, 141] width 421 height 23
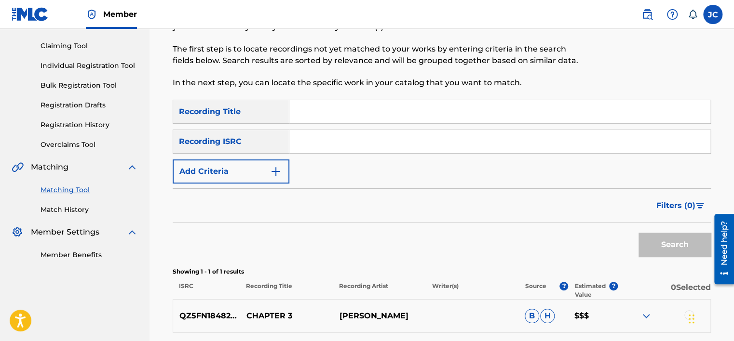
paste input "GBSMU5355813"
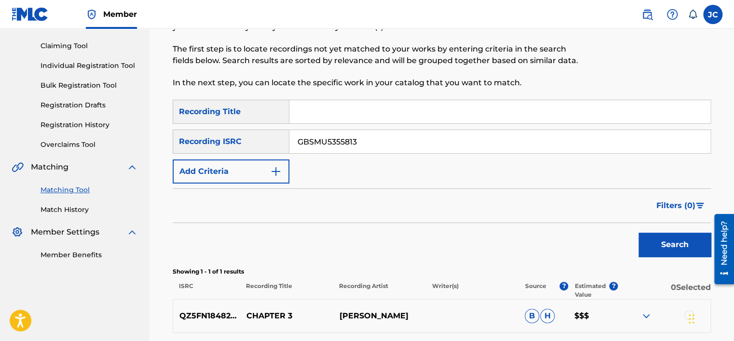
click at [639, 233] on button "Search" at bounding box center [675, 245] width 72 height 24
click at [353, 138] on input "GBSMU5355813" at bounding box center [499, 141] width 421 height 23
paste input "DEF05650123"
click at [639, 233] on button "Search" at bounding box center [675, 245] width 72 height 24
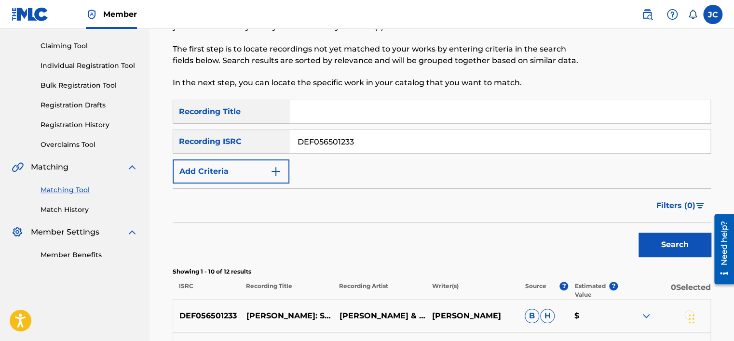
click at [375, 134] on input "DEF056501233" at bounding box center [499, 141] width 421 height 23
paste input "USV291496292"
type input "USV291496292"
click at [639, 233] on button "Search" at bounding box center [675, 245] width 72 height 24
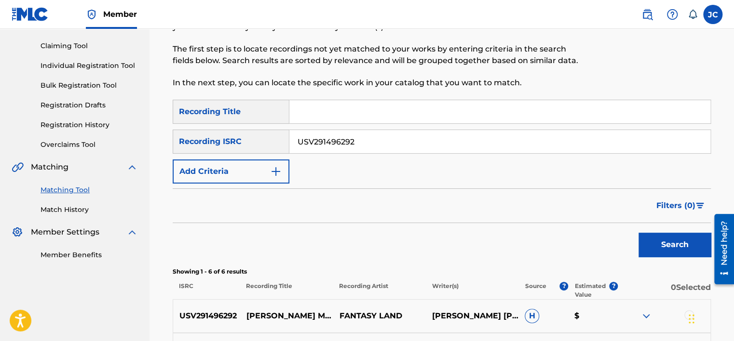
click at [295, 316] on p "MISTY MOUNTAINS (THEME FROM THE HOBBIT )" at bounding box center [286, 317] width 93 height 12
copy p "MISTY MOUNTAINS (THEME FROM THE HOBBIT )"
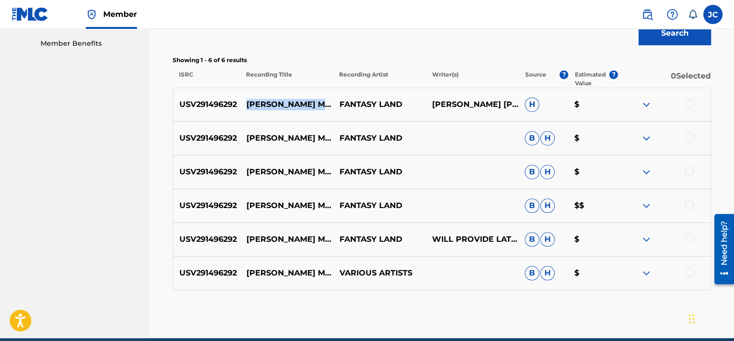
scroll to position [351, 0]
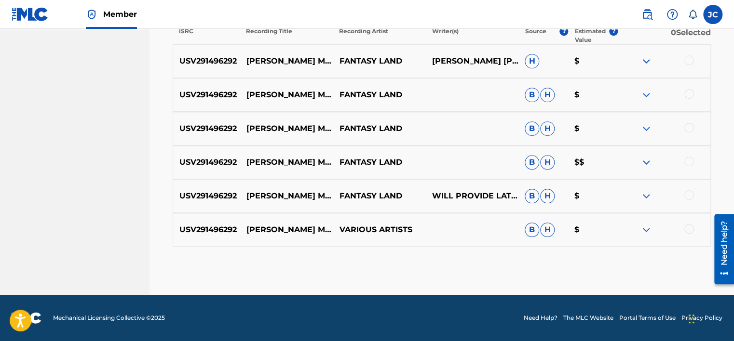
click at [686, 227] on div at bounding box center [689, 229] width 10 height 10
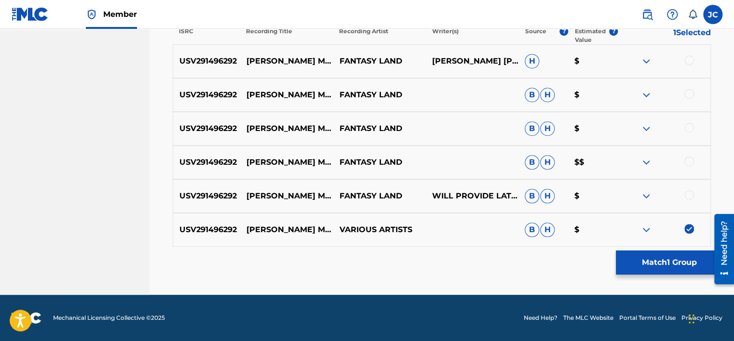
click at [689, 195] on div at bounding box center [689, 195] width 10 height 10
click at [689, 163] on div at bounding box center [689, 162] width 10 height 10
click at [689, 123] on div at bounding box center [689, 128] width 10 height 10
click at [688, 93] on div at bounding box center [689, 94] width 10 height 10
click at [689, 62] on div at bounding box center [689, 60] width 10 height 10
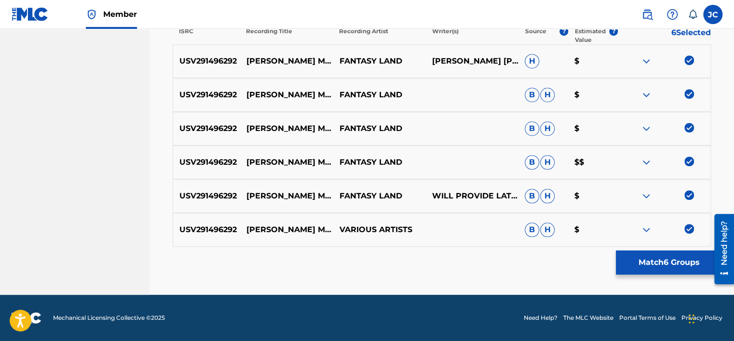
click at [656, 264] on button "Match 6 Groups" at bounding box center [669, 263] width 107 height 24
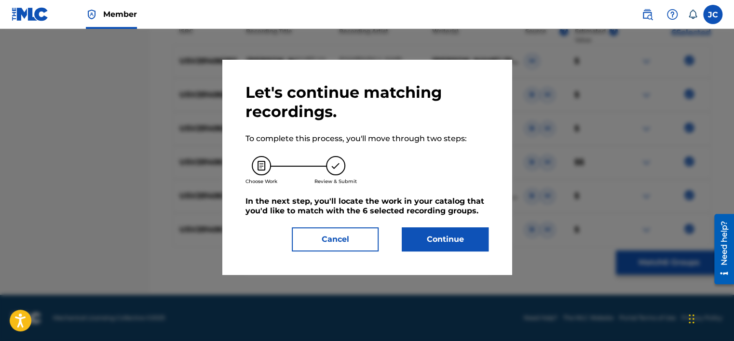
click at [439, 228] on button "Continue" at bounding box center [445, 240] width 87 height 24
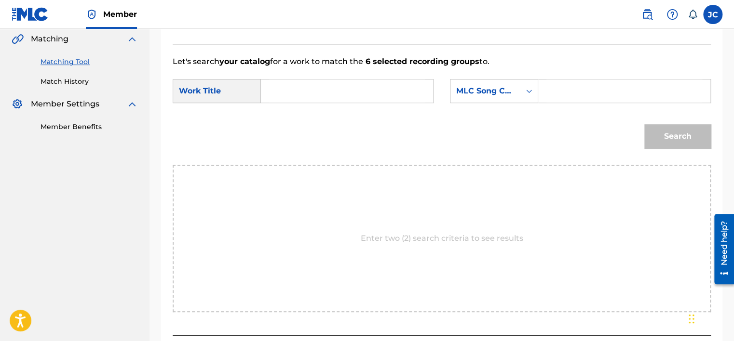
scroll to position [210, 0]
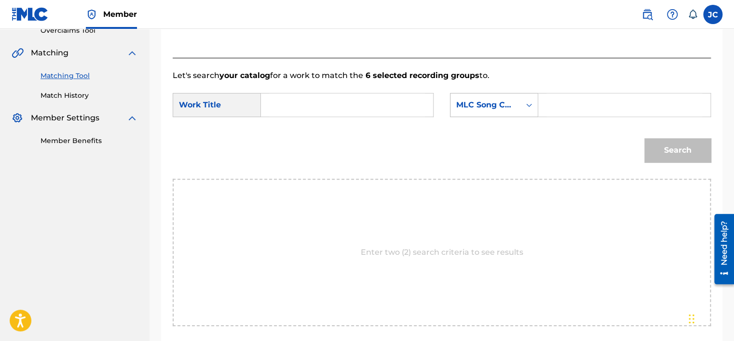
click at [501, 106] on div "MLC Song Code" at bounding box center [485, 105] width 58 height 12
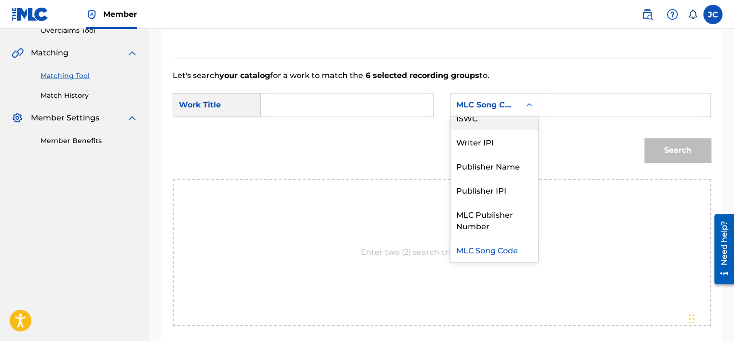
scroll to position [0, 0]
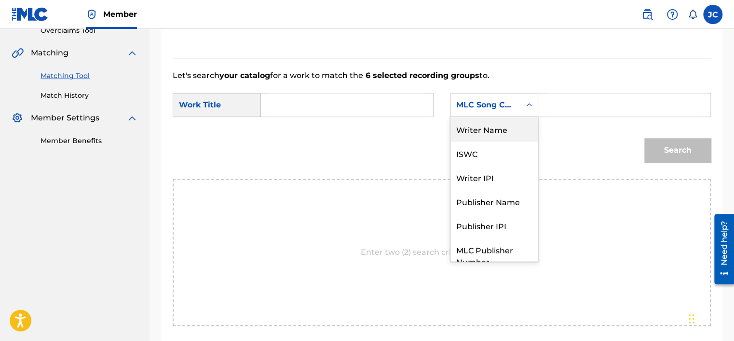
click at [490, 130] on div "Writer Name" at bounding box center [493, 129] width 87 height 24
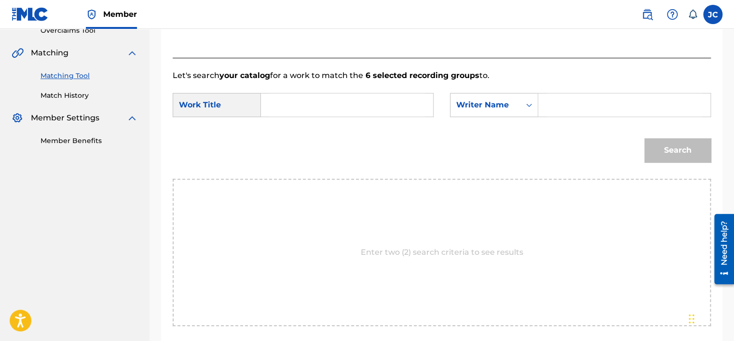
click at [351, 106] on input "Search Form" at bounding box center [347, 105] width 156 height 23
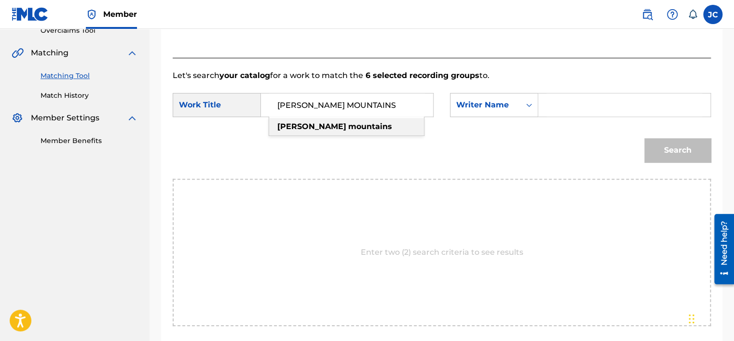
type input "MISTY MOUNTAINS"
click at [384, 63] on div "Let's search your catalog for a work to match the 6 selected recording groups t…" at bounding box center [442, 204] width 538 height 292
click at [560, 108] on input "Search Form" at bounding box center [624, 105] width 156 height 23
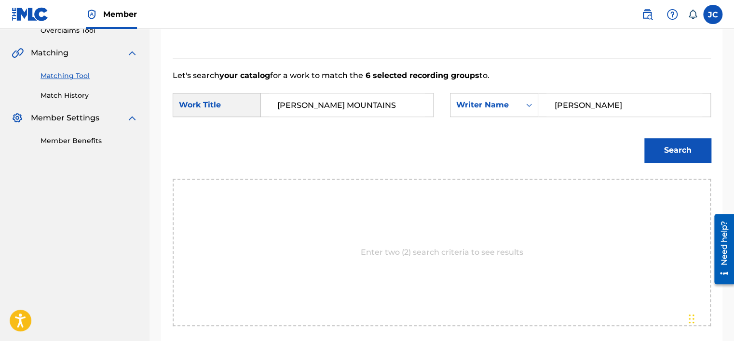
type input "DONALDSON"
click at [644, 138] on button "Search" at bounding box center [677, 150] width 67 height 24
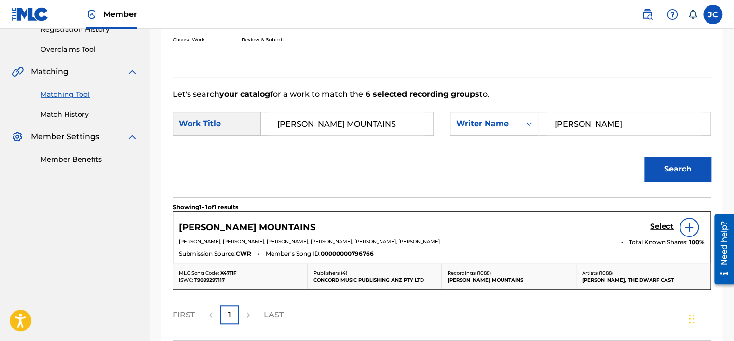
scroll to position [210, 0]
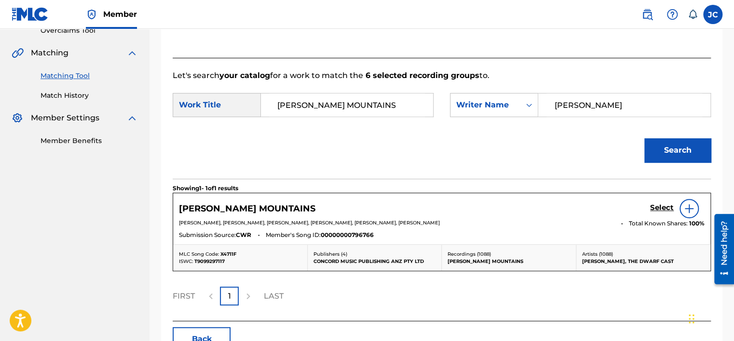
click at [665, 209] on h5 "Select" at bounding box center [662, 208] width 24 height 9
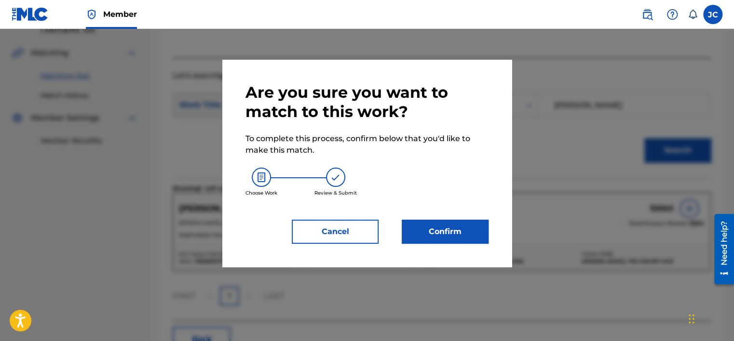
click at [434, 239] on button "Confirm" at bounding box center [445, 232] width 87 height 24
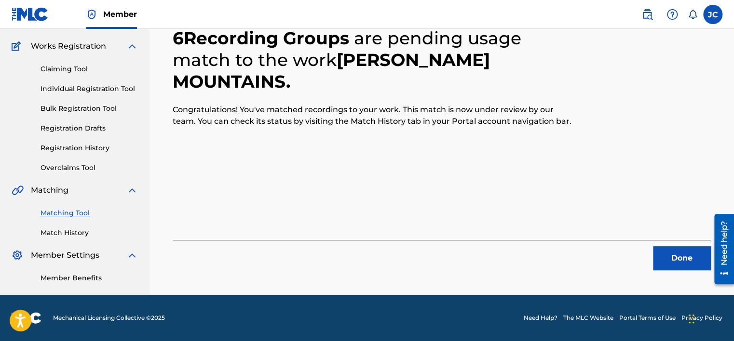
scroll to position [73, 0]
click at [665, 266] on button "Done" at bounding box center [682, 258] width 58 height 24
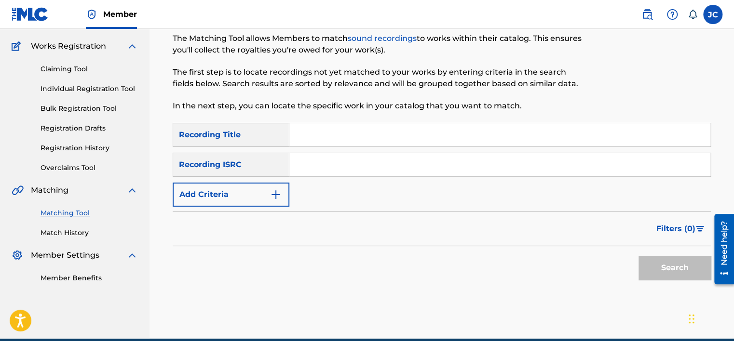
click at [316, 157] on input "Search Form" at bounding box center [499, 164] width 421 height 23
paste input "QM6P41529055"
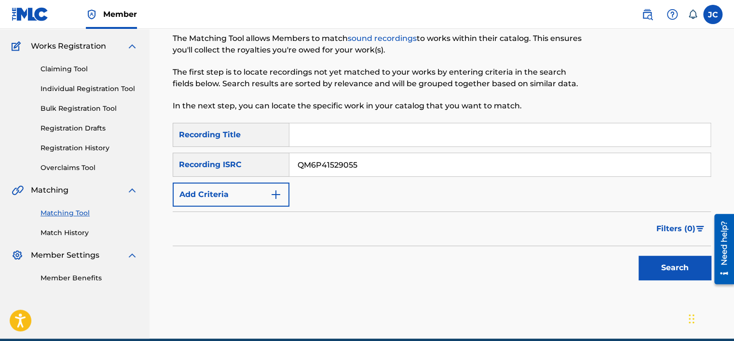
click at [639, 256] on button "Search" at bounding box center [675, 268] width 72 height 24
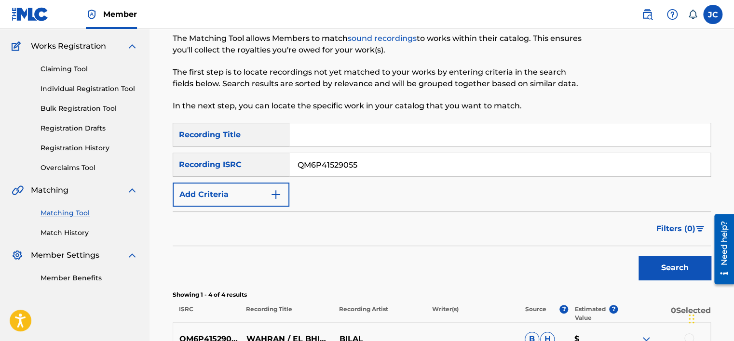
click at [381, 172] on input "QM6P41529055" at bounding box center [499, 164] width 421 height 23
paste input "GBMA21843394"
type input "GBMA21843394"
click at [639, 256] on button "Search" at bounding box center [675, 268] width 72 height 24
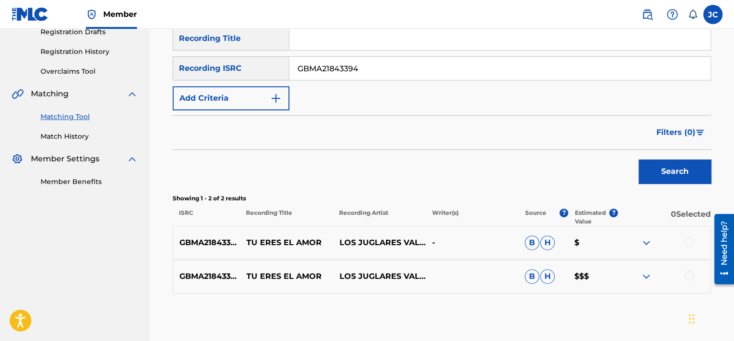
scroll to position [206, 0]
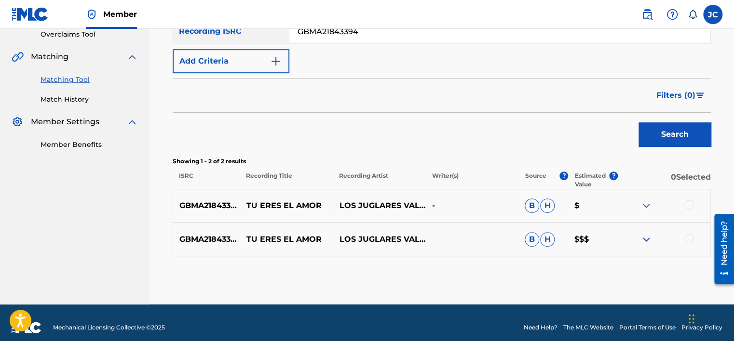
click at [685, 235] on div at bounding box center [689, 239] width 10 height 10
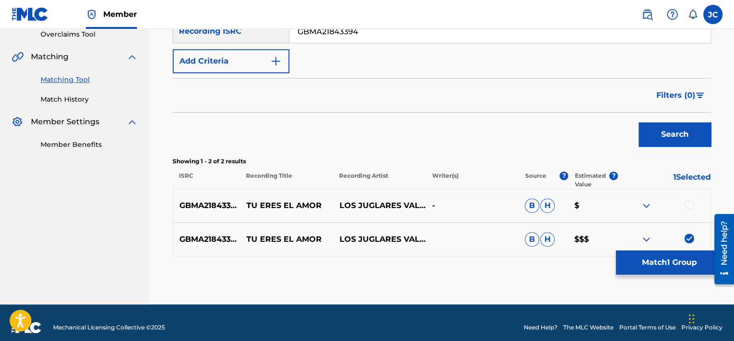
click at [688, 205] on div at bounding box center [689, 205] width 10 height 10
click at [666, 259] on button "Match 2 Groups" at bounding box center [669, 263] width 107 height 24
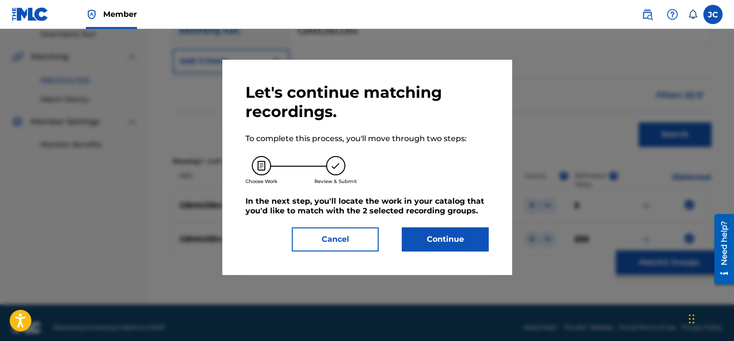
click at [472, 239] on button "Continue" at bounding box center [445, 240] width 87 height 24
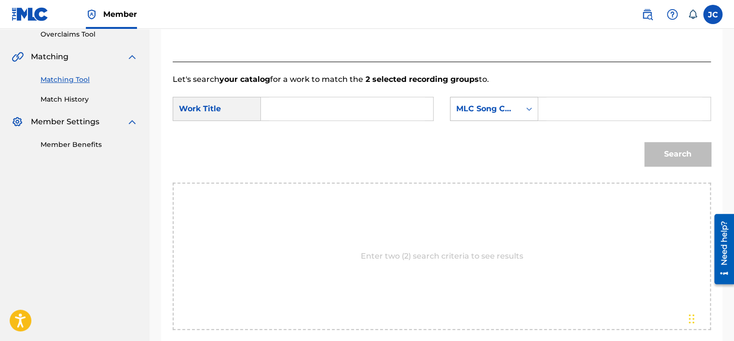
click at [523, 107] on div "Search Form" at bounding box center [528, 108] width 17 height 17
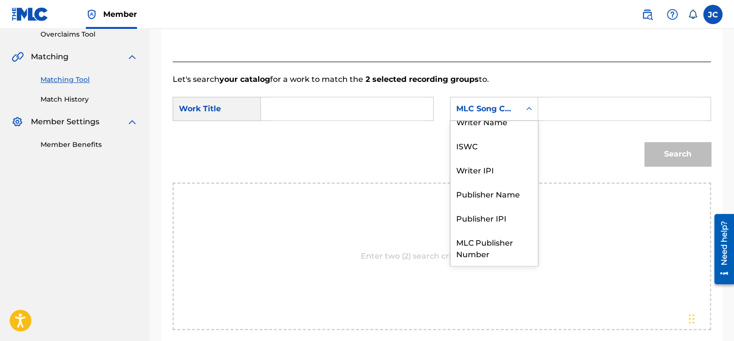
scroll to position [0, 0]
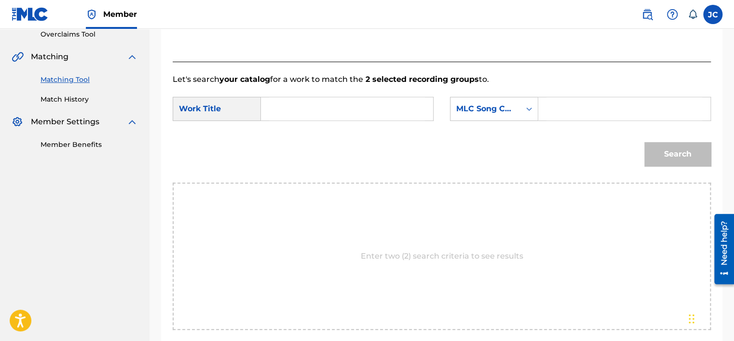
click at [371, 109] on input "Search Form" at bounding box center [347, 108] width 156 height 23
paste input "Tu Eres el Amor"
type input "Tu Eres el Amor"
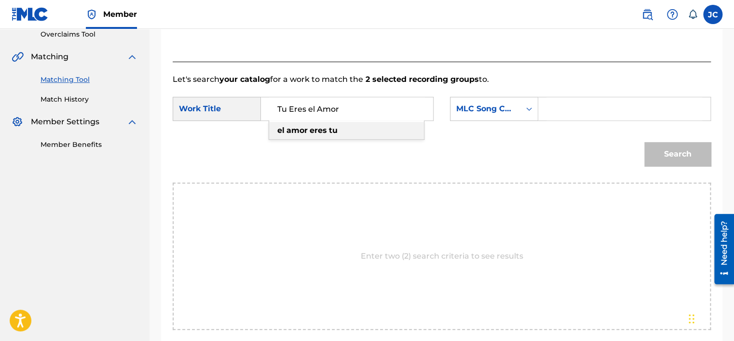
click at [562, 106] on input "Search Form" at bounding box center [624, 108] width 156 height 23
click at [504, 106] on div "MLC Song Code" at bounding box center [485, 109] width 58 height 12
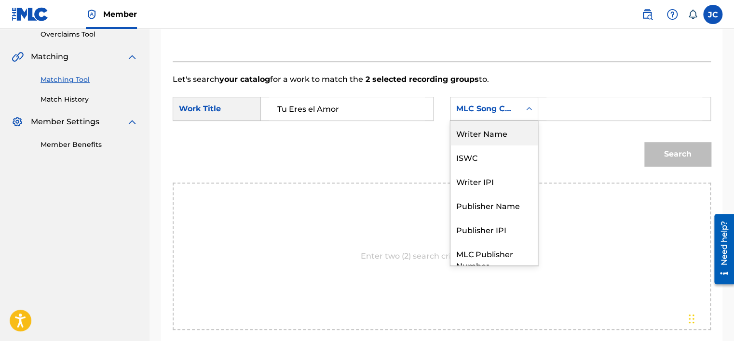
click at [469, 140] on div "Writer Name" at bounding box center [493, 133] width 87 height 24
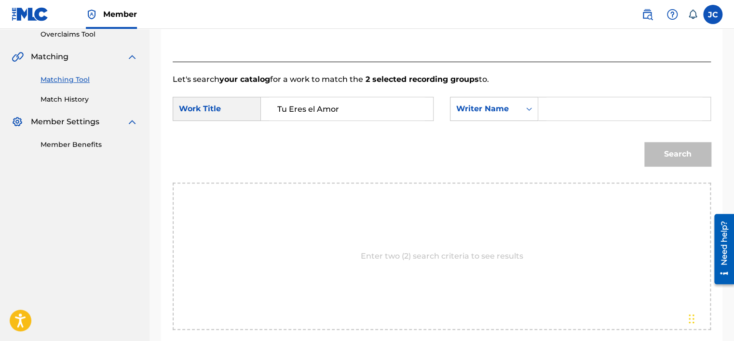
click at [587, 109] on input "Search Form" at bounding box center [624, 108] width 156 height 23
type input "MARTINEZ"
click at [667, 149] on button "Search" at bounding box center [677, 154] width 67 height 24
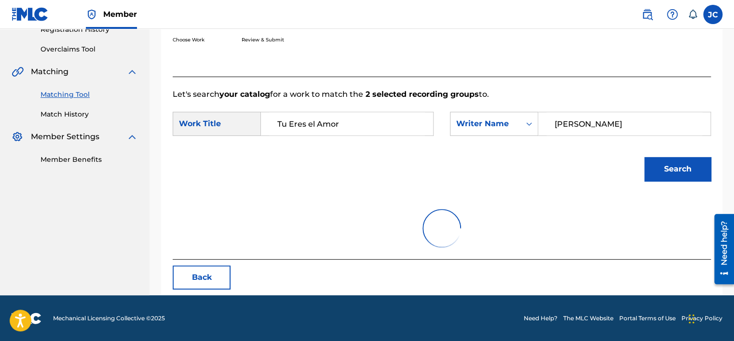
scroll to position [206, 0]
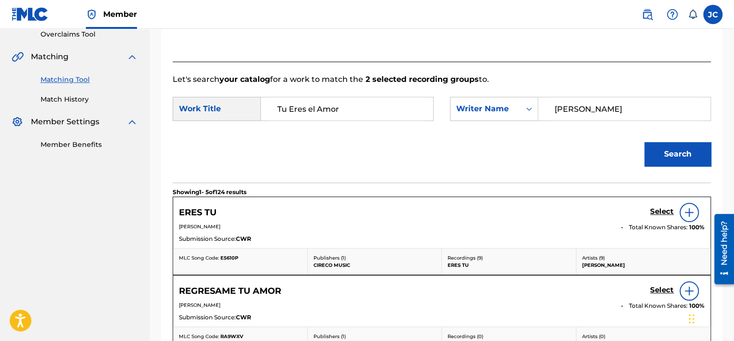
click at [733, 140] on div "Match Usage - Select Work In this step, you will locate the work you'd like to …" at bounding box center [441, 256] width 584 height 818
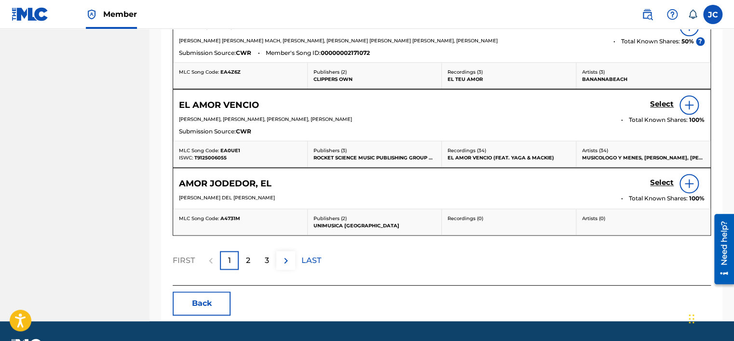
scroll to position [574, 0]
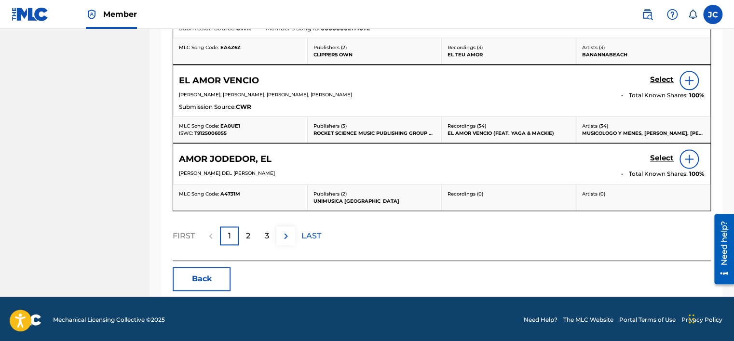
click at [224, 276] on button "Back" at bounding box center [202, 279] width 58 height 24
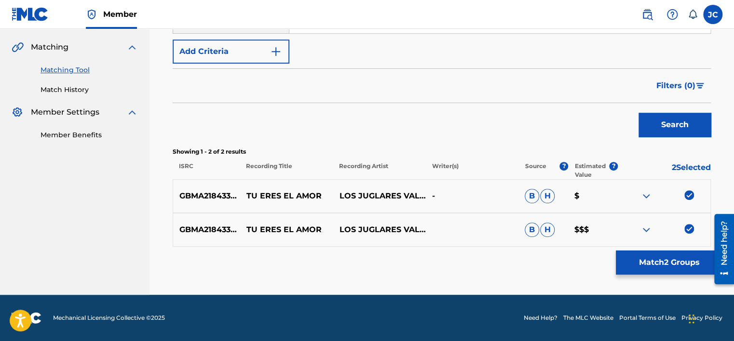
click at [690, 231] on img at bounding box center [689, 229] width 10 height 10
click at [686, 193] on img at bounding box center [689, 195] width 10 height 10
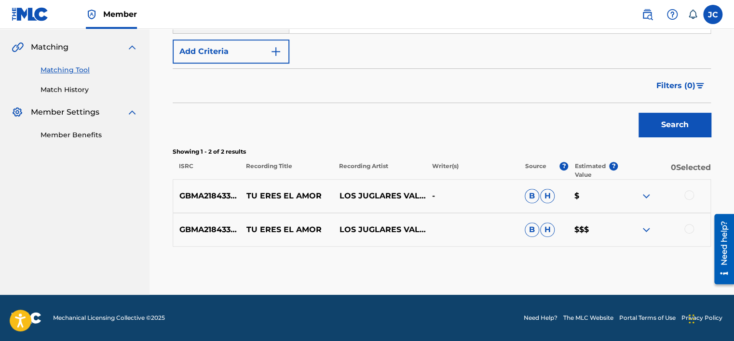
scroll to position [27, 0]
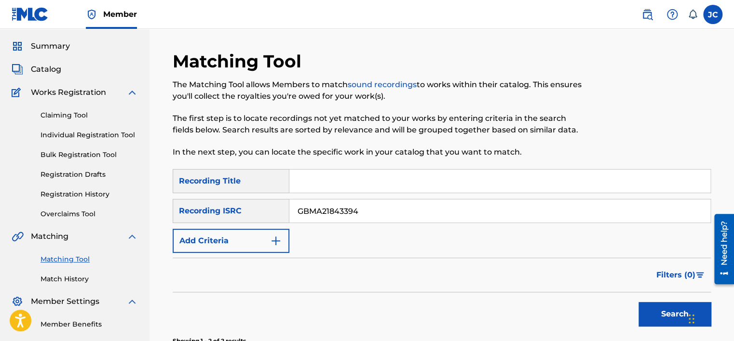
click at [397, 212] on input "GBMA21843394" at bounding box center [499, 211] width 421 height 23
